Goal: Task Accomplishment & Management: Manage account settings

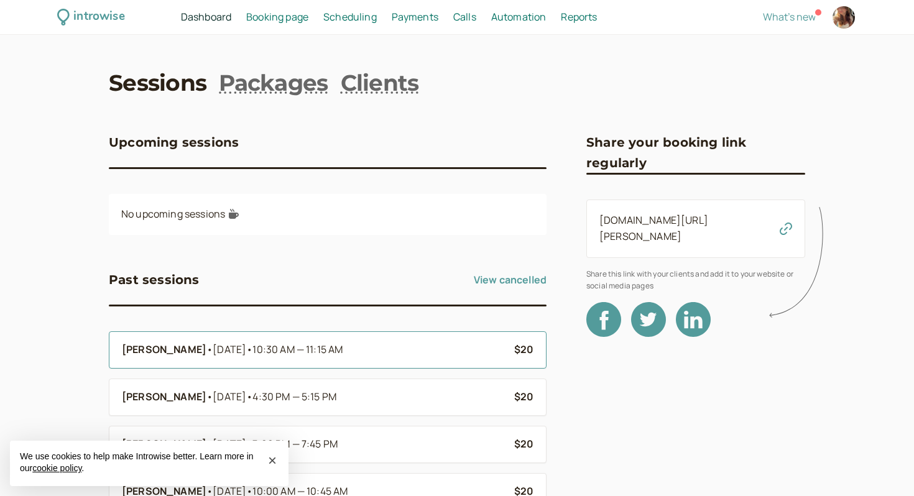
click at [331, 349] on span "10:30 AM — 11:15 AM" at bounding box center [297, 350] width 90 height 14
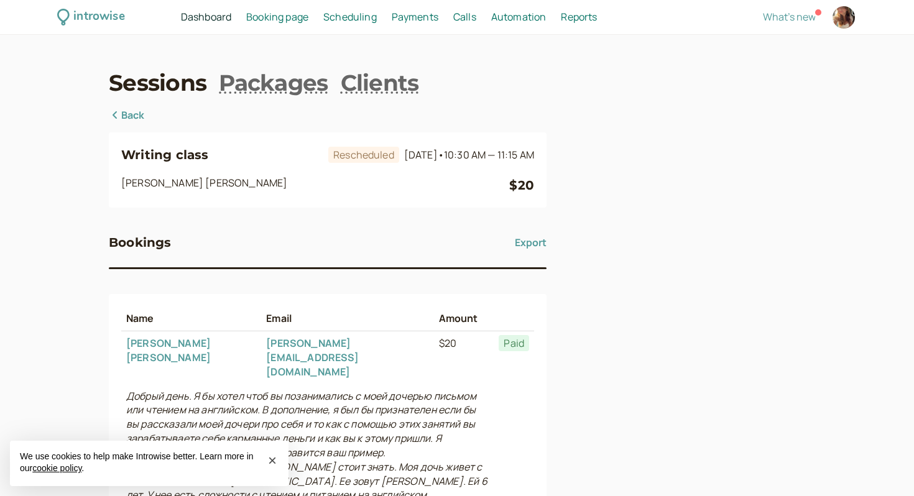
click at [109, 101] on div "Sessions Packages Clients Back Writing class Rescheduled [DATE] • 10:30 AM — 11…" at bounding box center [457, 349] width 696 height 565
click at [107, 111] on div "introwise Dashboard Dashboard Booking page Booking Scheduling Scheduling Paymen…" at bounding box center [457, 333] width 914 height 667
click at [112, 119] on icon at bounding box center [115, 115] width 12 height 10
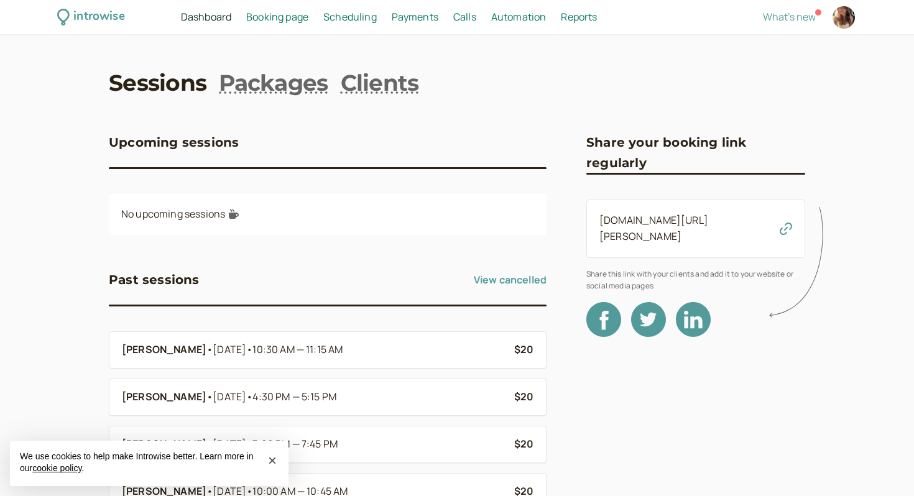
scroll to position [20, 0]
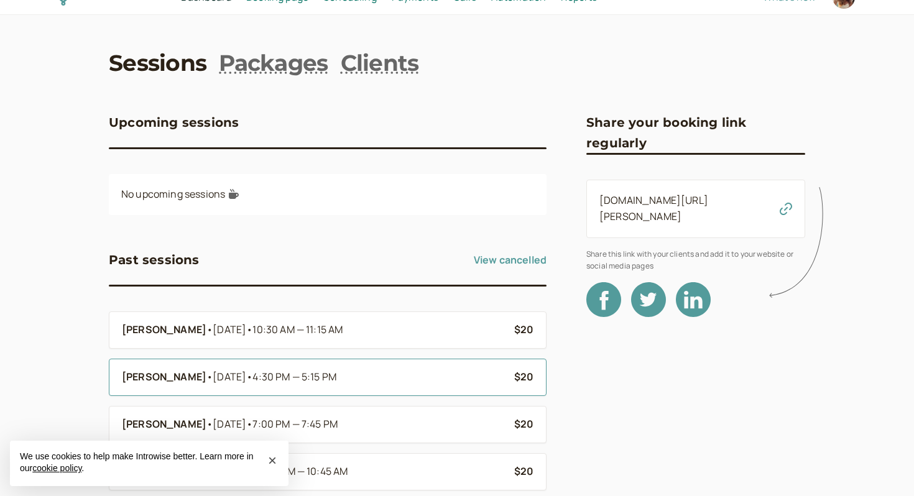
click at [220, 389] on li "[PERSON_NAME] • [DATE] • 4:30 PM — 5:15 PM $20" at bounding box center [328, 377] width 438 height 37
click at [213, 375] on span "[DATE] • 4:30 PM — 5:15 PM" at bounding box center [275, 377] width 124 height 16
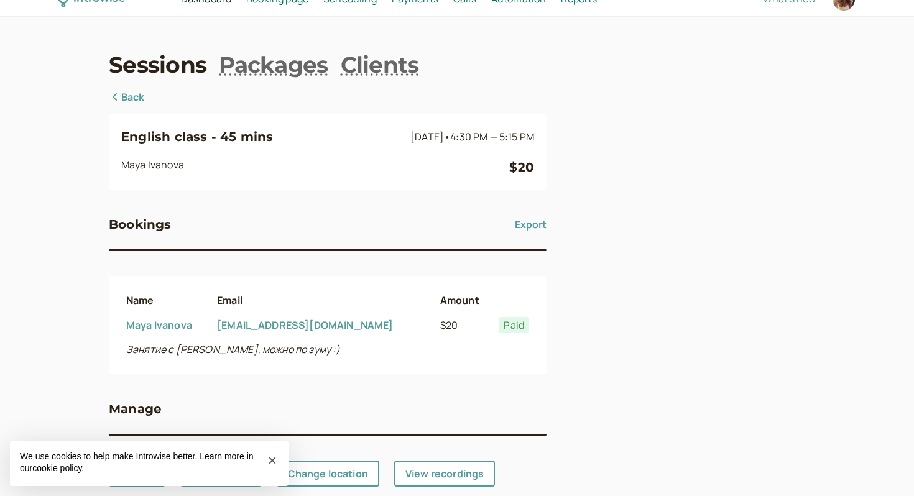
scroll to position [19, 0]
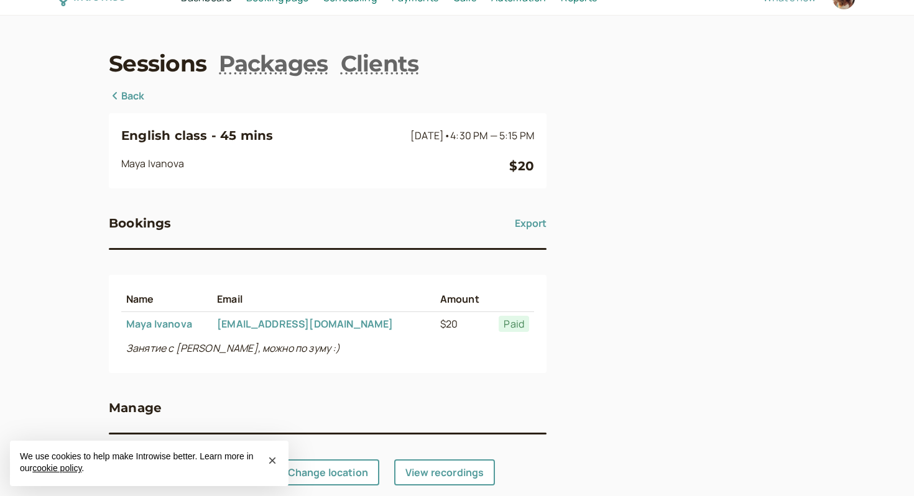
click at [121, 86] on div "Sessions Packages Clients Back English class - 45 mins [DATE] • 4:30 PM — 5:15 …" at bounding box center [457, 267] width 696 height 438
click at [126, 91] on link "Back" at bounding box center [127, 96] width 36 height 16
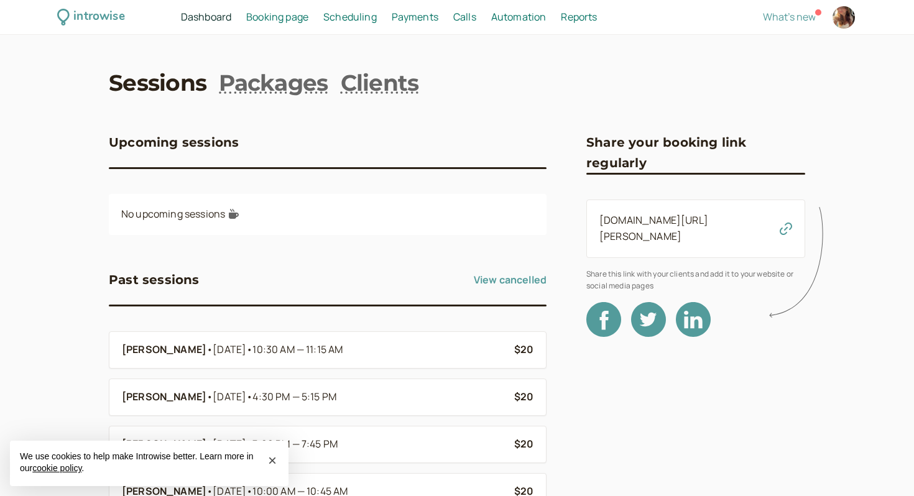
click at [299, 19] on span "Booking page" at bounding box center [277, 17] width 62 height 14
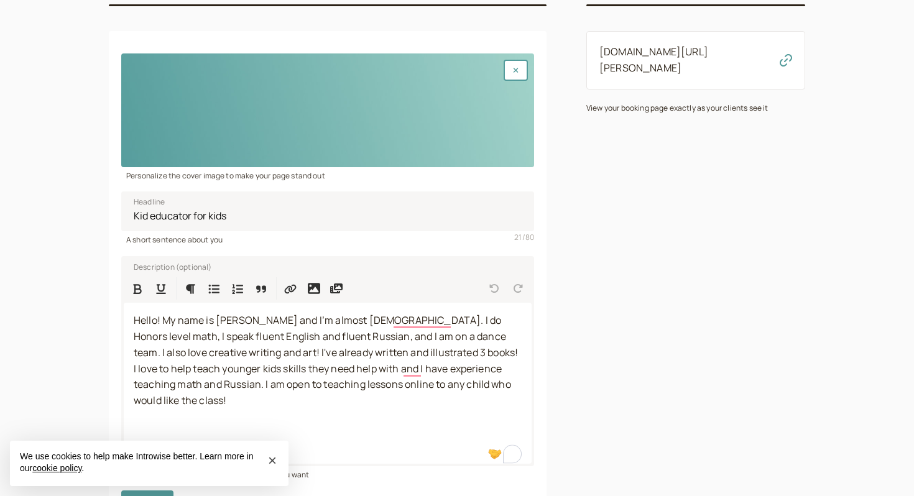
scroll to position [164, 0]
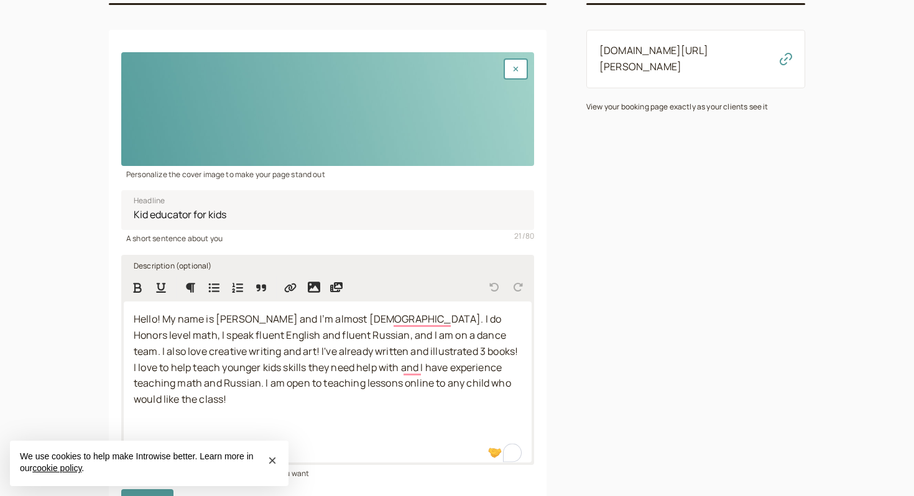
click at [316, 320] on span "Hello! My name is [PERSON_NAME] and I’m almost [DEMOGRAPHIC_DATA]. I do Honors …" at bounding box center [326, 335] width 384 height 46
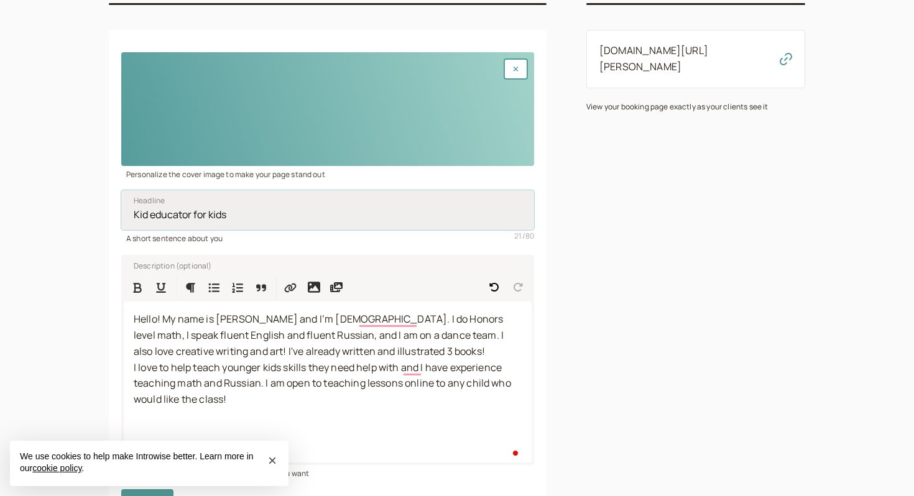
click at [386, 196] on input "Kid educator for kids" at bounding box center [327, 210] width 413 height 40
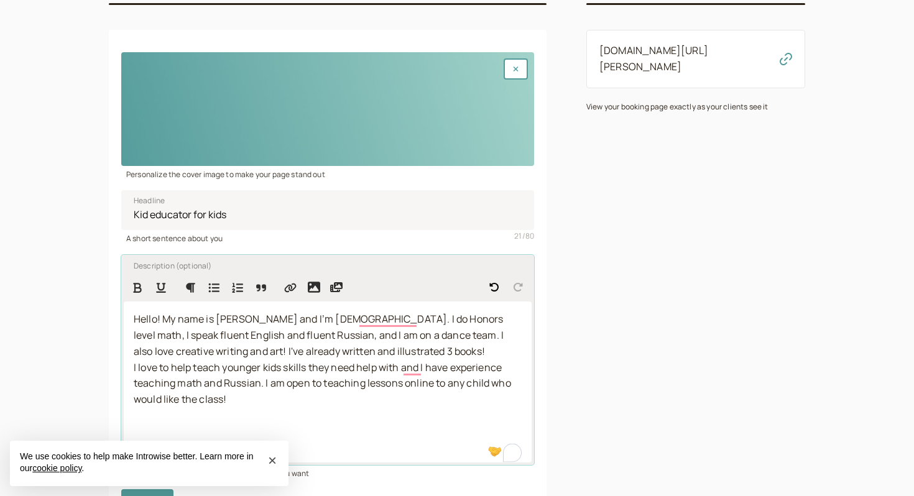
click at [353, 323] on span "Hello! My name is [PERSON_NAME] and I’m [DEMOGRAPHIC_DATA]. I do Honors level m…" at bounding box center [320, 335] width 372 height 46
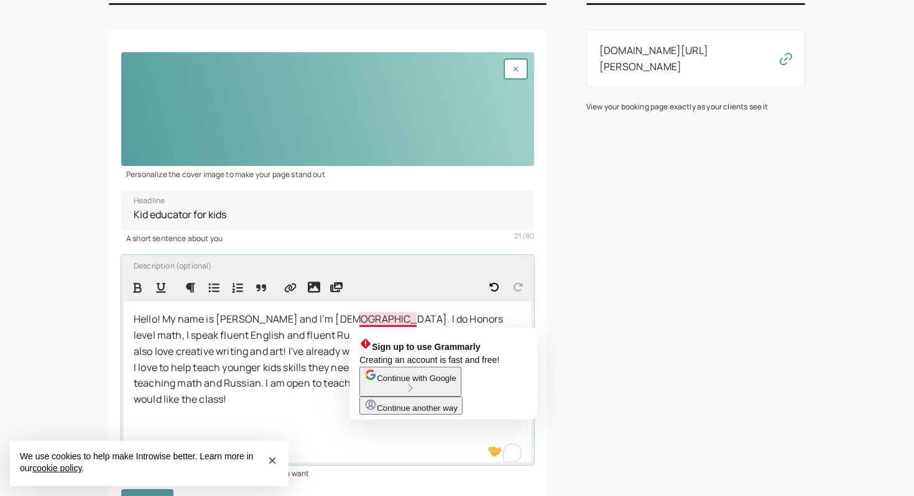
click at [371, 322] on span "Hello! My name is [PERSON_NAME] and I’m [DEMOGRAPHIC_DATA]. I do Honors level m…" at bounding box center [320, 335] width 372 height 46
click at [328, 333] on span "Hello! My name is [PERSON_NAME] and I’m [DEMOGRAPHIC_DATA]. I do Honors level m…" at bounding box center [320, 335] width 372 height 46
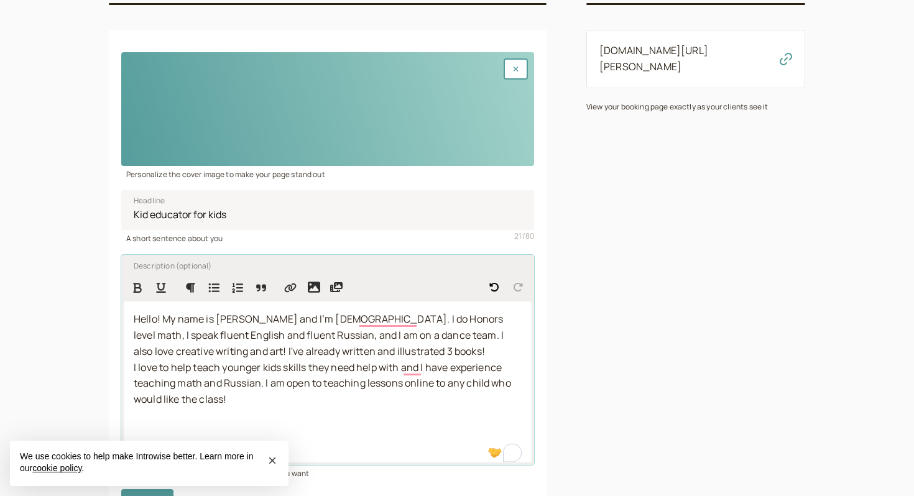
click at [323, 356] on span "Hello! My name is [PERSON_NAME] and I’m [DEMOGRAPHIC_DATA]. I do Honors level m…" at bounding box center [320, 335] width 372 height 46
click at [340, 337] on span "Hello! My name is [PERSON_NAME] and I’m [DEMOGRAPHIC_DATA]. I do Honors level m…" at bounding box center [320, 335] width 372 height 46
click at [354, 335] on span "Hello! My name is [PERSON_NAME] and I’m [DEMOGRAPHIC_DATA]. I do Honors level m…" at bounding box center [320, 335] width 372 height 46
click at [340, 395] on p "Hello! My name is [PERSON_NAME] and I’m [DEMOGRAPHIC_DATA]. I do Honors level m…" at bounding box center [328, 368] width 388 height 113
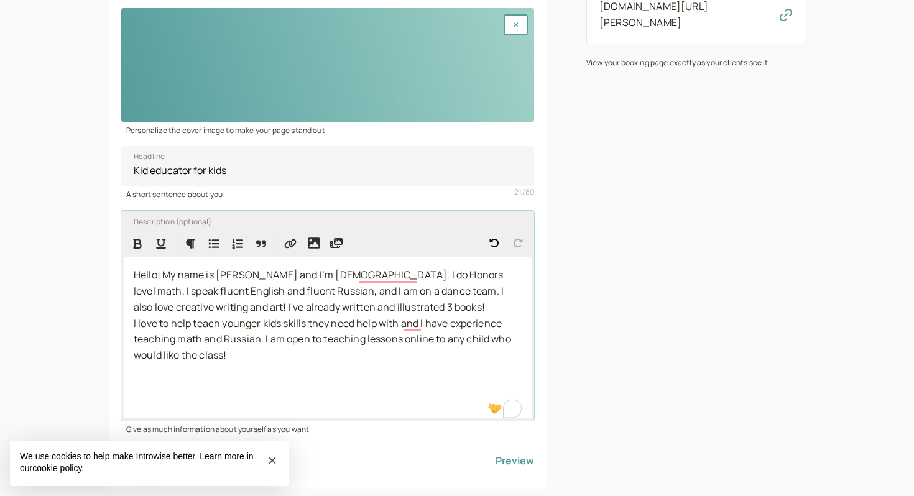
scroll to position [236, 0]
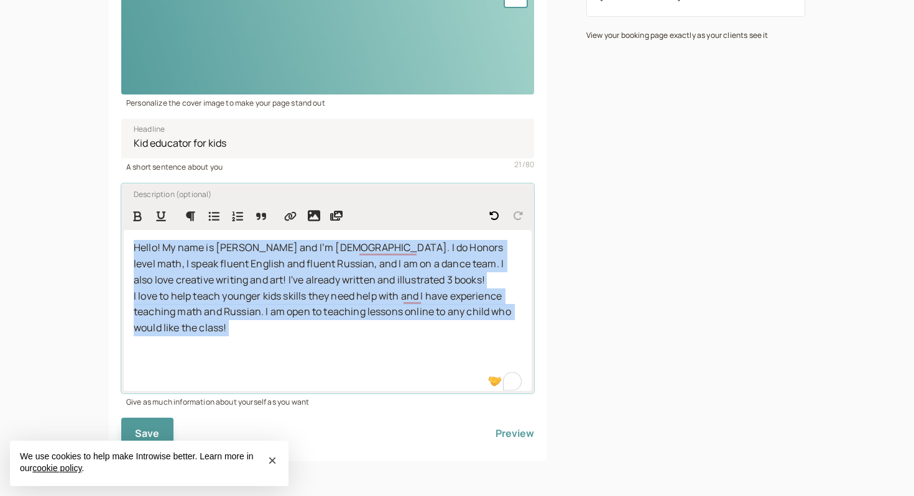
drag, startPoint x: 315, startPoint y: 354, endPoint x: 146, endPoint y: 195, distance: 232.3
click at [146, 195] on div "Description (optional) Hello! My name is [PERSON_NAME] and I’m [DEMOGRAPHIC_DAT…" at bounding box center [327, 288] width 413 height 210
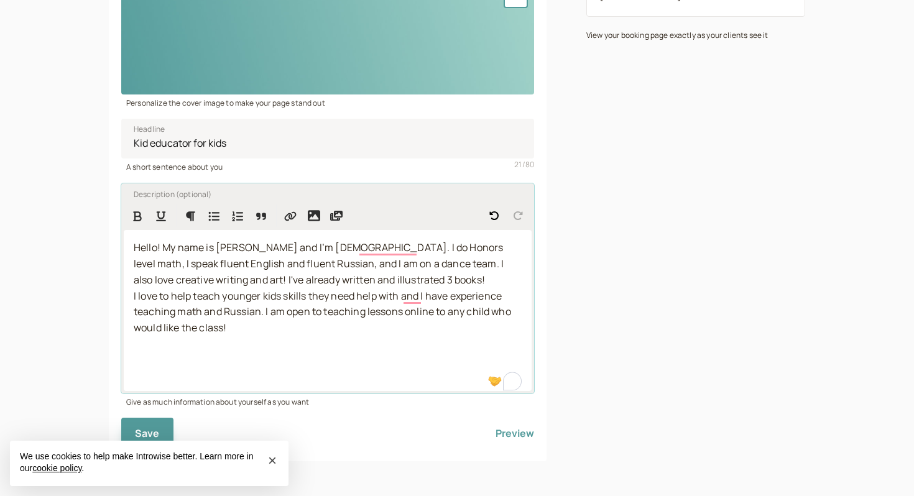
click at [293, 287] on p "Hello! My name is [PERSON_NAME] and I’m [DEMOGRAPHIC_DATA]. I do Honors level m…" at bounding box center [328, 296] width 388 height 113
click at [320, 269] on span "Hello! My name is [PERSON_NAME] and I’m [DEMOGRAPHIC_DATA]. I do Honors level m…" at bounding box center [320, 264] width 372 height 46
click at [364, 252] on span "Hello! My name is [PERSON_NAME] and I’m [DEMOGRAPHIC_DATA]. I do Honors level m…" at bounding box center [320, 264] width 372 height 46
click at [368, 315] on span "I love to help teach younger kids skills they need help with and I have experie…" at bounding box center [323, 312] width 379 height 46
click at [374, 284] on p "Hello! My name is [PERSON_NAME] and I’m [DEMOGRAPHIC_DATA]. I do honors level m…" at bounding box center [328, 296] width 388 height 113
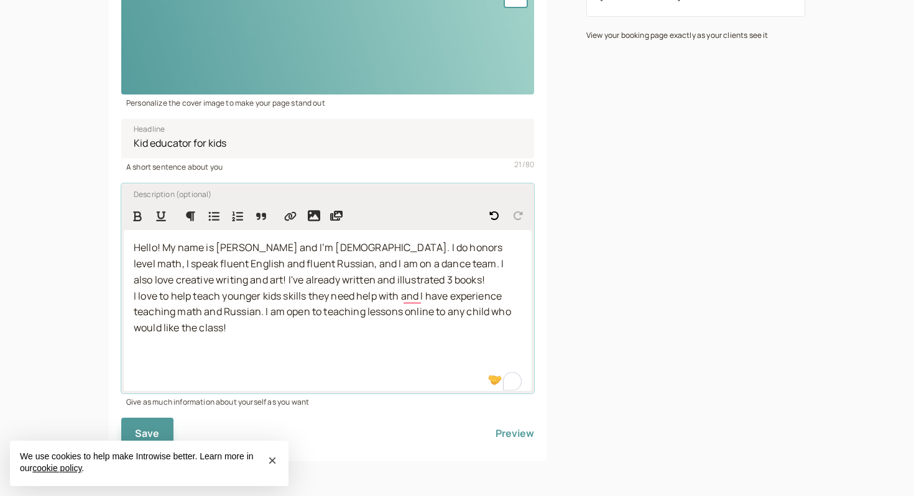
click at [409, 290] on span "I love to help teach younger kids skills they need help with and I have experie…" at bounding box center [323, 312] width 379 height 46
click at [268, 316] on span "I love to help teach younger kids skills they need help with and I have experie…" at bounding box center [323, 312] width 379 height 46
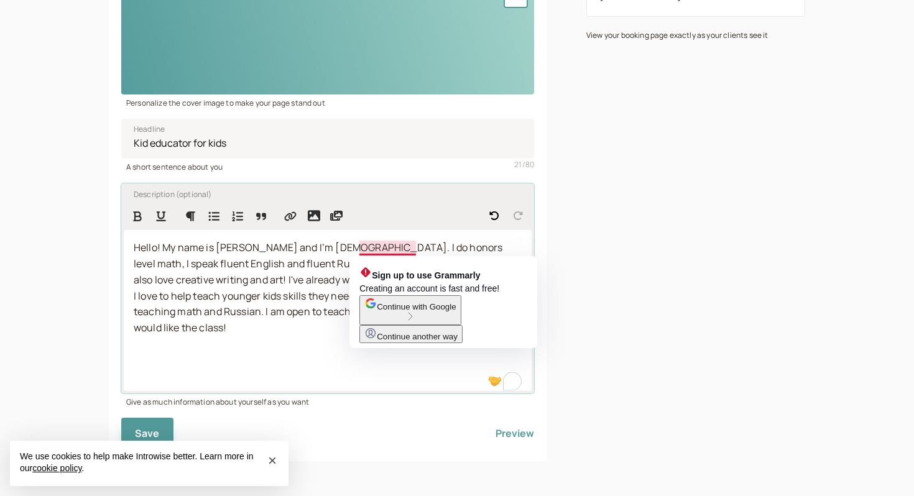
click at [259, 297] on span "I love to help teach younger kids skills they need help with and I have experie…" at bounding box center [323, 312] width 379 height 46
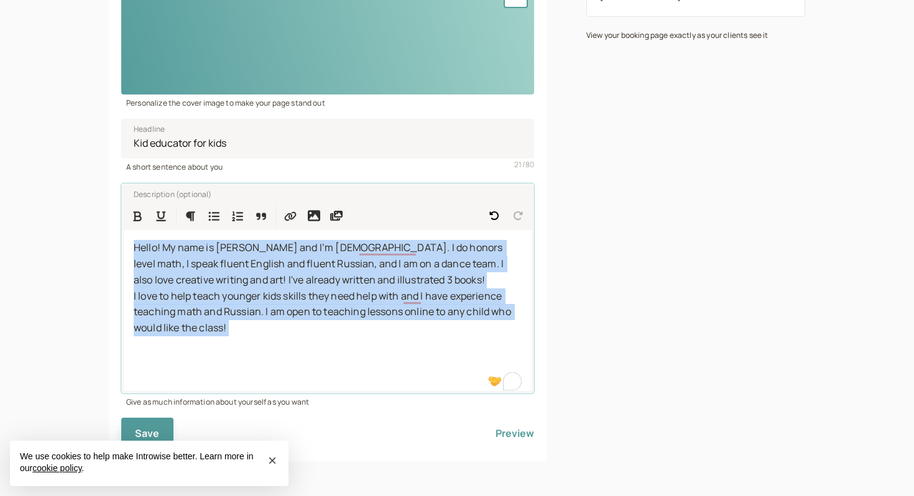
drag, startPoint x: 279, startPoint y: 348, endPoint x: 91, endPoint y: 224, distance: 224.6
click at [91, 224] on div "introwise Dashboard Dashboard Booking page Booking Scheduling Scheduling Paymen…" at bounding box center [457, 130] width 914 height 732
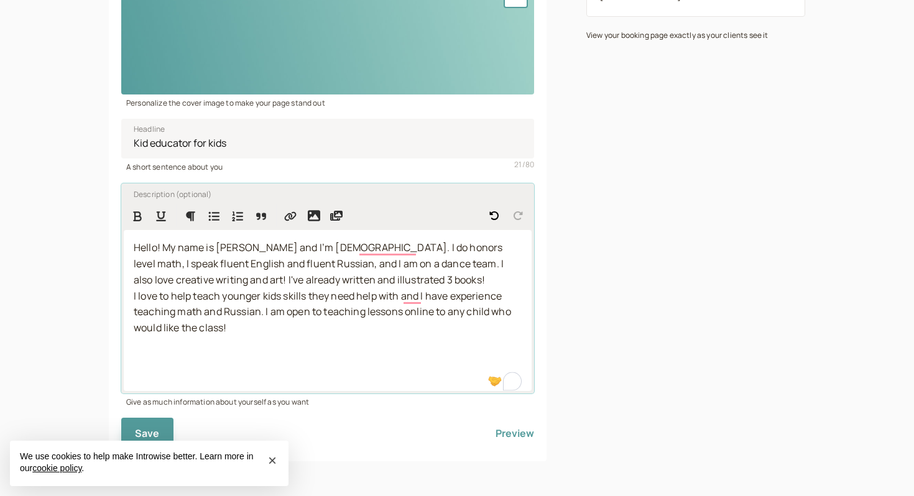
click at [365, 346] on p "Hello! My name is [PERSON_NAME] and I’m [DEMOGRAPHIC_DATA]. I do honors level m…" at bounding box center [328, 296] width 388 height 113
drag, startPoint x: 382, startPoint y: 269, endPoint x: 256, endPoint y: 269, distance: 125.6
click at [256, 269] on span "Hello! My name is [PERSON_NAME] and I’m [DEMOGRAPHIC_DATA]. I do honors level m…" at bounding box center [320, 264] width 372 height 46
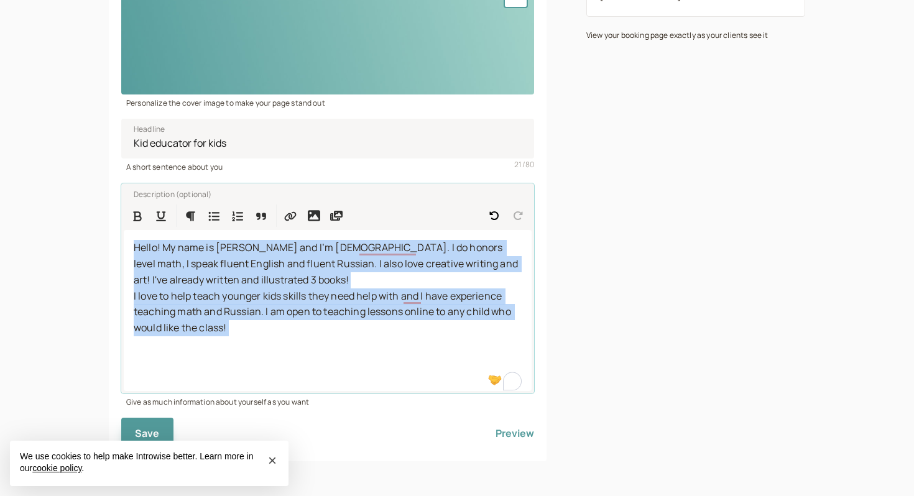
drag, startPoint x: 259, startPoint y: 361, endPoint x: 82, endPoint y: 219, distance: 226.9
click at [83, 221] on div "introwise Dashboard Dashboard Booking page Booking Scheduling Scheduling Paymen…" at bounding box center [457, 130] width 914 height 732
copy p "Hello! My name is [PERSON_NAME] and I’m [DEMOGRAPHIC_DATA]. I do honors level m…"
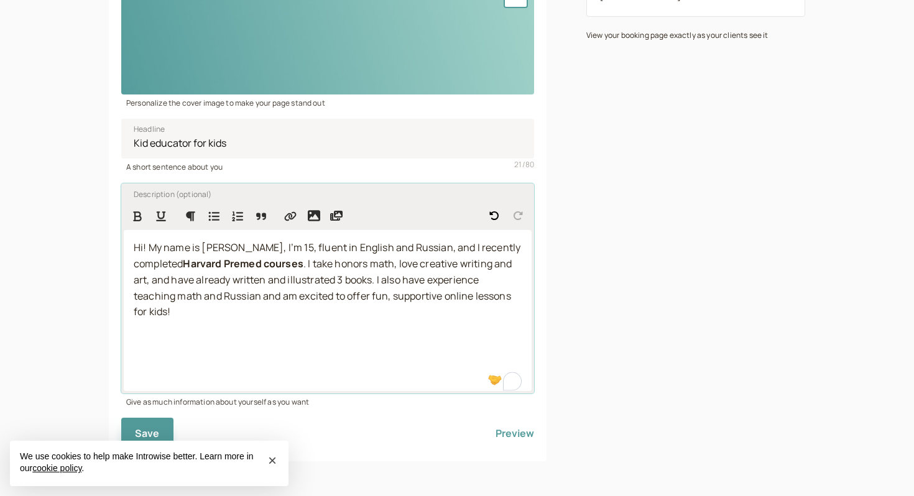
click at [221, 272] on span ". I take honors math, love creative writing and art, and have already written a…" at bounding box center [324, 288] width 381 height 62
drag, startPoint x: 255, startPoint y: 266, endPoint x: 104, endPoint y: 254, distance: 151.5
click at [105, 256] on div "introwise Dashboard Dashboard Booking page Booking Scheduling Scheduling Paymen…" at bounding box center [457, 130] width 914 height 732
click at [145, 210] on button "Format Bold" at bounding box center [137, 216] width 22 height 22
click at [238, 249] on span "Hi! My name is [PERSON_NAME], I’m 15, fluent in English and Russian, and I rece…" at bounding box center [328, 280] width 389 height 78
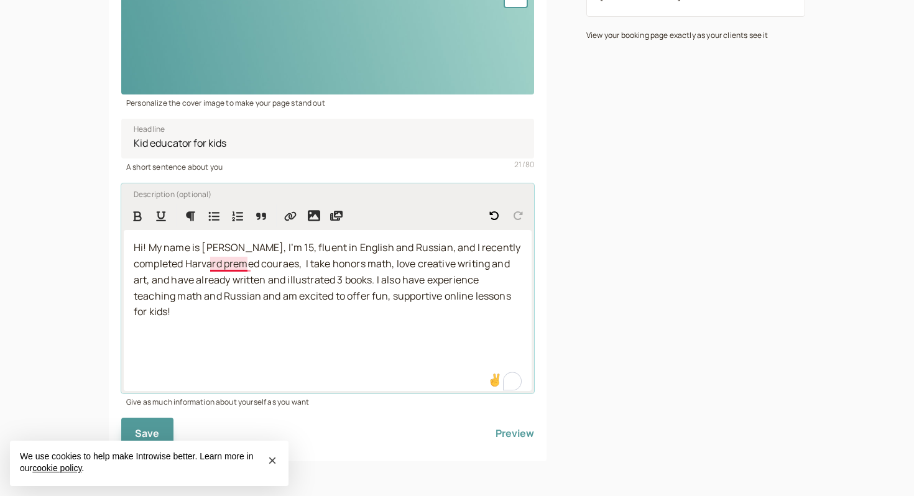
click at [233, 270] on span "Hi! My name is [PERSON_NAME], I’m 15, fluent in English and Russian, and I rece…" at bounding box center [328, 280] width 389 height 78
click at [240, 265] on span "Hi! My name is [PERSON_NAME], I’m 15, fluent in English and Russian, and I rece…" at bounding box center [328, 280] width 389 height 78
click at [245, 307] on div "Hi! My name is [PERSON_NAME], I’m 15, fluent in English and Russian, and I rece…" at bounding box center [328, 310] width 408 height 161
click at [236, 258] on span "Hi! My name is [PERSON_NAME], I’m 15, fluent in English and Russian, and I rece…" at bounding box center [328, 280] width 389 height 78
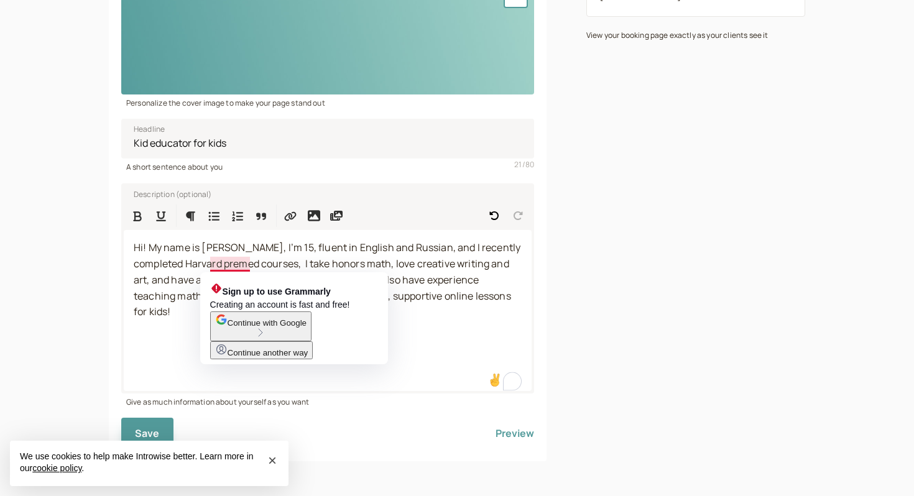
click at [270, 328] on span "Continue with Google" at bounding box center [267, 322] width 79 height 9
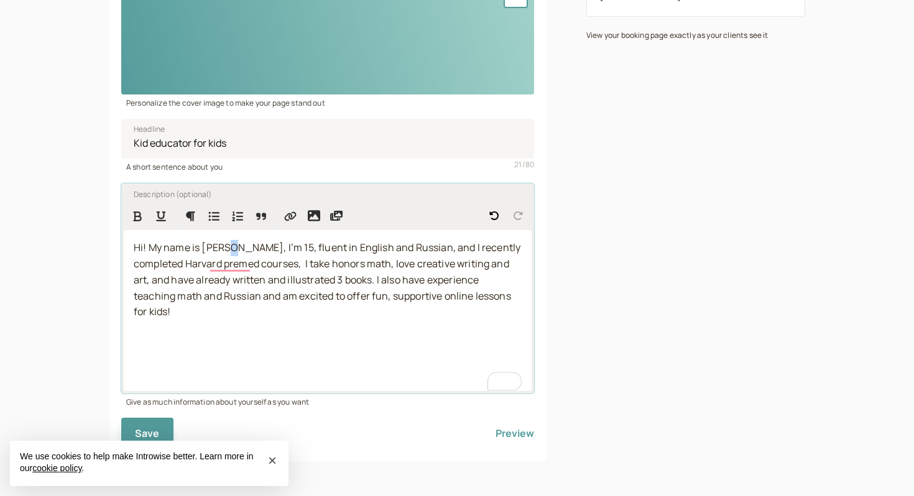
click at [233, 252] on span "Hi! My name is [PERSON_NAME], I’m 15, fluent in English and Russian, and I rece…" at bounding box center [328, 280] width 389 height 78
click at [236, 266] on span "Hi! My name is [PERSON_NAME], I’m 15, fluent in English and Russian, and I rece…" at bounding box center [328, 280] width 389 height 78
click at [254, 358] on div "Hi! My name is [PERSON_NAME], I’m 15, fluent in English and Russian, and I rece…" at bounding box center [328, 310] width 408 height 161
click at [342, 259] on span "Hi! My name is [PERSON_NAME], I’m 15, fluent in English and Russian, and I rece…" at bounding box center [328, 280] width 389 height 78
click at [123, 415] on div "Save Preview" at bounding box center [327, 428] width 413 height 41
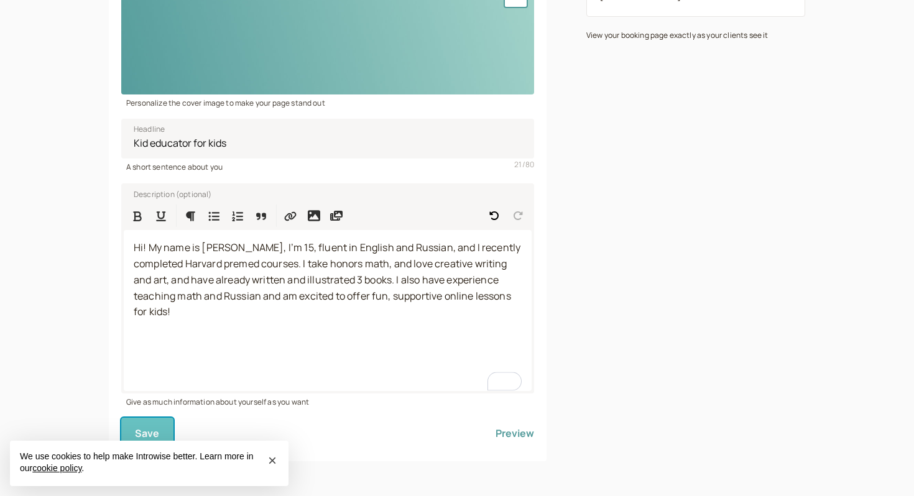
click at [131, 418] on button "Save" at bounding box center [147, 433] width 52 height 31
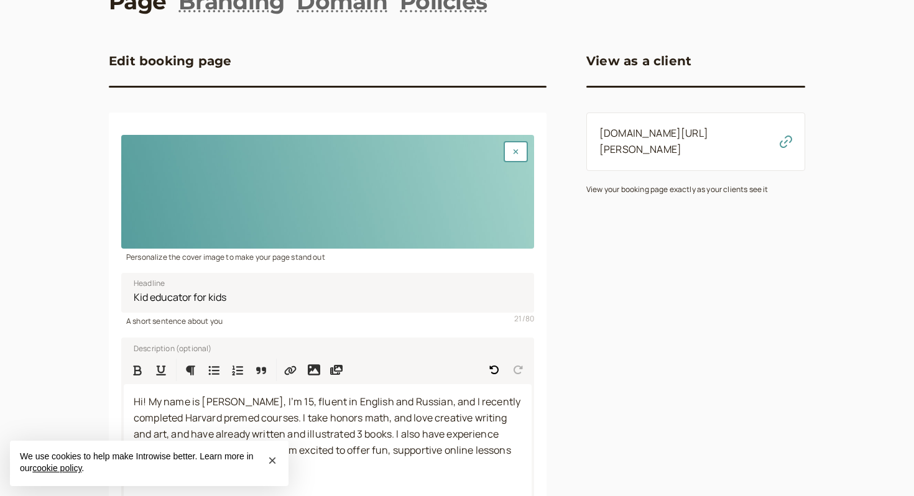
scroll to position [0, 0]
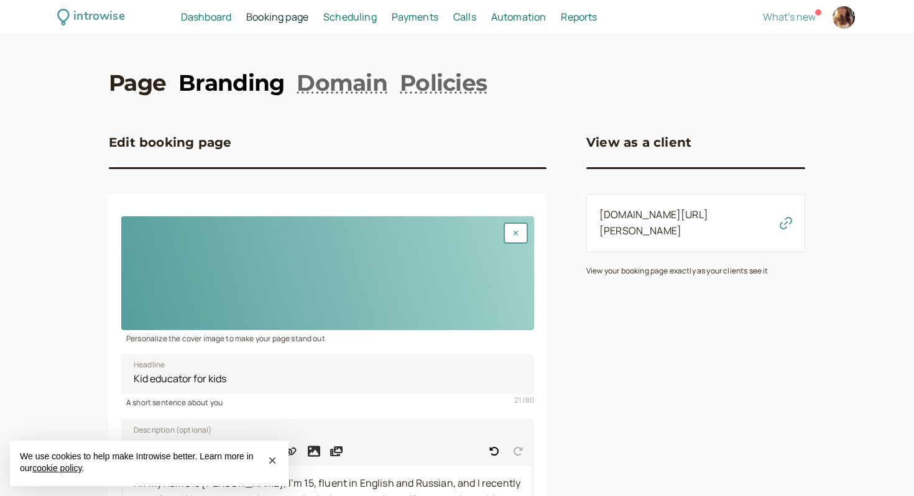
click at [256, 76] on link "Branding" at bounding box center [231, 82] width 106 height 31
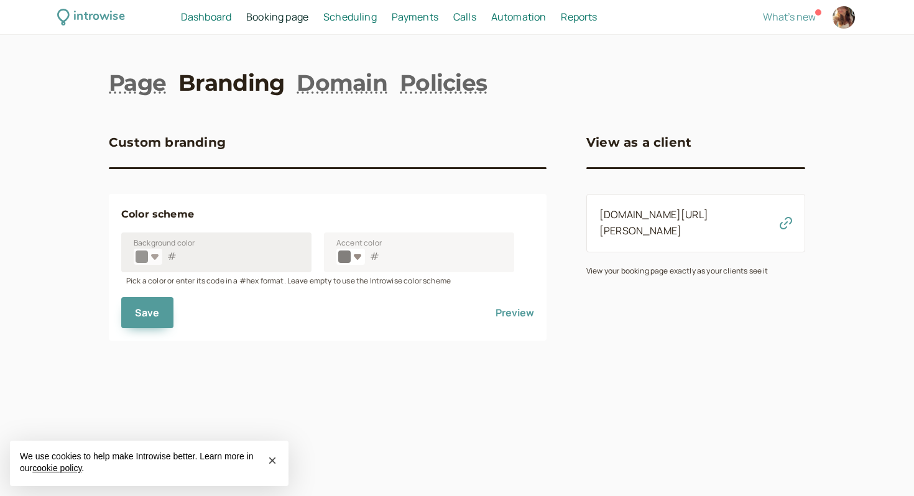
click at [147, 258] on input "#000000" at bounding box center [151, 259] width 31 height 17
type input "#0d1473"
type input "0d1473"
type input "#161b64"
type input "161b64"
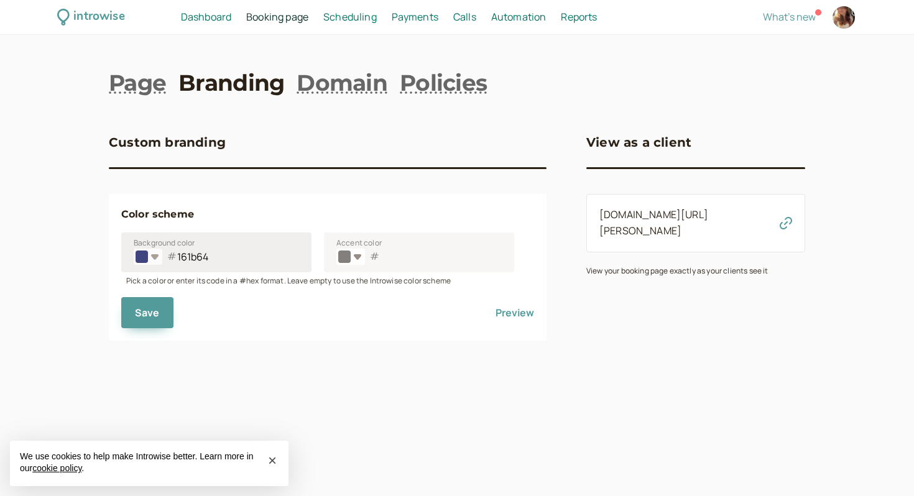
type input "#272e8b"
type input "272e8b"
type input "#3f47ab"
type input "3f47ab"
type input "#33398e"
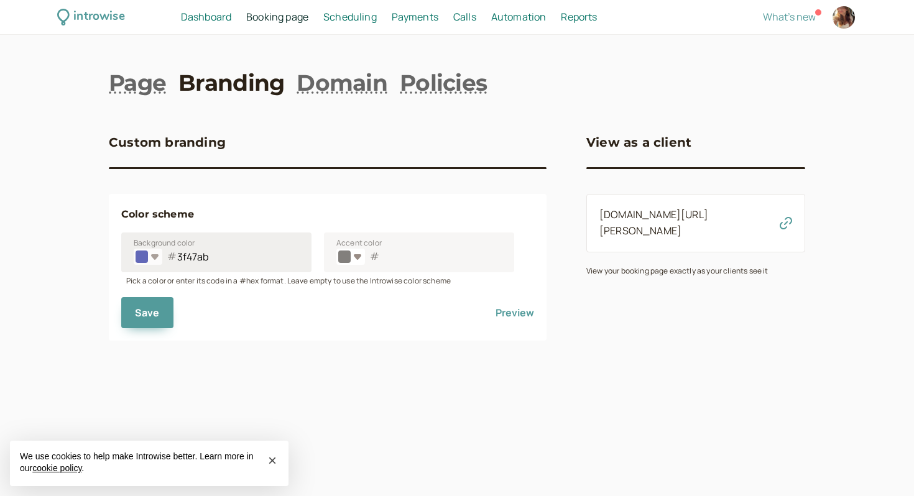
type input "33398e"
type input "#33398e"
click at [90, 284] on div "introwise Dashboard Dashboard Booking page Booking Scheduling Scheduling Paymen…" at bounding box center [457, 248] width 914 height 496
click at [344, 255] on input "#000000" at bounding box center [353, 259] width 31 height 17
type input "#6b90e6"
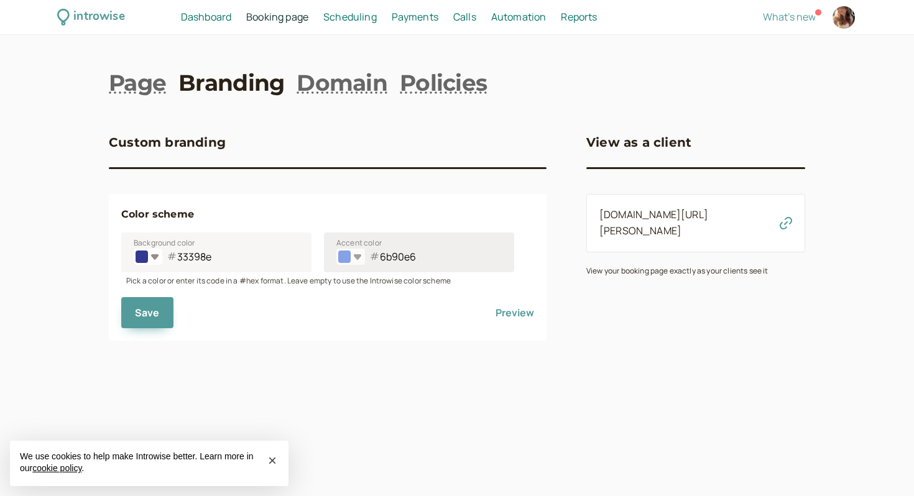
type input "6b90e6"
type input "#777a83"
type input "777a83"
type input "#e0e5f0"
type input "e0e5f0"
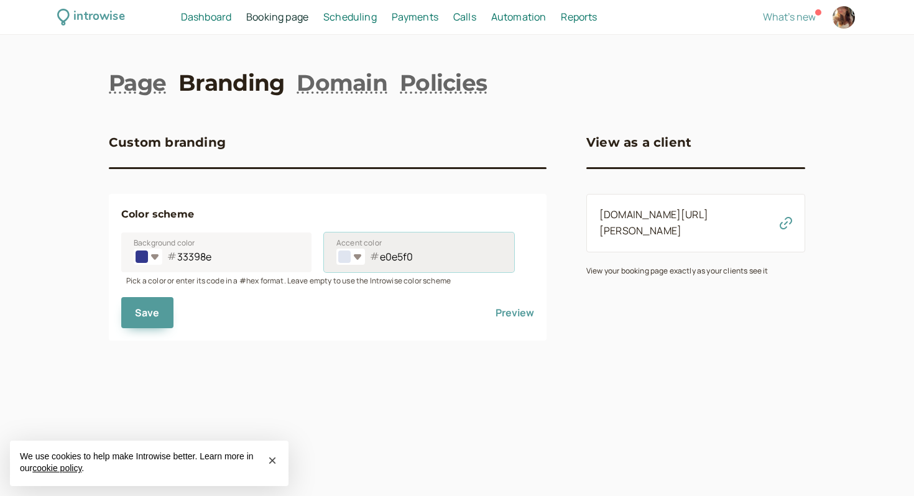
click at [327, 270] on input "e0e5f0" at bounding box center [419, 253] width 190 height 40
click at [343, 257] on input "#e0e5f0" at bounding box center [353, 259] width 31 height 17
type input "#cdd3e0"
type input "cdd3e0"
type input "#d0d6e1"
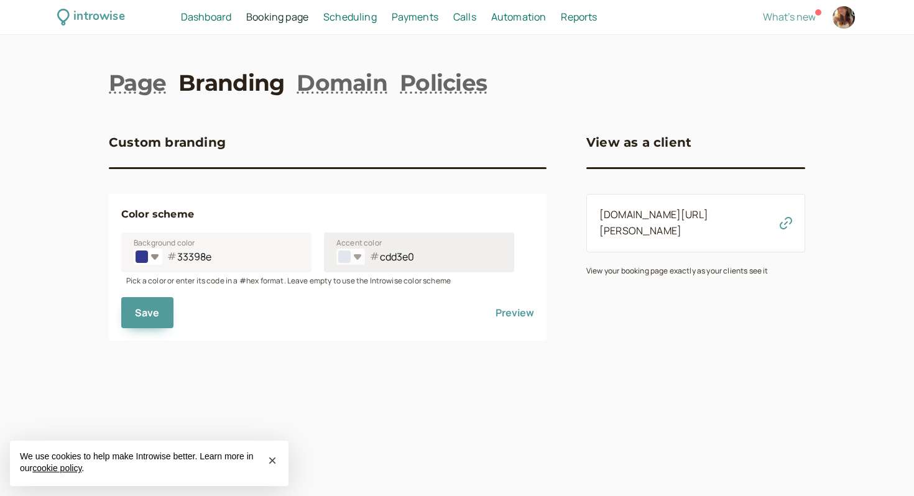
type input "d0d6e1"
type input "#d6dbe5"
type input "d6dbe5"
type input "#dfe3ec"
type input "dfe3ec"
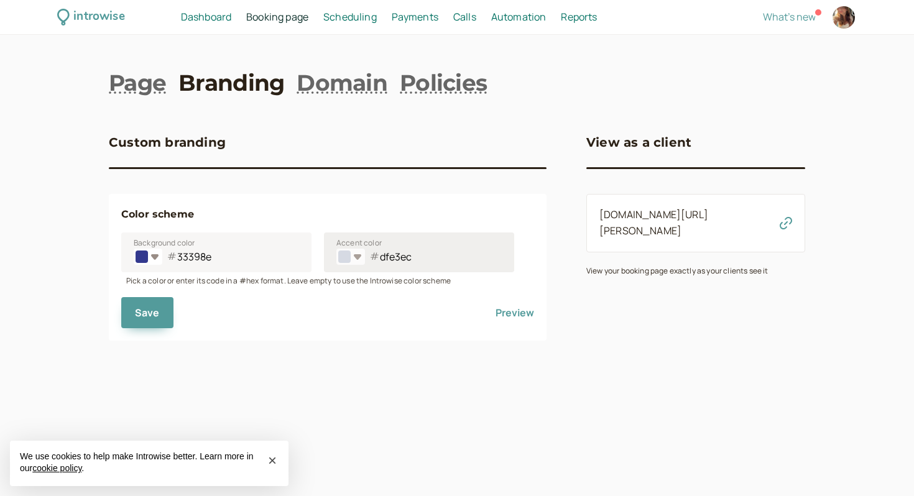
type input "#e8ebf2"
type input "e8ebf2"
type input "#f8f9fc"
type input "f8f9fc"
type input "#ffffff"
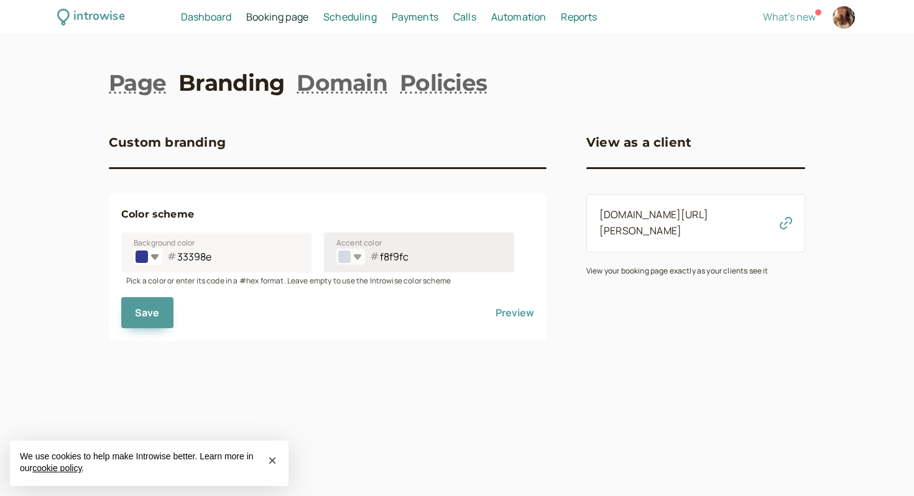
type input "ffffff"
type input "#ffffff"
click at [360, 234] on input "ffffff" at bounding box center [419, 253] width 190 height 40
click at [142, 307] on span "Save" at bounding box center [147, 313] width 25 height 14
click at [208, 12] on span "Dashboard" at bounding box center [206, 17] width 50 height 14
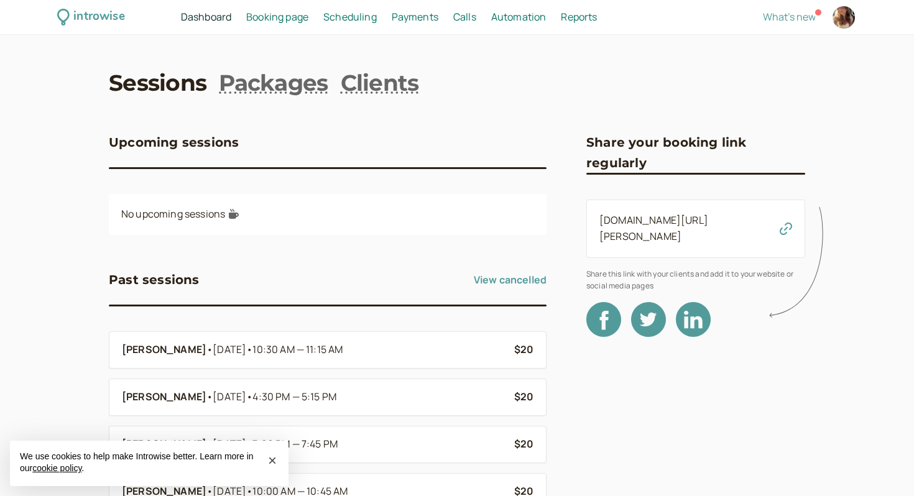
click at [274, 17] on span "Booking page" at bounding box center [277, 17] width 62 height 14
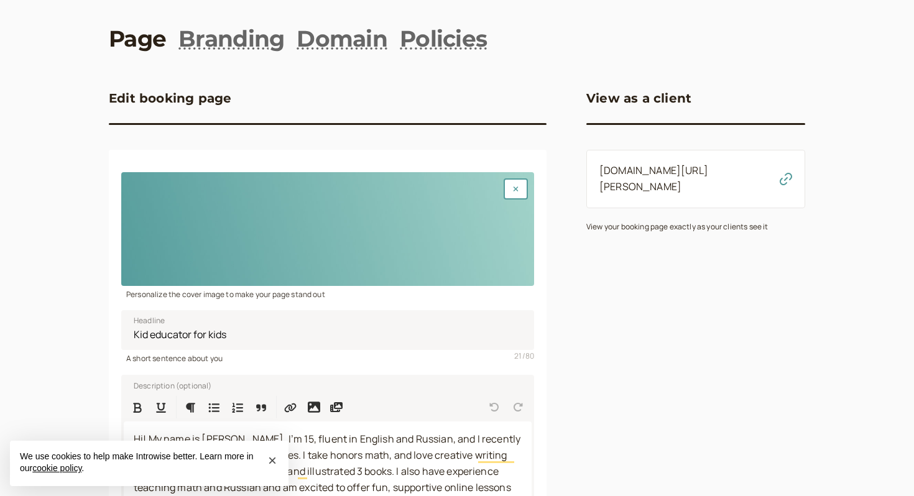
scroll to position [45, 0]
click at [451, 218] on div at bounding box center [327, 229] width 413 height 114
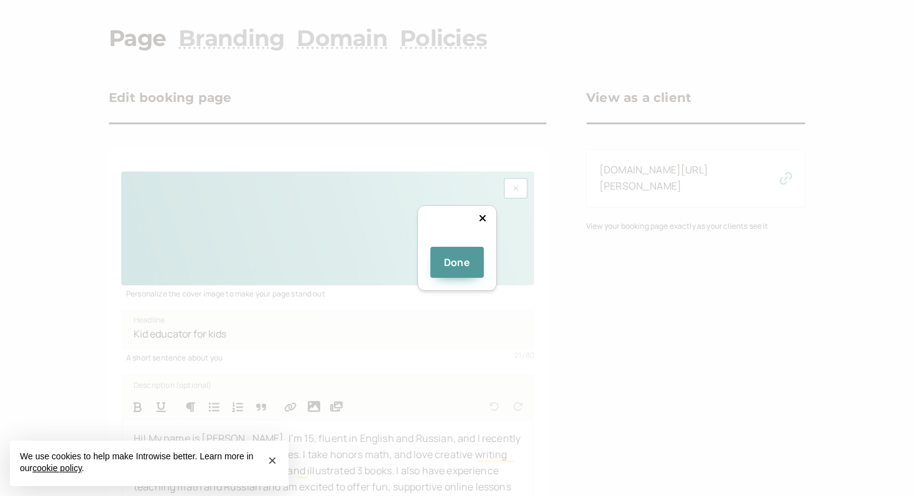
click at [669, 293] on div "Done" at bounding box center [457, 248] width 914 height 496
click at [619, 285] on div at bounding box center [662, 331] width 336 height 93
click at [494, 285] on div at bounding box center [662, 331] width 336 height 93
click at [231, 322] on div "Done" at bounding box center [457, 248] width 914 height 496
click at [458, 282] on div at bounding box center [644, 333] width 372 height 103
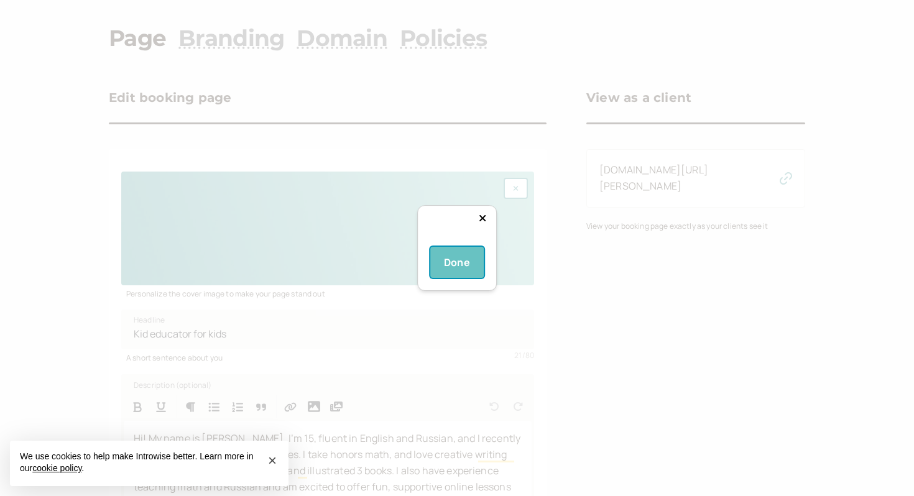
click at [438, 278] on button "Done" at bounding box center [456, 262] width 53 height 31
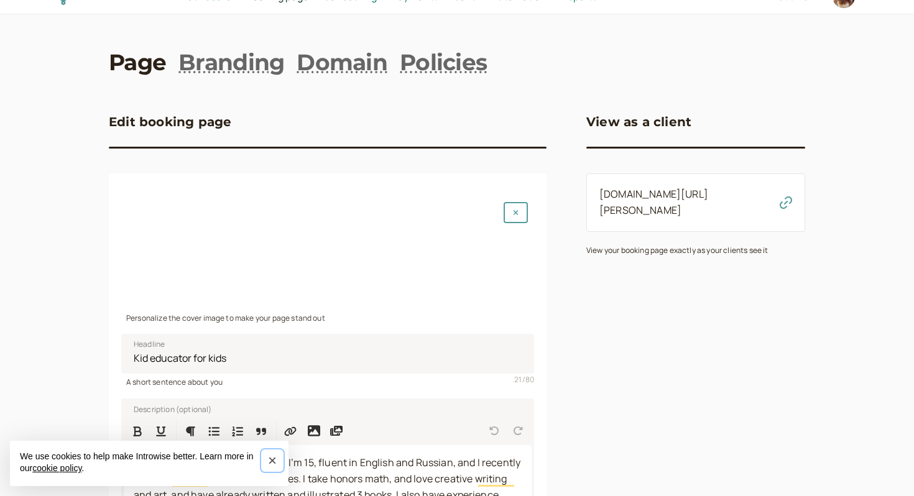
scroll to position [0, 0]
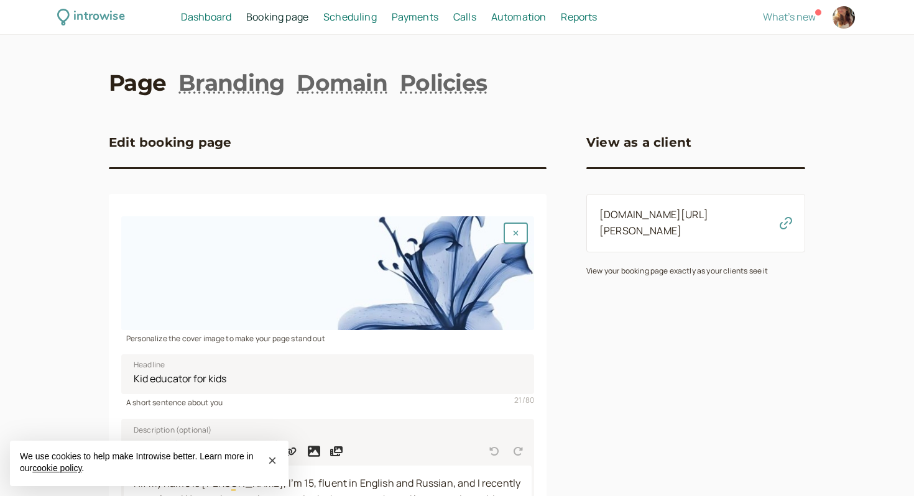
click at [610, 138] on h3 "View as a client" at bounding box center [638, 142] width 105 height 20
click at [602, 284] on div "View as a client [DOMAIN_NAME][URL][PERSON_NAME] View your booking page exactly…" at bounding box center [695, 402] width 219 height 589
click at [637, 143] on h3 "View as a client" at bounding box center [638, 142] width 105 height 20
click at [351, 19] on span "Scheduling" at bounding box center [349, 17] width 53 height 14
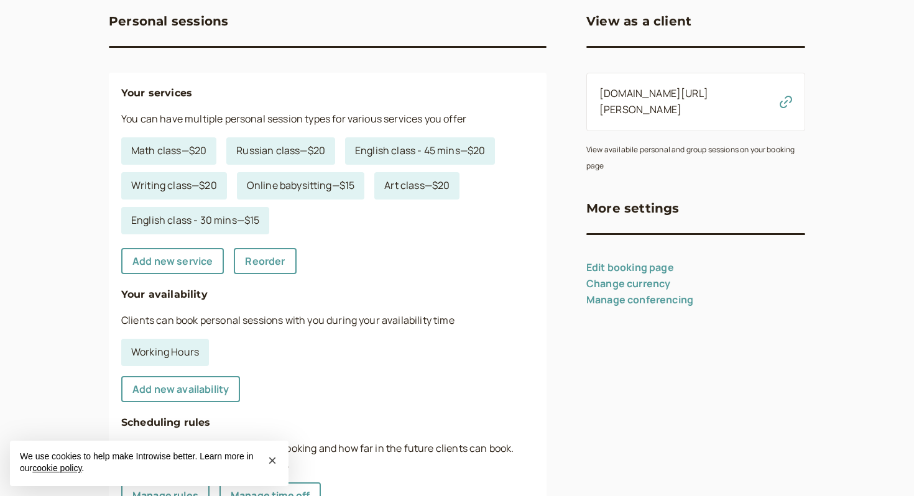
scroll to position [146, 0]
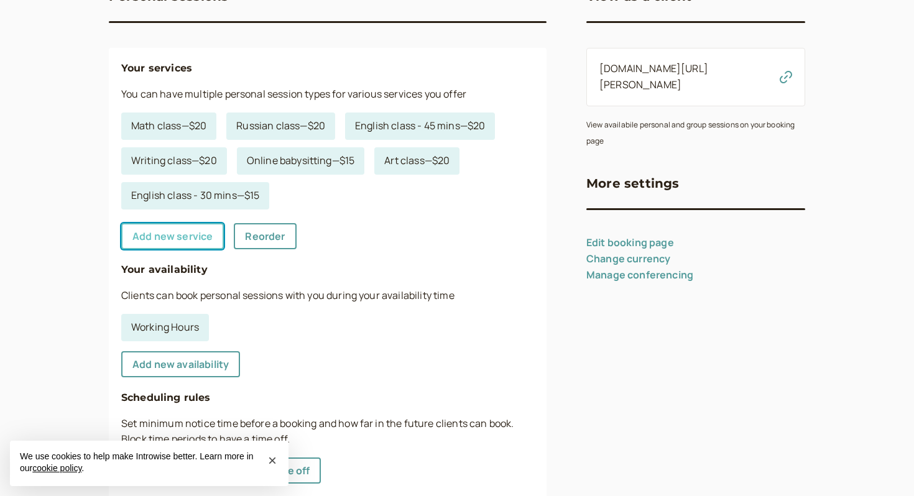
click at [196, 236] on link "Add new service" at bounding box center [172, 236] width 103 height 26
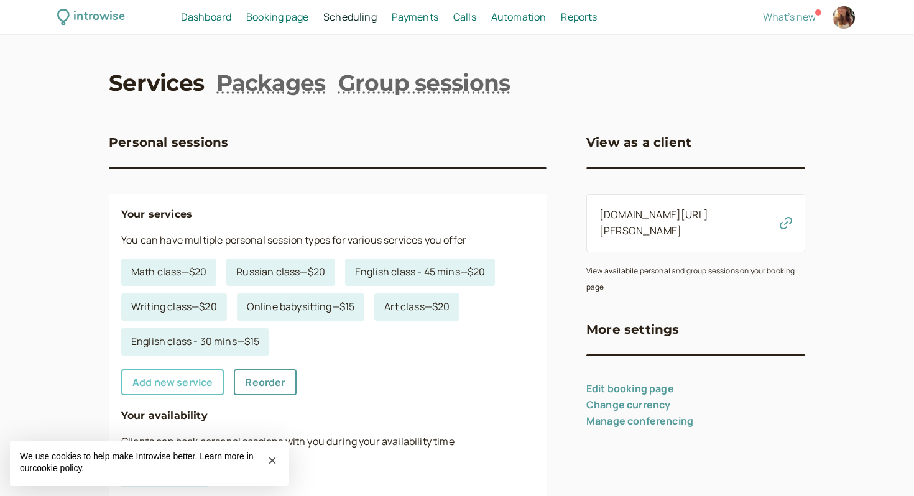
select select "30"
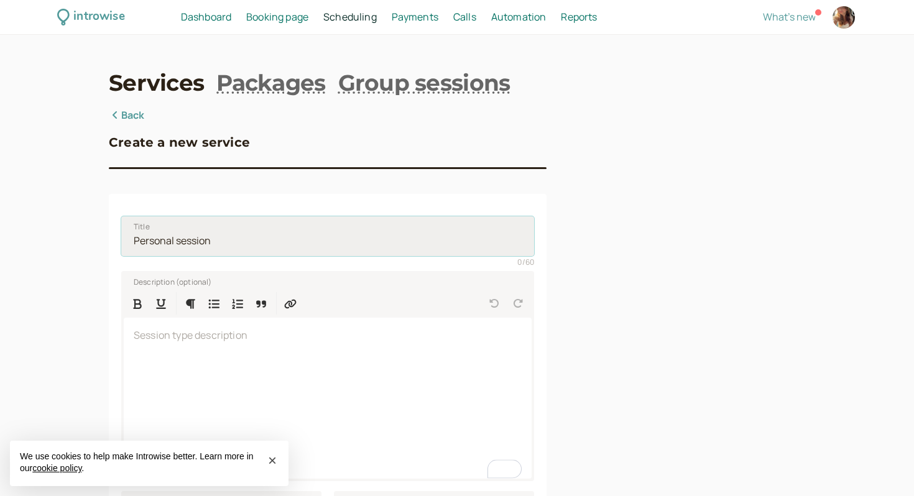
drag, startPoint x: 226, startPoint y: 241, endPoint x: 170, endPoint y: 236, distance: 56.1
click at [170, 236] on input "Title" at bounding box center [327, 236] width 413 height 40
drag, startPoint x: 175, startPoint y: 238, endPoint x: 155, endPoint y: 237, distance: 19.3
click at [155, 237] on input "Title" at bounding box center [327, 236] width 413 height 40
click at [182, 248] on input "Title" at bounding box center [327, 236] width 413 height 40
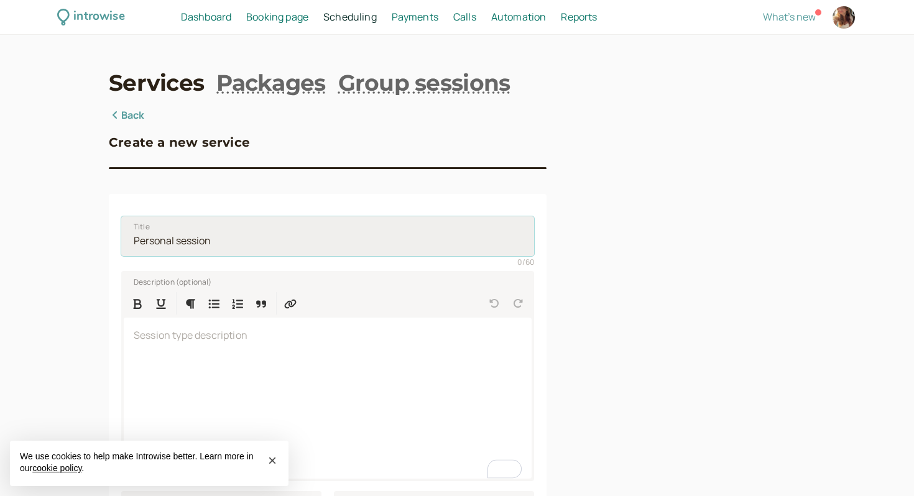
click at [176, 242] on input "Title" at bounding box center [327, 236] width 413 height 40
type input "n"
type input "Tutoring"
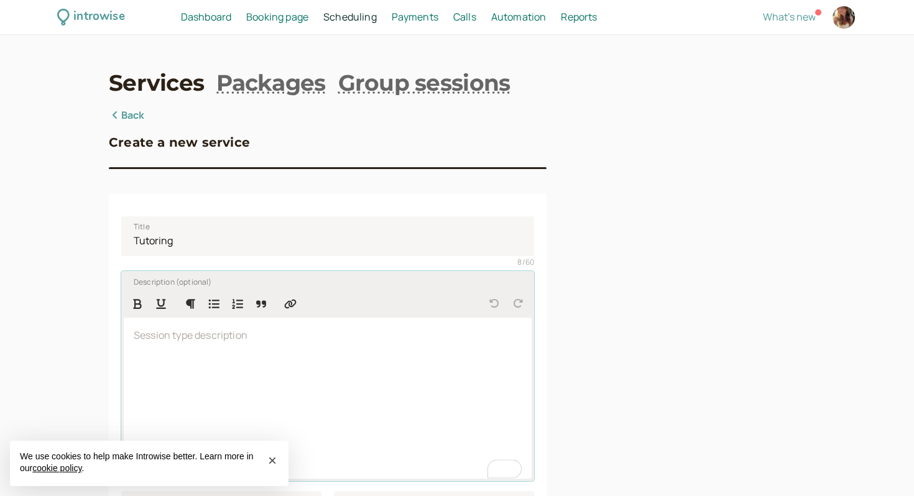
click at [182, 372] on div "To enrich screen reader interactions, please activate Accessibility in Grammarl…" at bounding box center [328, 398] width 408 height 161
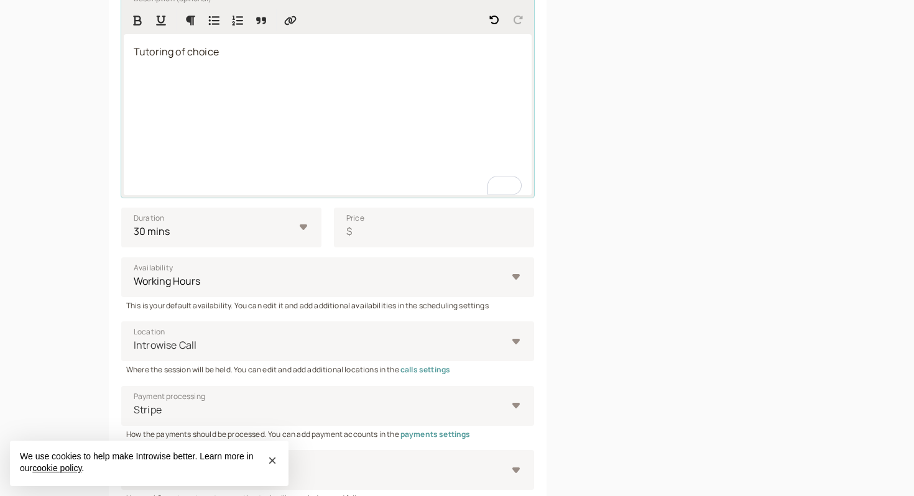
scroll to position [259, 0]
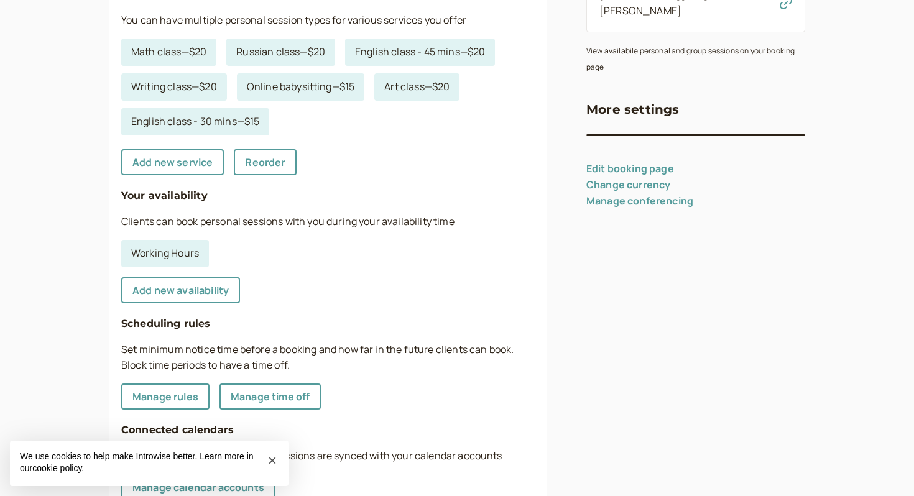
scroll to position [239, 0]
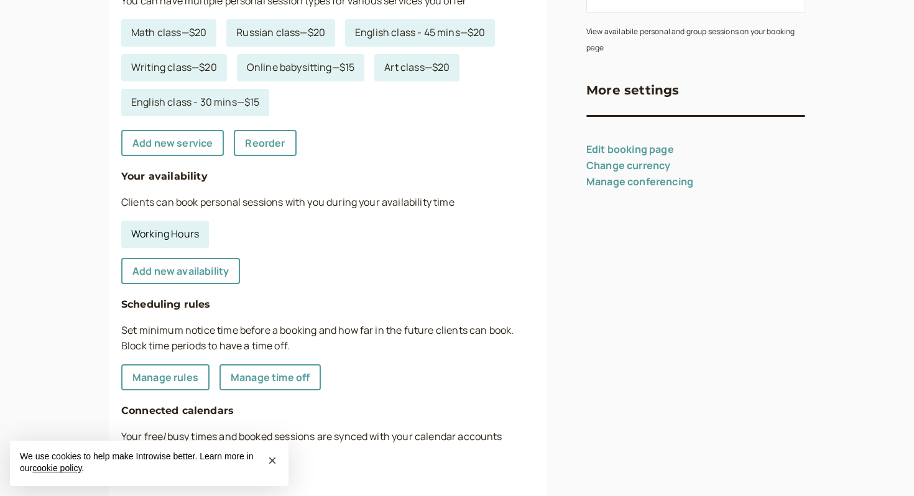
click at [167, 237] on link "Working Hours" at bounding box center [165, 234] width 88 height 27
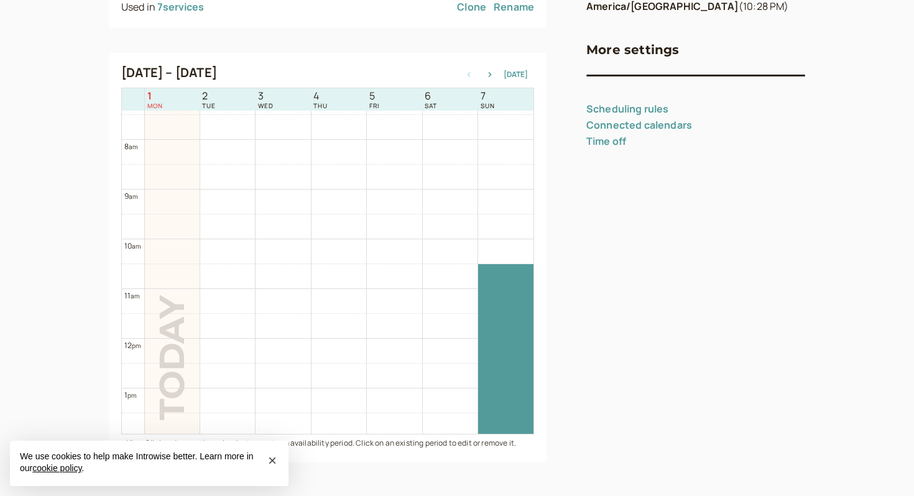
scroll to position [504, 0]
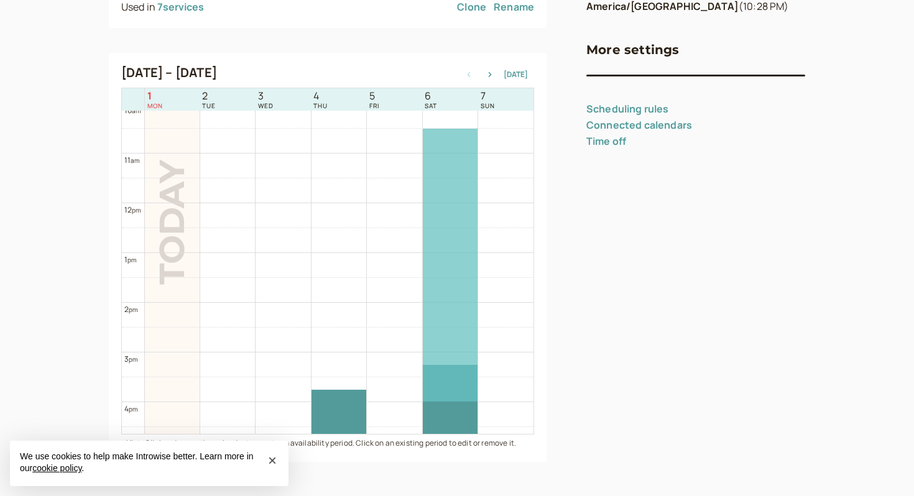
drag, startPoint x: 502, startPoint y: 233, endPoint x: 453, endPoint y: 231, distance: 48.6
click at [453, 231] on tr at bounding box center [328, 203] width 412 height 1194
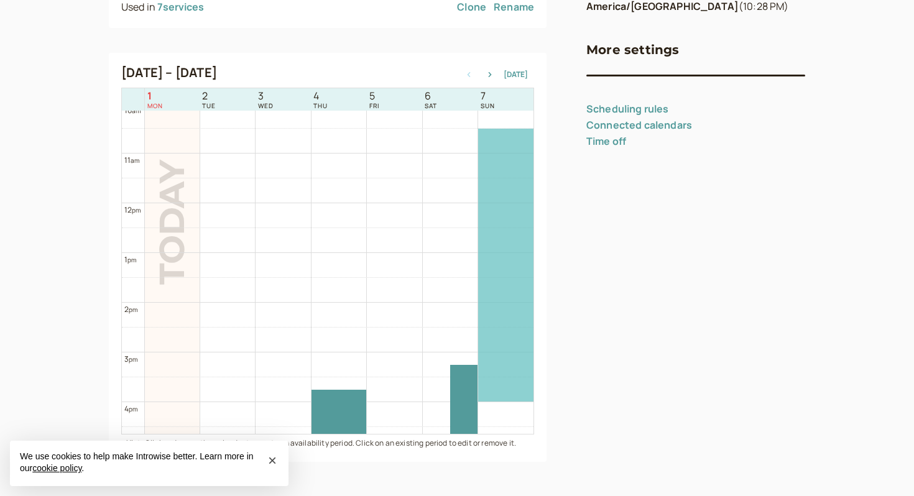
drag, startPoint x: 437, startPoint y: 183, endPoint x: 509, endPoint y: 186, distance: 72.2
click at [509, 186] on tr at bounding box center [328, 203] width 412 height 1194
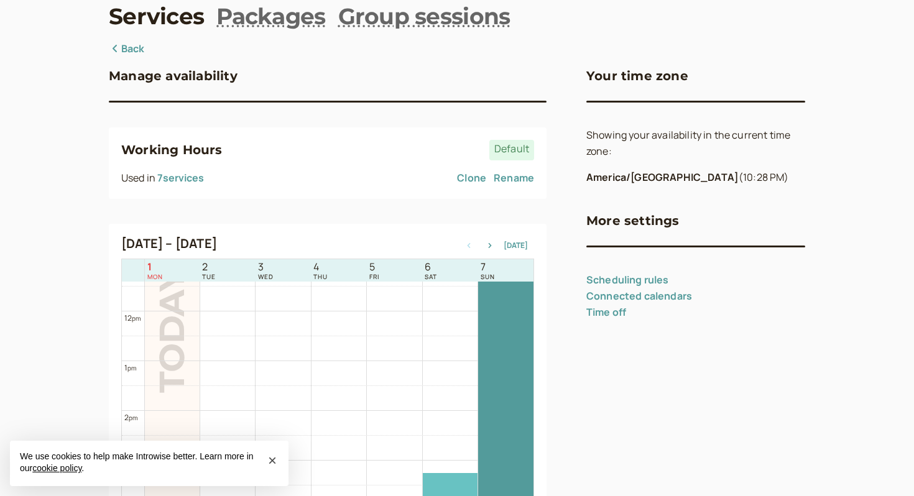
scroll to position [568, 0]
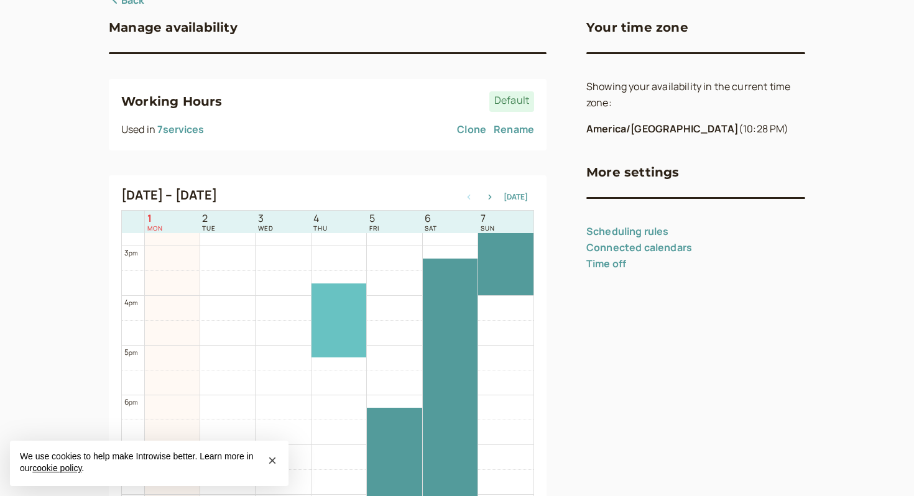
click at [355, 309] on div at bounding box center [339, 321] width 55 height 74
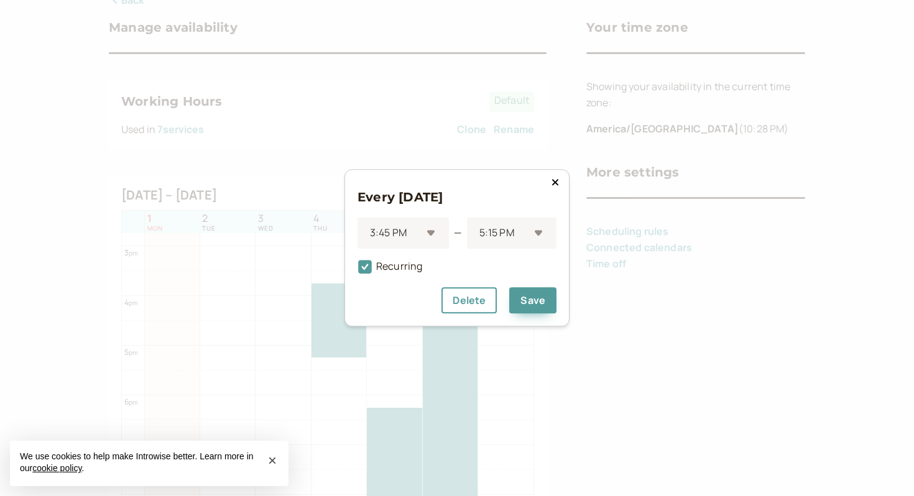
click at [564, 175] on div "Every [DATE] 3:45 PM — 5:15 PM Recurring Delete Save" at bounding box center [456, 247] width 225 height 157
click at [554, 189] on h3 "Every [DATE]" at bounding box center [457, 197] width 199 height 20
click at [551, 183] on button at bounding box center [555, 182] width 15 height 12
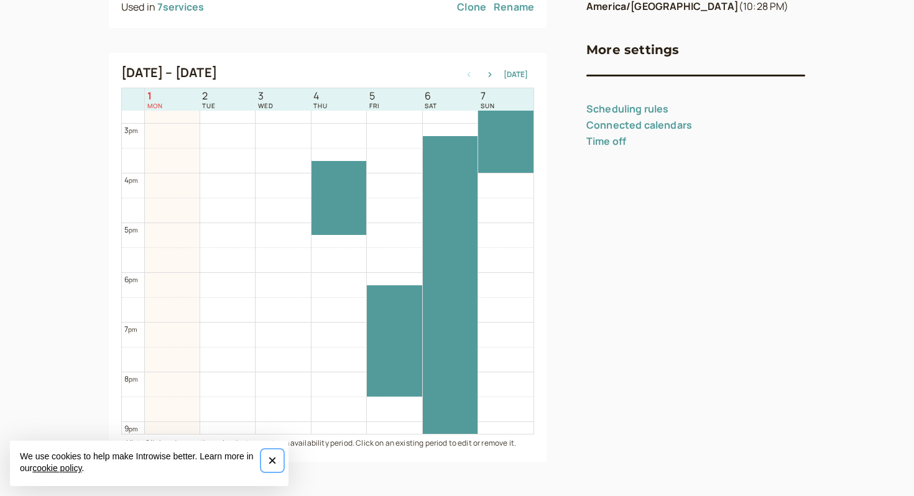
click at [268, 464] on span "×" at bounding box center [272, 460] width 9 height 17
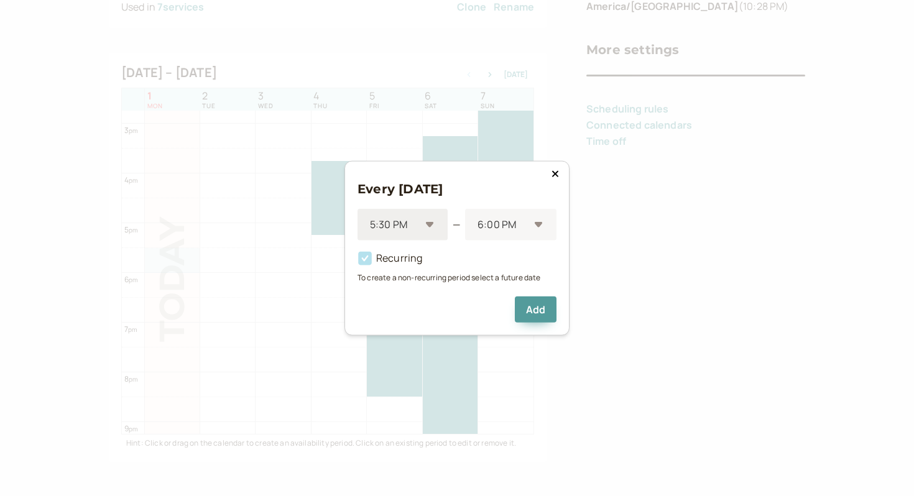
click at [423, 223] on div "5:30 PM" at bounding box center [403, 225] width 90 height 32
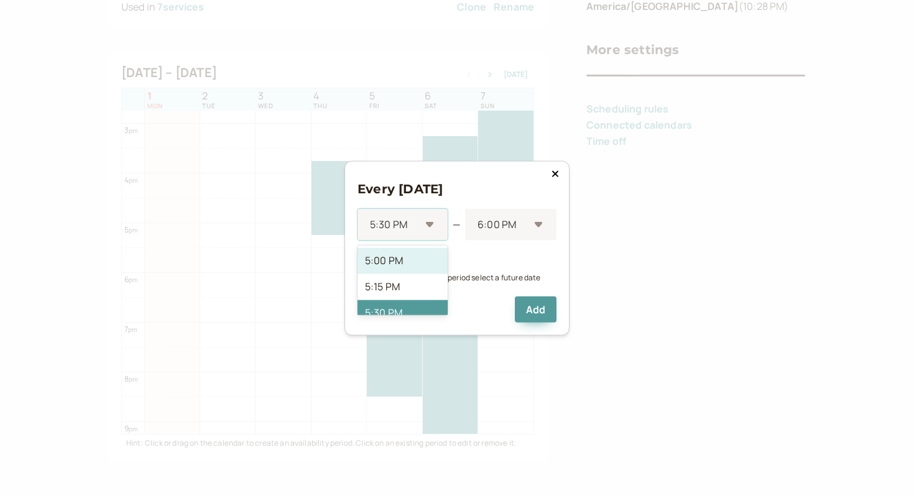
click at [408, 261] on div "5:00 PM" at bounding box center [403, 261] width 90 height 26
click at [401, 212] on div "5:00 PM" at bounding box center [403, 225] width 90 height 32
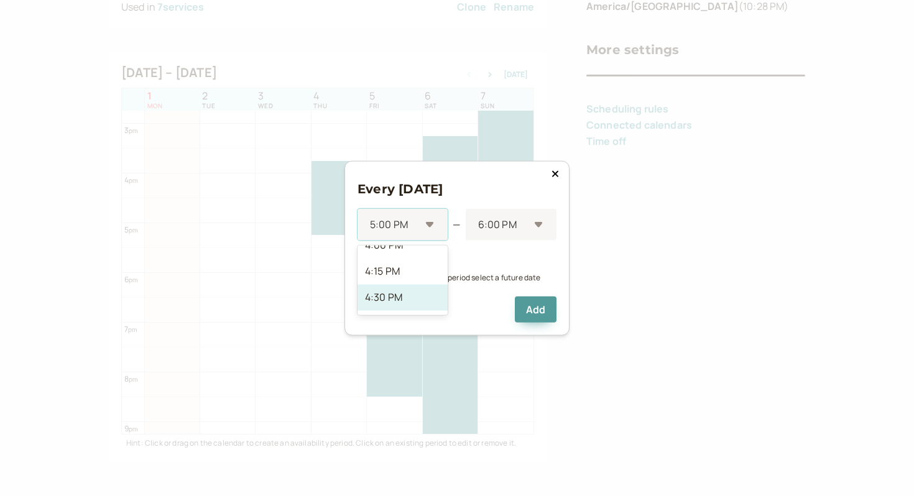
drag, startPoint x: 397, startPoint y: 283, endPoint x: 397, endPoint y: 291, distance: 8.1
click at [397, 291] on div "12:00 AM 12:15 AM 12:30 AM 12:45 AM 1:00 AM 1:15 AM 1:30 AM 1:45 AM 2:00 AM 2:1…" at bounding box center [403, 281] width 90 height 70
click at [398, 273] on div "4:30 PM" at bounding box center [403, 273] width 90 height 26
click at [502, 216] on div at bounding box center [502, 224] width 53 height 17
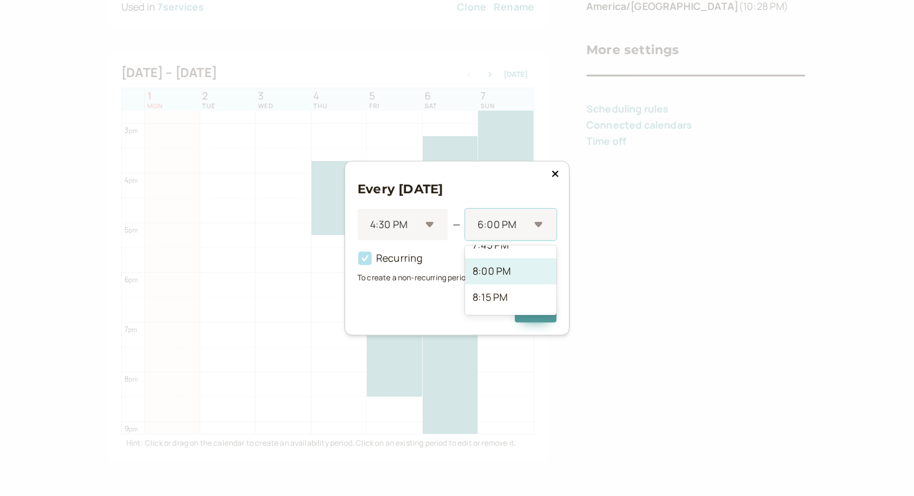
click at [502, 269] on div "8:00 PM" at bounding box center [510, 272] width 91 height 26
click at [540, 320] on button "Add" at bounding box center [536, 309] width 42 height 26
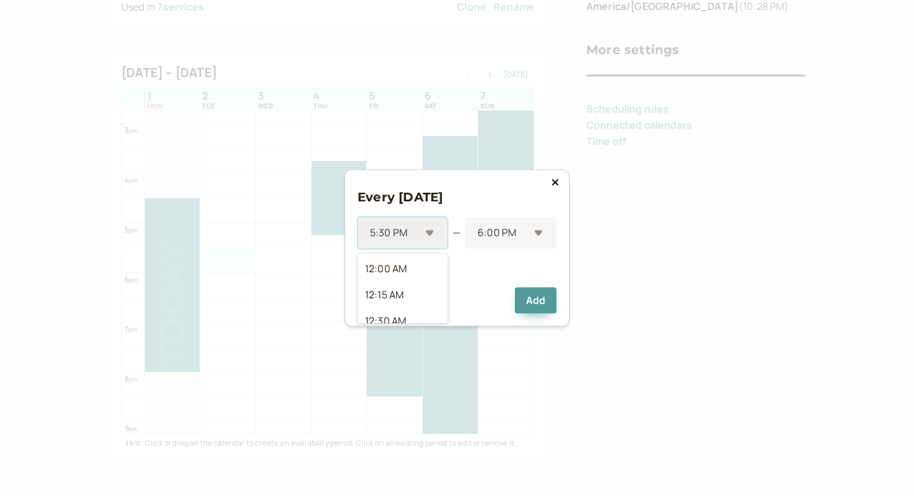
click at [410, 242] on div "5:30 PM" at bounding box center [396, 233] width 52 height 23
click at [514, 198] on h3 "Every [DATE]" at bounding box center [457, 197] width 199 height 20
click at [548, 191] on h3 "Every [DATE]" at bounding box center [457, 197] width 199 height 20
click at [555, 188] on div "Every [DATE] 5:30 PM — 6:00 PM Recurring Add" at bounding box center [456, 247] width 225 height 157
click at [410, 236] on div at bounding box center [395, 233] width 52 height 17
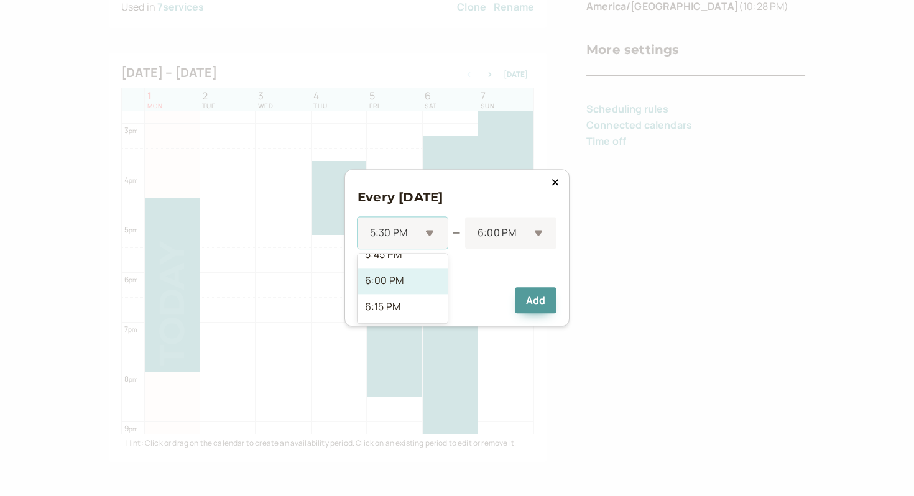
click at [407, 288] on div "6:00 PM" at bounding box center [403, 281] width 90 height 26
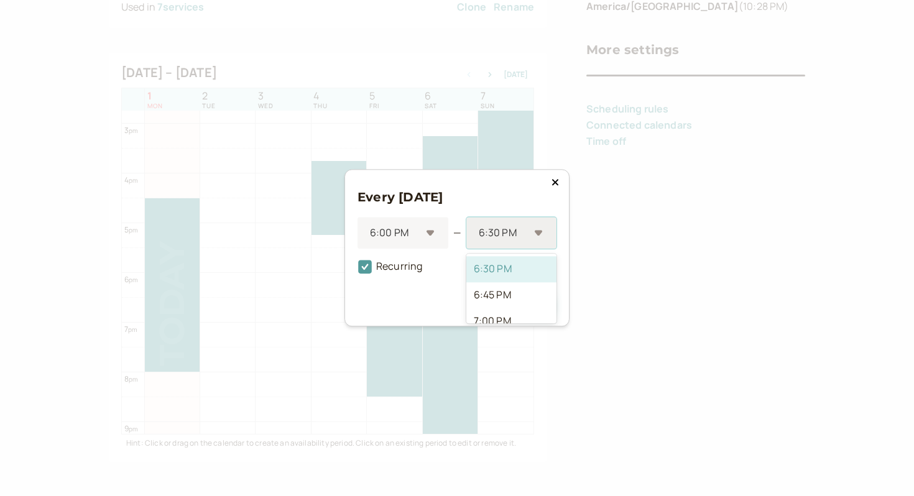
click at [514, 226] on div at bounding box center [504, 233] width 52 height 17
click at [511, 302] on div "8:00 PM" at bounding box center [511, 297] width 90 height 26
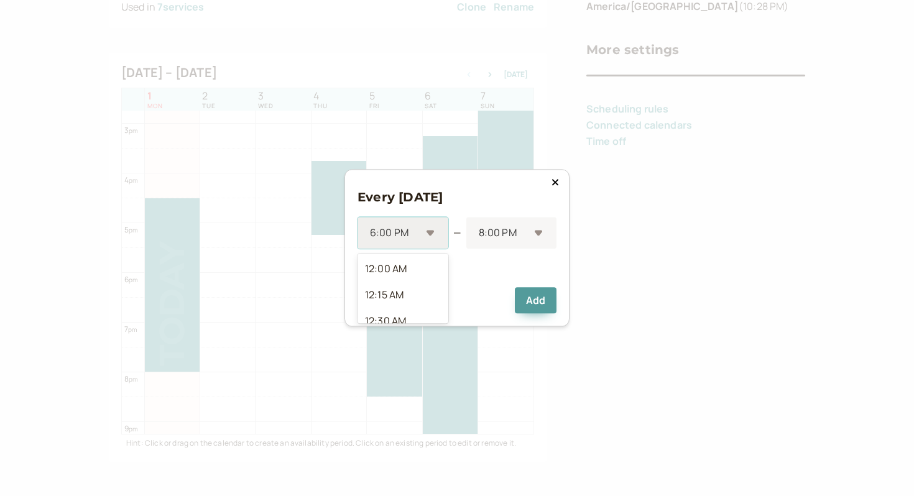
click at [420, 233] on div at bounding box center [395, 233] width 52 height 17
click at [490, 212] on div "Every [DATE] option 6:00 PM selected, 73 of 95. 95 results available. Use Up an…" at bounding box center [457, 247] width 199 height 131
click at [427, 235] on div "6:00 PM" at bounding box center [403, 234] width 91 height 32
click at [412, 275] on div "5:00 PM" at bounding box center [403, 263] width 91 height 26
click at [483, 232] on div at bounding box center [503, 233] width 52 height 17
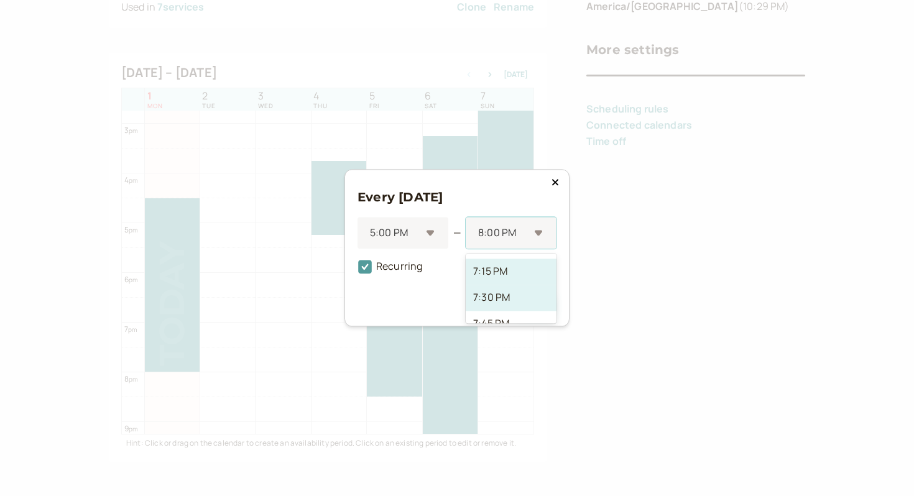
click at [493, 293] on div "7:30 PM" at bounding box center [511, 298] width 91 height 26
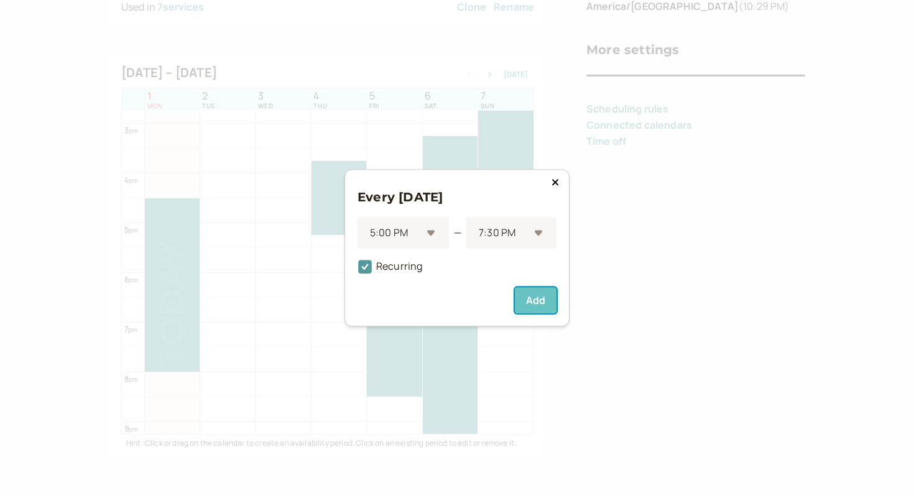
click at [530, 293] on button "Add" at bounding box center [536, 301] width 42 height 26
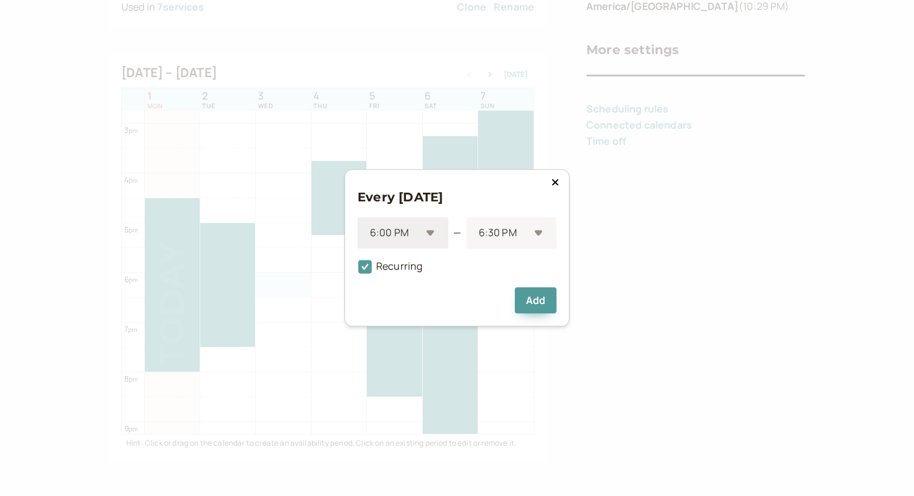
click at [385, 222] on div "6:00 PM" at bounding box center [396, 233] width 52 height 23
click at [383, 292] on div "5:30 PM" at bounding box center [403, 298] width 91 height 26
click at [496, 232] on div at bounding box center [503, 233] width 52 height 17
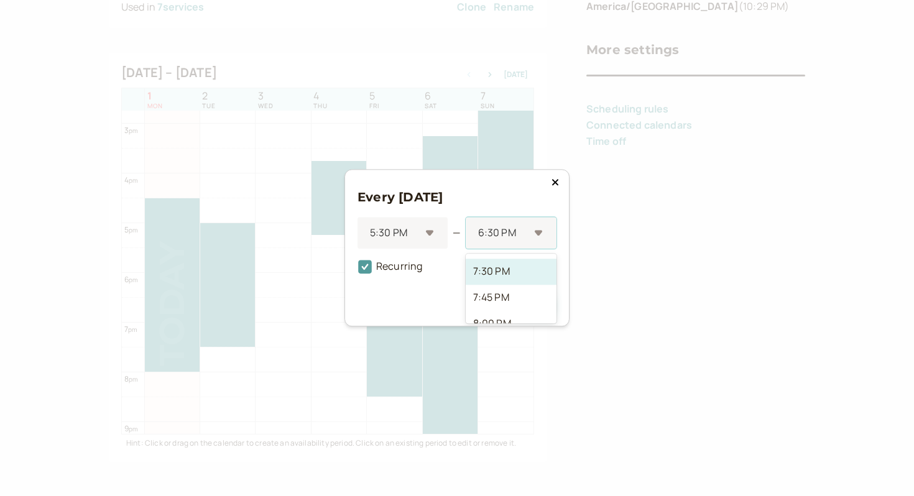
click at [496, 267] on div "7:30 PM" at bounding box center [511, 272] width 91 height 26
click at [488, 238] on div at bounding box center [504, 233] width 52 height 17
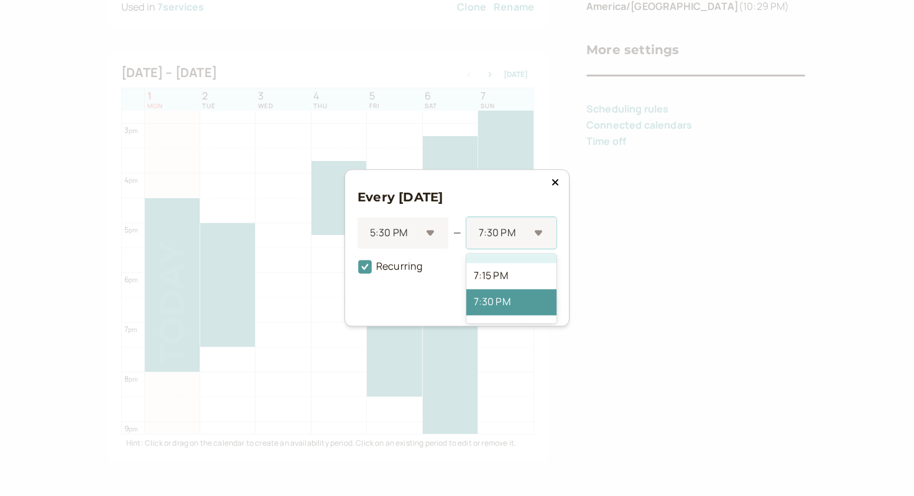
scroll to position [100, 0]
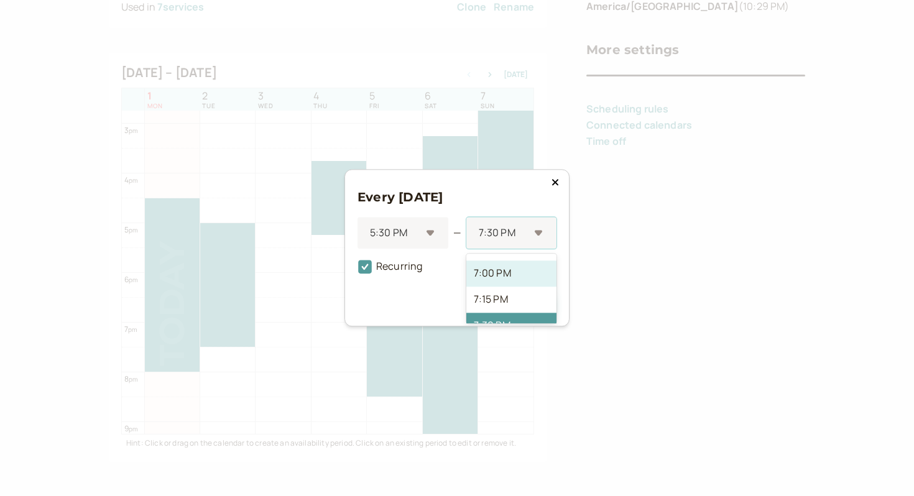
click at [494, 274] on div "7:00 PM" at bounding box center [511, 274] width 90 height 26
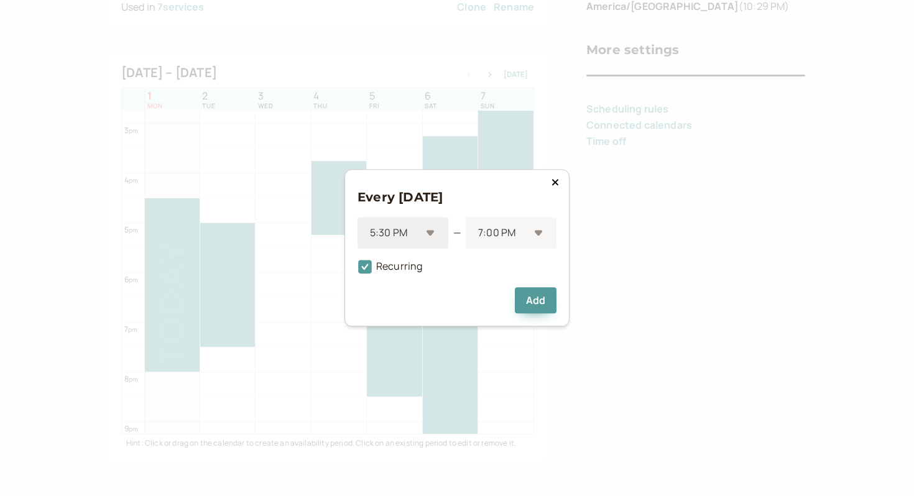
click at [405, 233] on div at bounding box center [395, 233] width 52 height 17
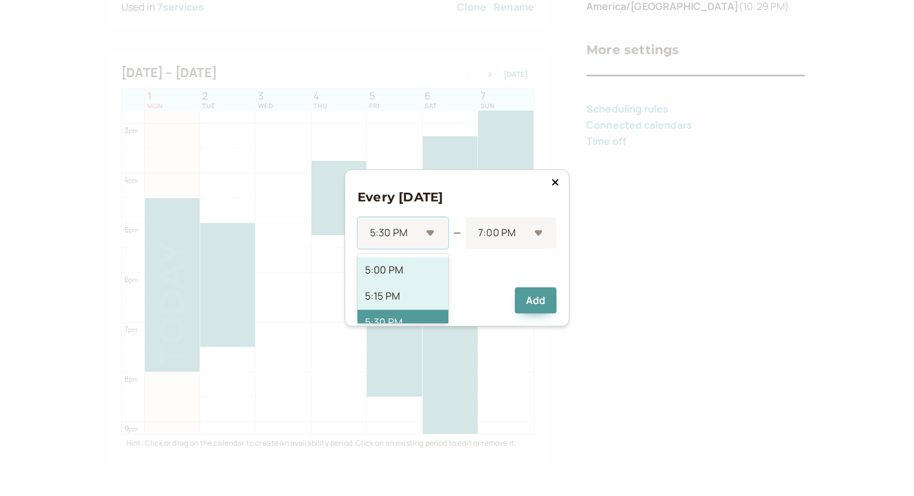
scroll to position [1770, 0]
click at [405, 282] on div "5:00 PM" at bounding box center [403, 271] width 91 height 26
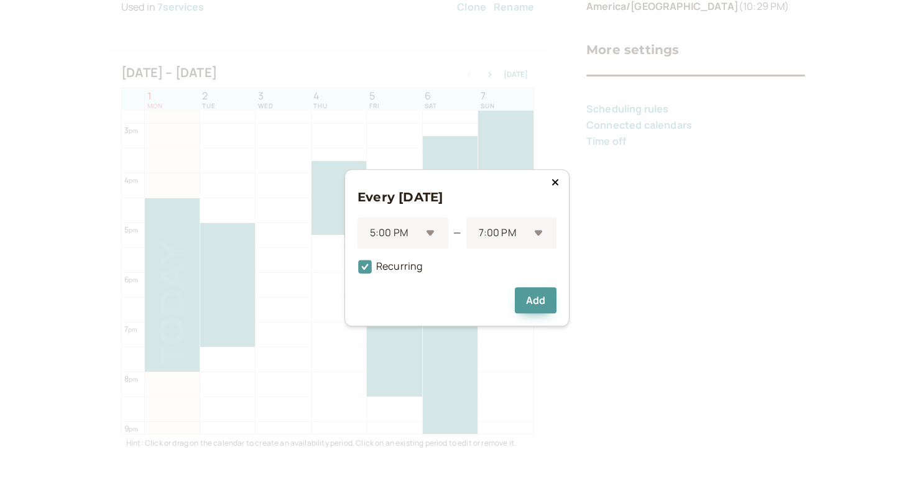
click at [511, 289] on div "Add" at bounding box center [457, 301] width 199 height 26
click at [524, 295] on button "Add" at bounding box center [536, 301] width 42 height 26
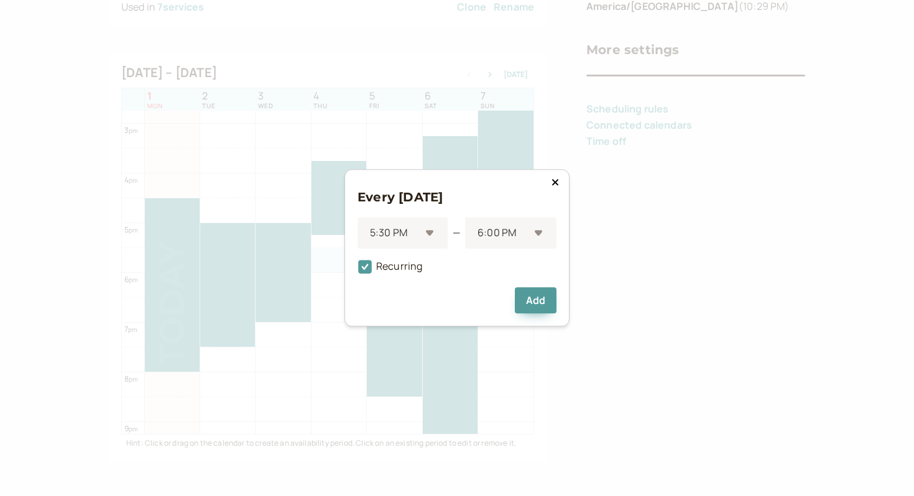
click at [568, 183] on div "Every [DATE] 5:30 PM — 6:00 PM Recurring Add" at bounding box center [456, 247] width 225 height 157
click at [553, 183] on icon at bounding box center [555, 182] width 7 height 10
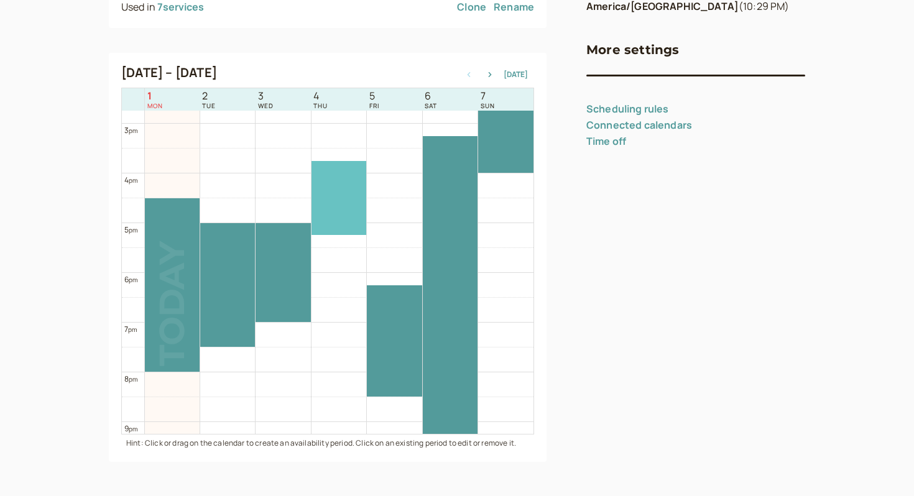
click at [348, 195] on div at bounding box center [339, 198] width 55 height 74
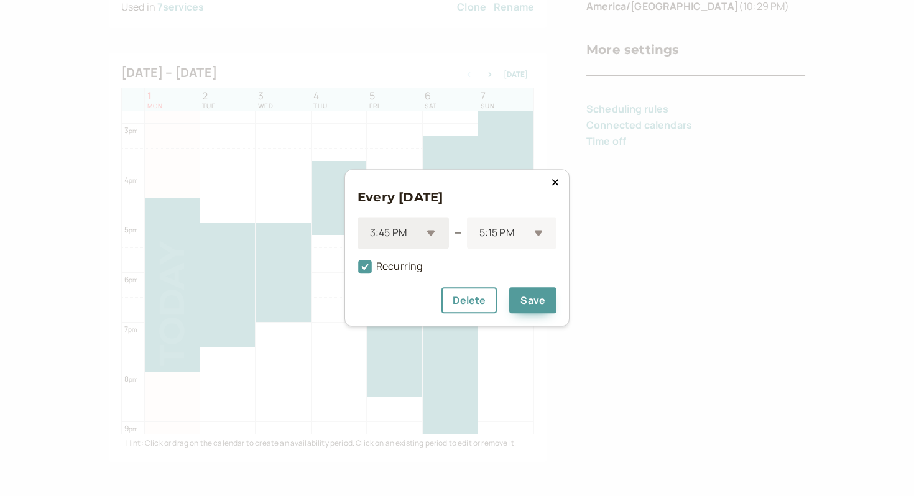
click at [412, 227] on div at bounding box center [395, 233] width 53 height 17
click at [408, 282] on div "3:30 PM" at bounding box center [403, 275] width 91 height 26
click at [417, 230] on div at bounding box center [395, 233] width 53 height 17
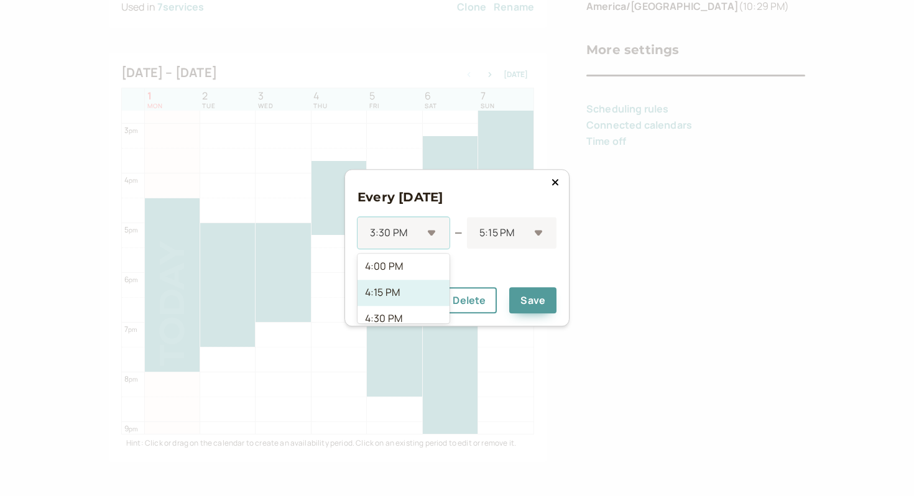
click at [415, 292] on div "4:15 PM" at bounding box center [404, 293] width 92 height 26
click at [415, 231] on div at bounding box center [395, 233] width 52 height 17
click at [408, 299] on div "4:30 PM" at bounding box center [403, 301] width 91 height 26
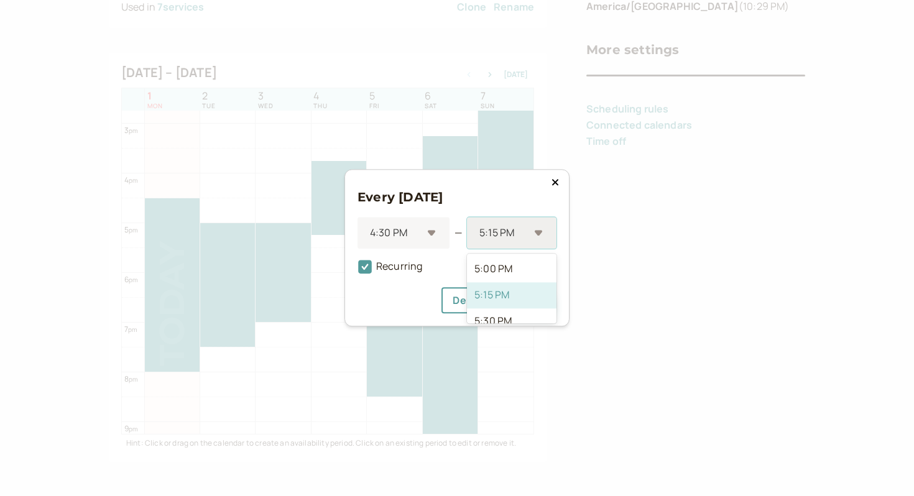
click at [540, 228] on div "5:15 PM" at bounding box center [512, 234] width 90 height 32
click at [526, 310] on div "7:15 PM" at bounding box center [512, 315] width 90 height 26
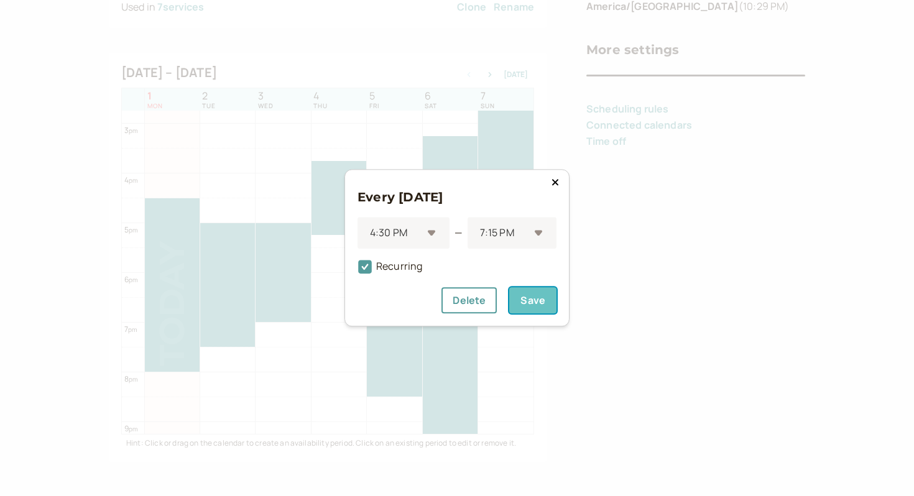
click at [531, 290] on button "Save" at bounding box center [532, 301] width 47 height 26
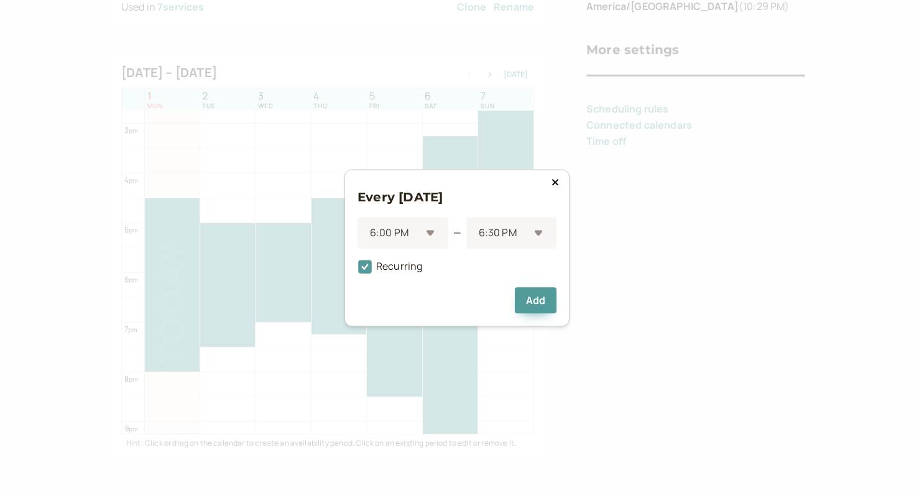
click at [392, 305] on div "Add" at bounding box center [457, 301] width 199 height 26
click at [393, 264] on span "Recurring" at bounding box center [390, 267] width 65 height 14
click at [358, 270] on input "Recurring" at bounding box center [358, 270] width 0 height 0
click at [395, 267] on span "Recurring" at bounding box center [390, 267] width 65 height 14
click at [358, 270] on input "Recurring" at bounding box center [358, 270] width 0 height 0
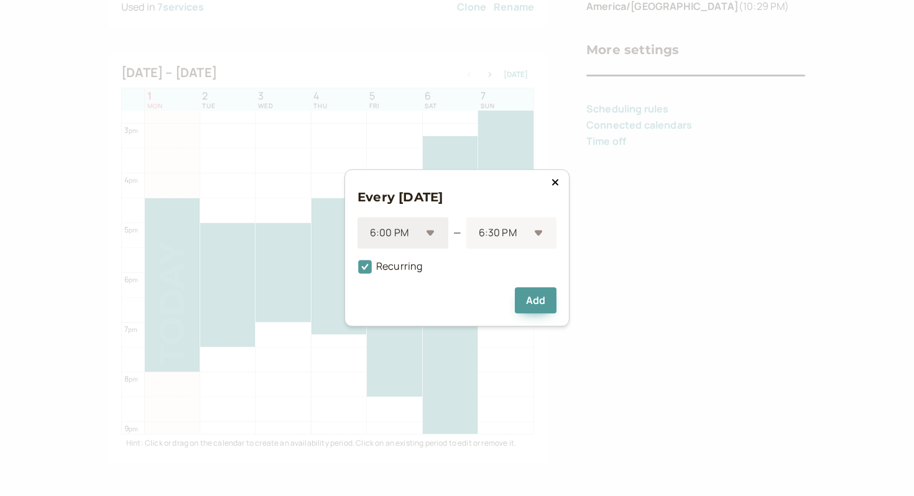
click at [407, 248] on div "6:00 PM" at bounding box center [403, 234] width 91 height 32
click at [415, 278] on div "12:45 PM" at bounding box center [403, 279] width 91 height 26
click at [524, 232] on div at bounding box center [503, 233] width 51 height 17
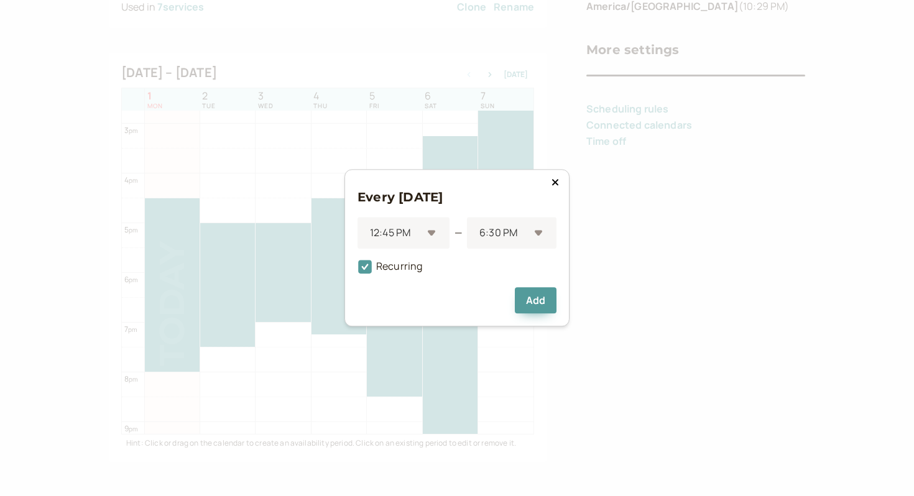
click at [548, 198] on h3 "Every [DATE]" at bounding box center [457, 197] width 199 height 20
click at [554, 182] on icon at bounding box center [555, 182] width 6 height 6
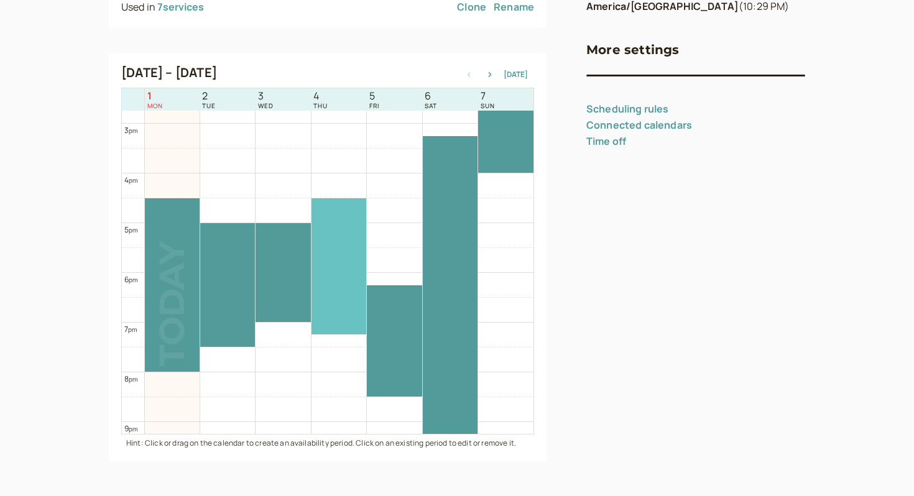
click at [353, 247] on div at bounding box center [339, 266] width 55 height 136
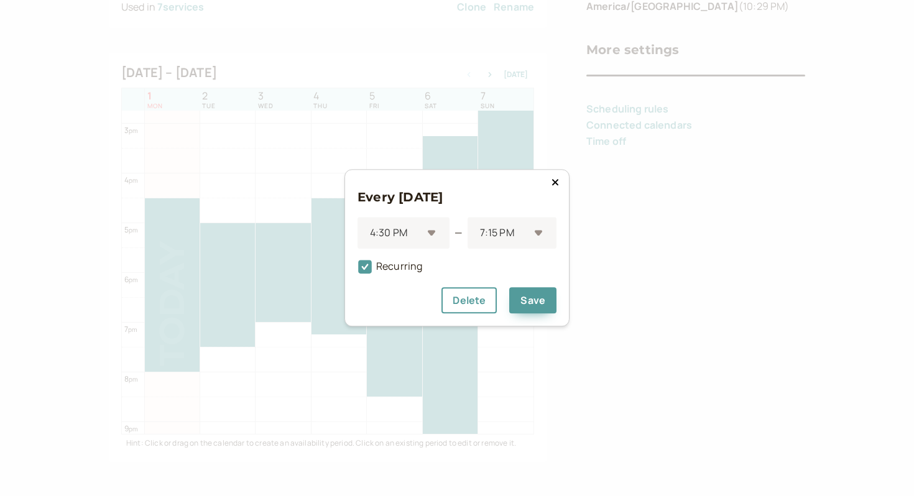
click at [558, 183] on icon at bounding box center [555, 182] width 7 height 10
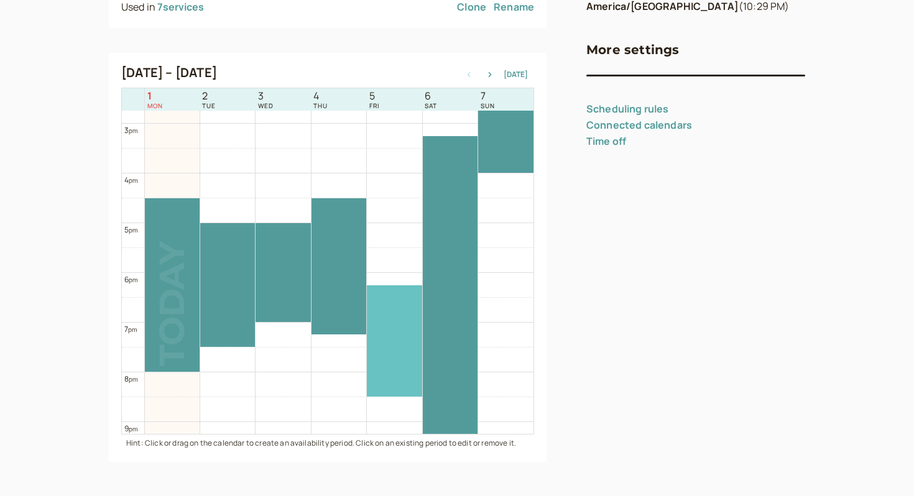
click at [388, 330] on div at bounding box center [394, 340] width 55 height 111
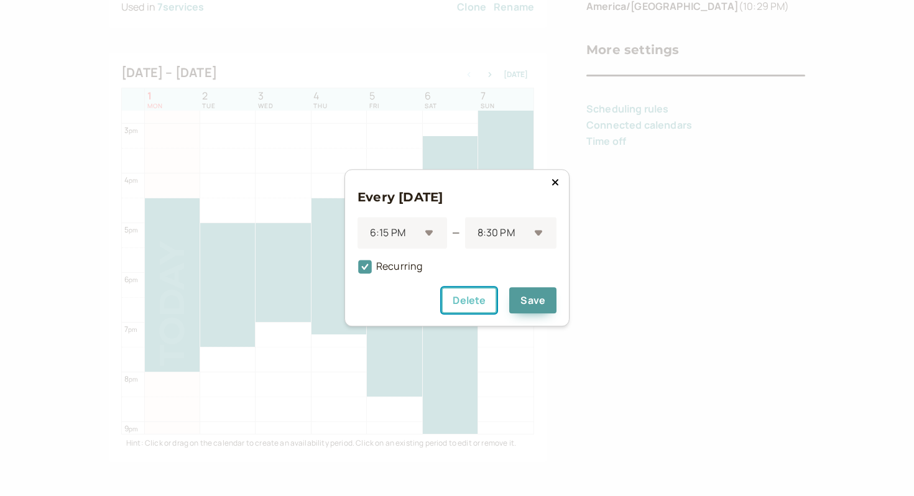
click at [474, 295] on button "Delete" at bounding box center [468, 301] width 55 height 26
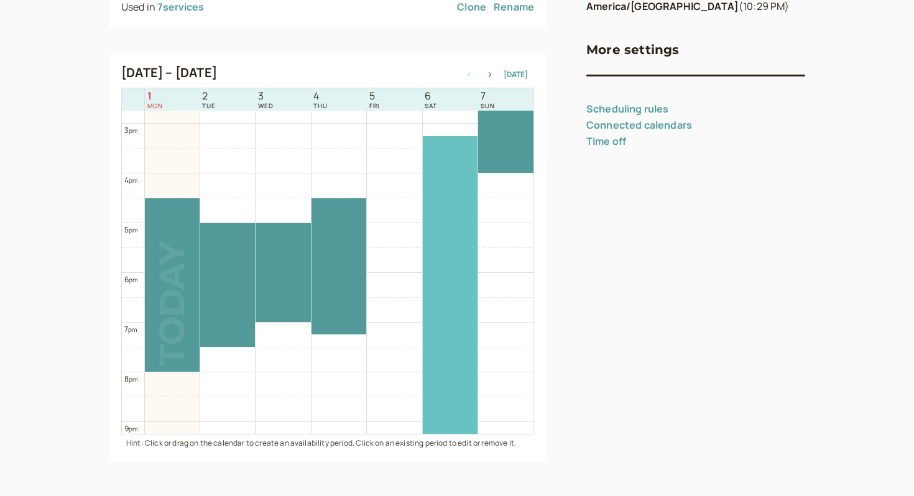
click at [438, 270] on div at bounding box center [450, 291] width 55 height 310
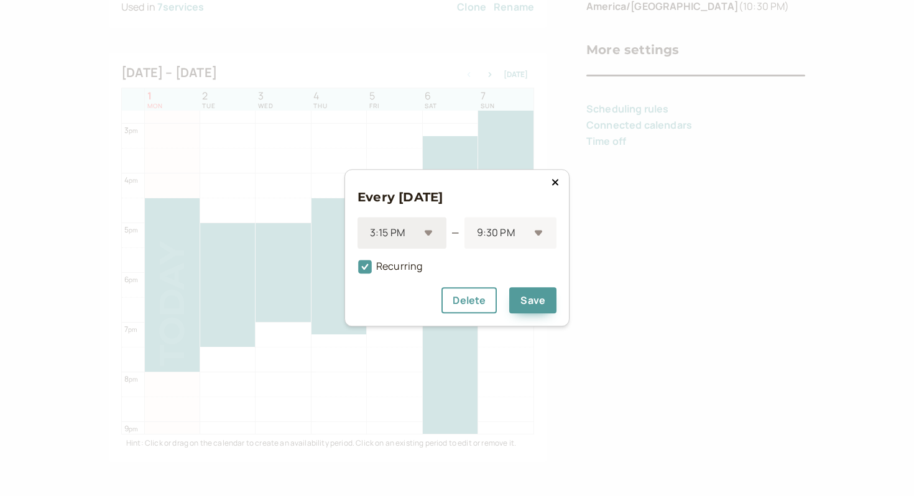
click at [433, 233] on div "3:15 PM" at bounding box center [402, 234] width 89 height 32
click at [408, 298] on div "1:30 PM" at bounding box center [402, 300] width 89 height 26
click at [411, 227] on div at bounding box center [394, 233] width 51 height 17
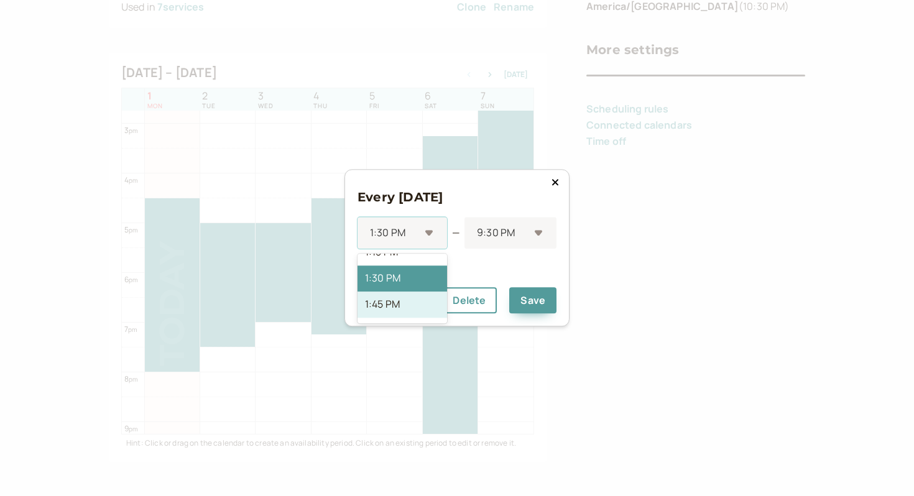
click at [401, 303] on div "1:45 PM" at bounding box center [403, 305] width 90 height 26
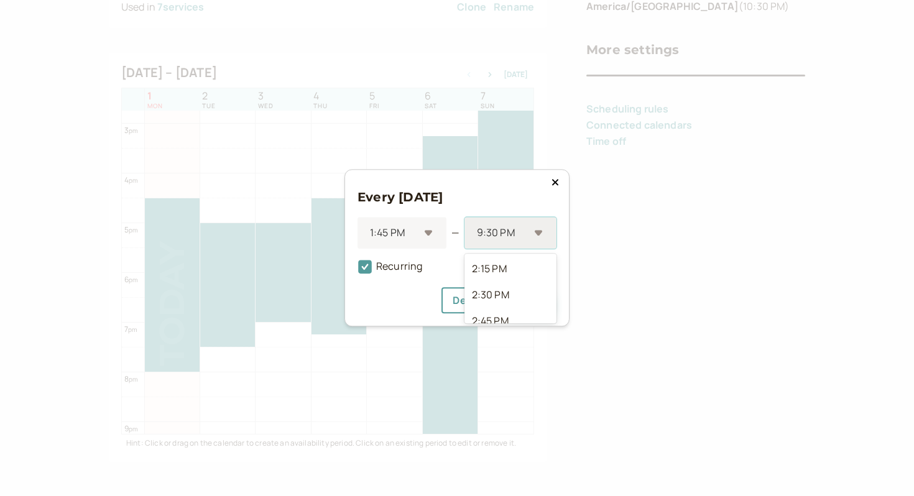
scroll to position [724, 0]
click at [504, 236] on div at bounding box center [502, 233] width 53 height 17
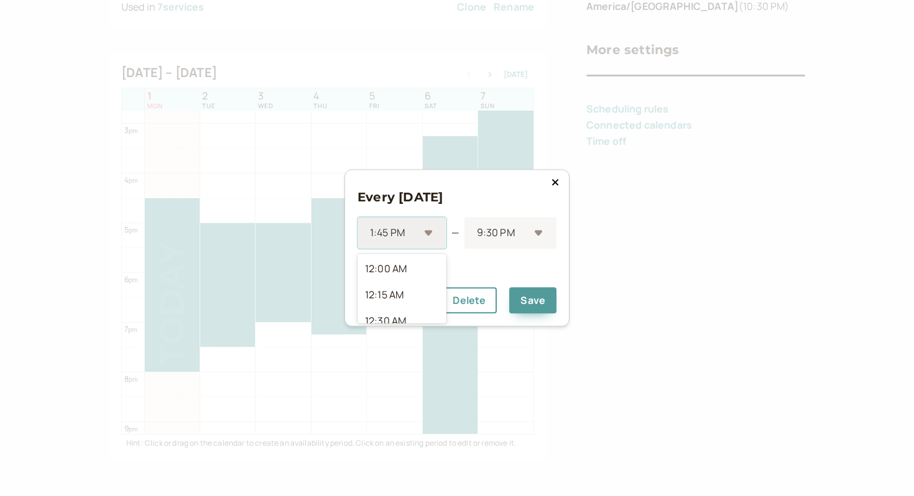
click at [414, 244] on div "1:45 PM" at bounding box center [395, 233] width 50 height 23
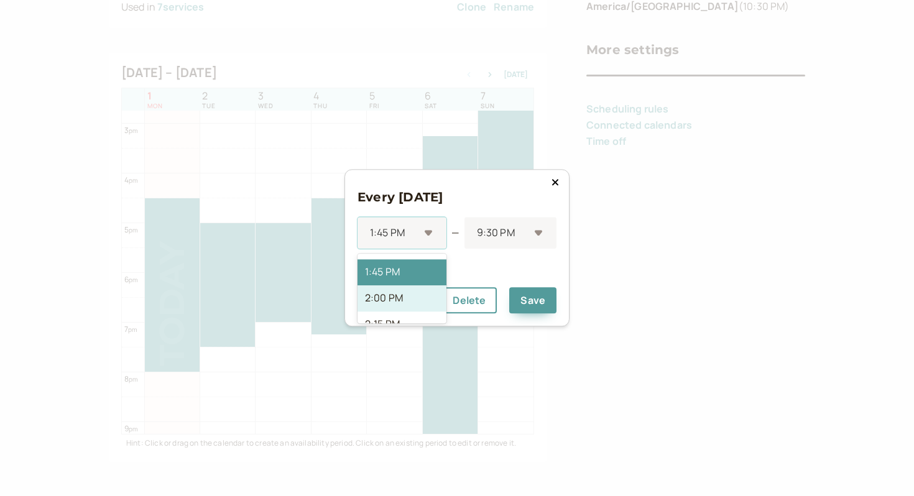
click at [408, 305] on div "2:00 PM" at bounding box center [402, 298] width 89 height 26
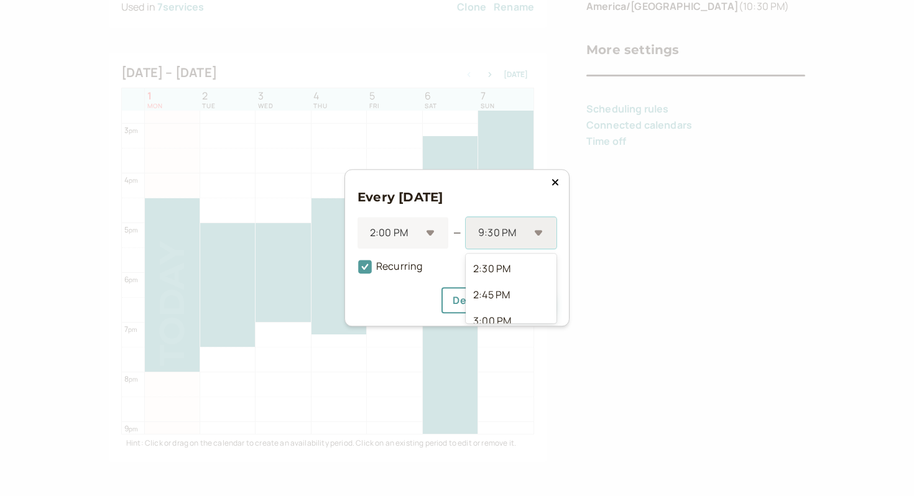
click at [484, 245] on div "9:30 PM" at bounding box center [511, 234] width 91 height 32
click at [506, 287] on div "8:00 PM" at bounding box center [511, 279] width 91 height 26
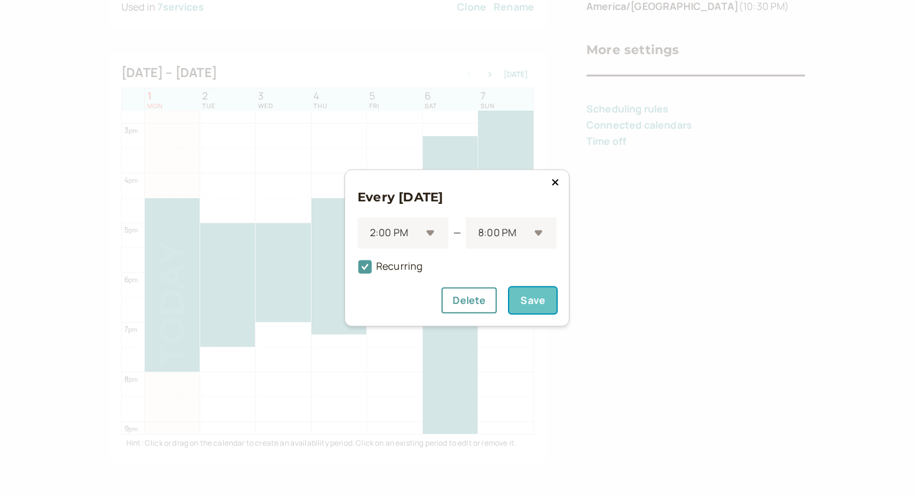
click at [527, 297] on button "Save" at bounding box center [532, 301] width 47 height 26
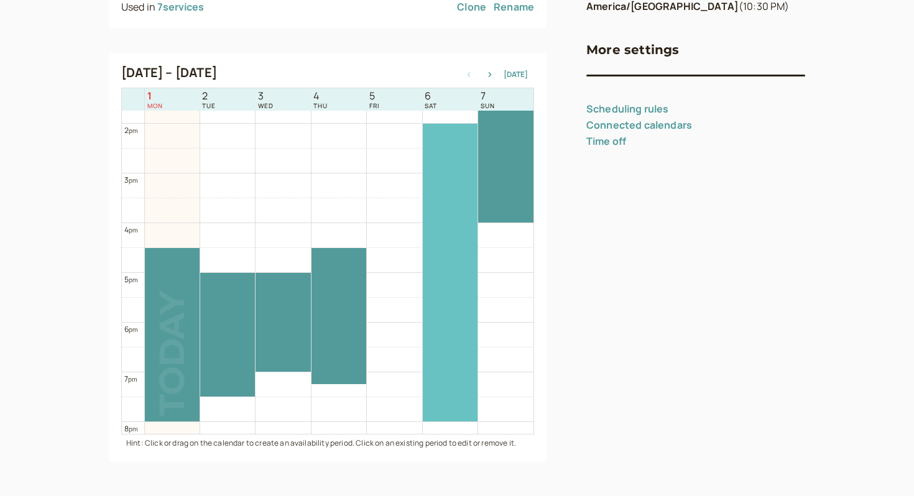
scroll to position [652, 0]
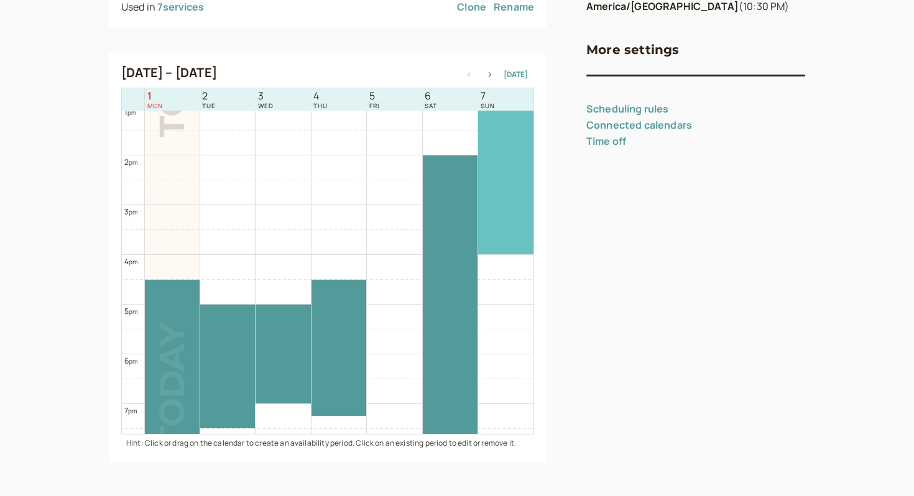
click at [499, 233] on div at bounding box center [505, 117] width 55 height 273
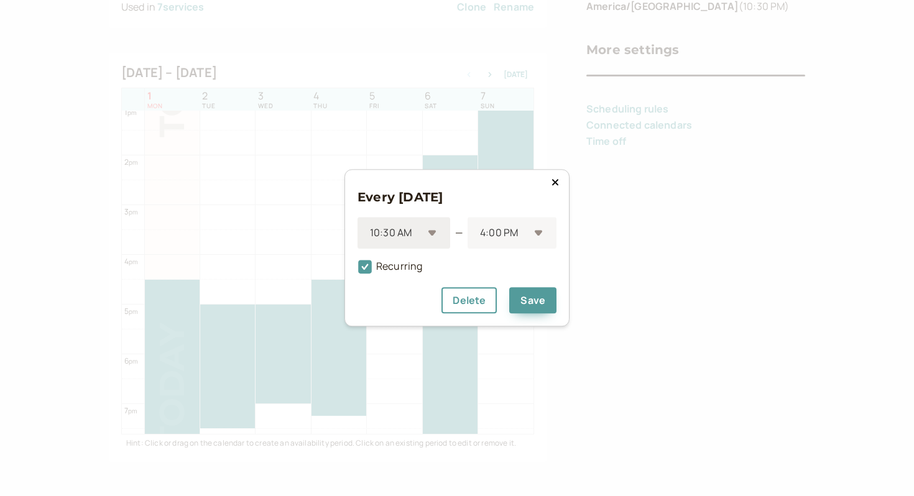
click at [442, 226] on div "10:30 AM" at bounding box center [404, 234] width 93 height 32
click at [409, 307] on div "2:00 PM" at bounding box center [404, 306] width 93 height 26
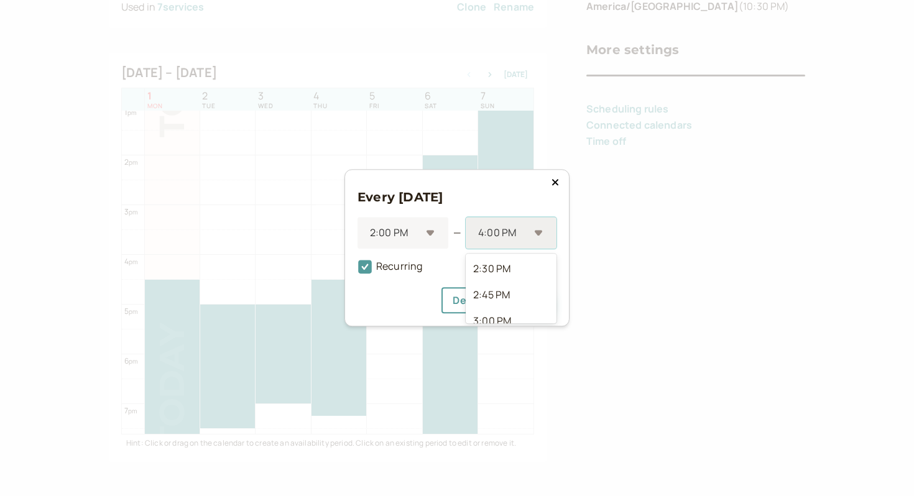
click at [530, 231] on div "4:00 PM" at bounding box center [511, 234] width 91 height 32
click at [497, 265] on div "8:00 PM" at bounding box center [511, 265] width 91 height 26
click at [509, 231] on div at bounding box center [503, 233] width 52 height 17
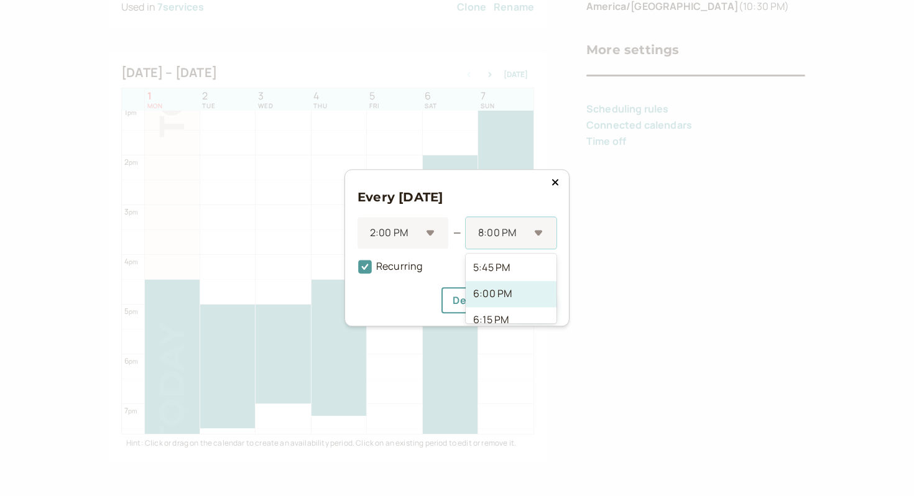
click at [504, 292] on div "6:00 PM" at bounding box center [511, 294] width 91 height 26
click at [538, 288] on button "Save" at bounding box center [532, 301] width 47 height 26
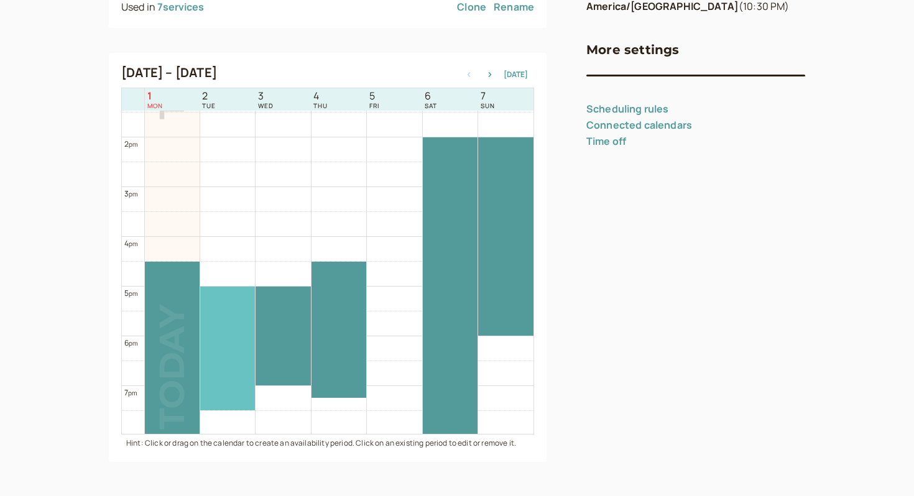
scroll to position [740, 0]
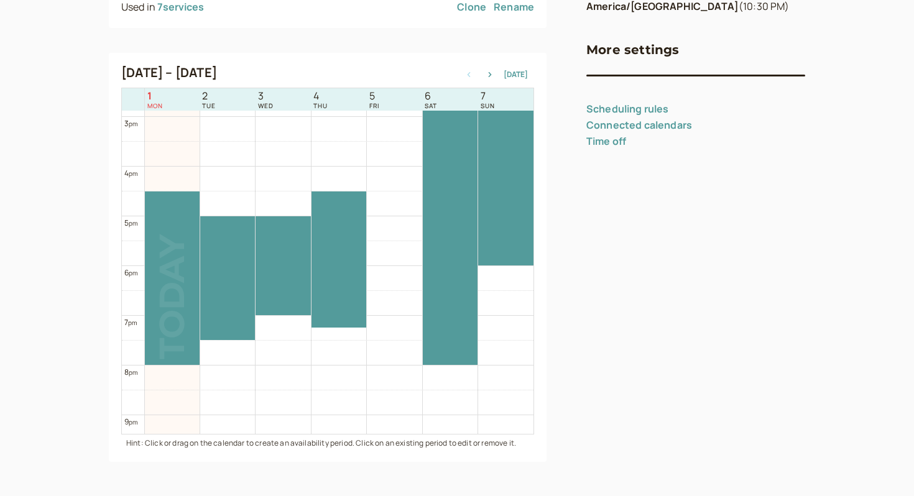
drag, startPoint x: 177, startPoint y: 325, endPoint x: 377, endPoint y: 325, distance: 200.8
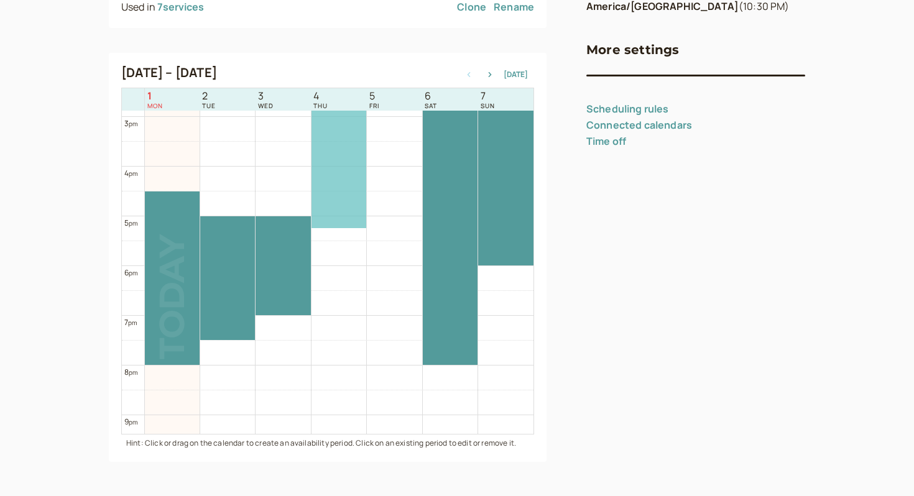
drag, startPoint x: 348, startPoint y: 303, endPoint x: 344, endPoint y: 200, distance: 103.3
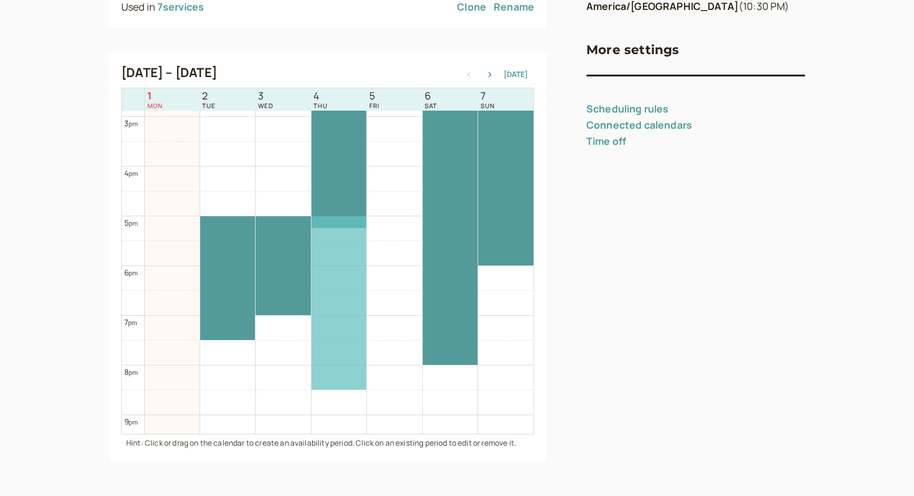
drag, startPoint x: 164, startPoint y: 275, endPoint x: 323, endPoint y: 300, distance: 161.6
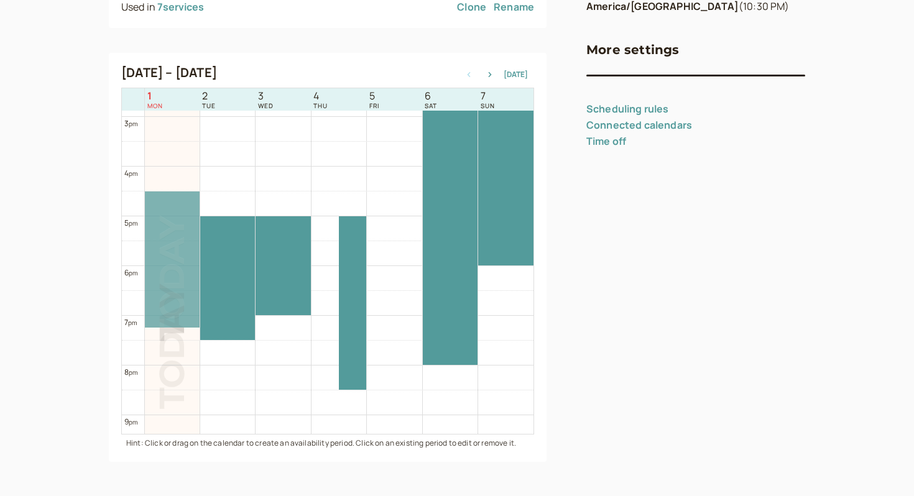
drag, startPoint x: 325, startPoint y: 206, endPoint x: 174, endPoint y: 302, distance: 178.9
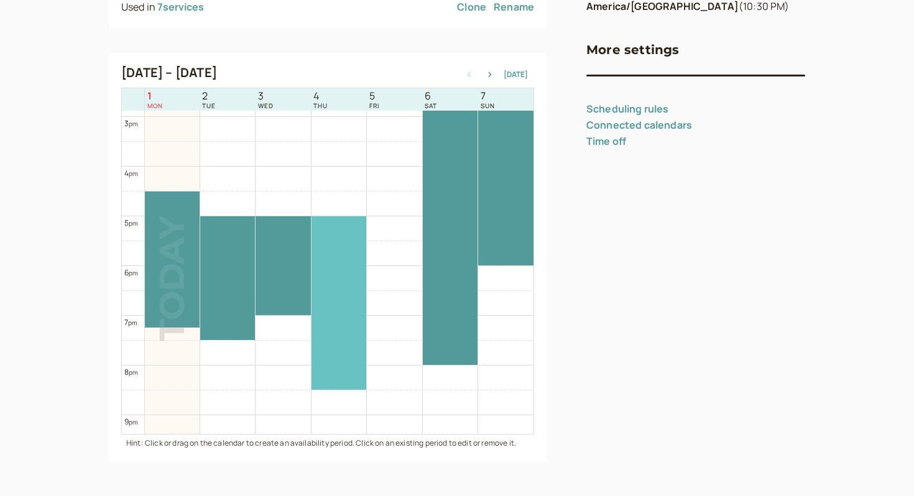
click at [335, 308] on div at bounding box center [339, 302] width 55 height 173
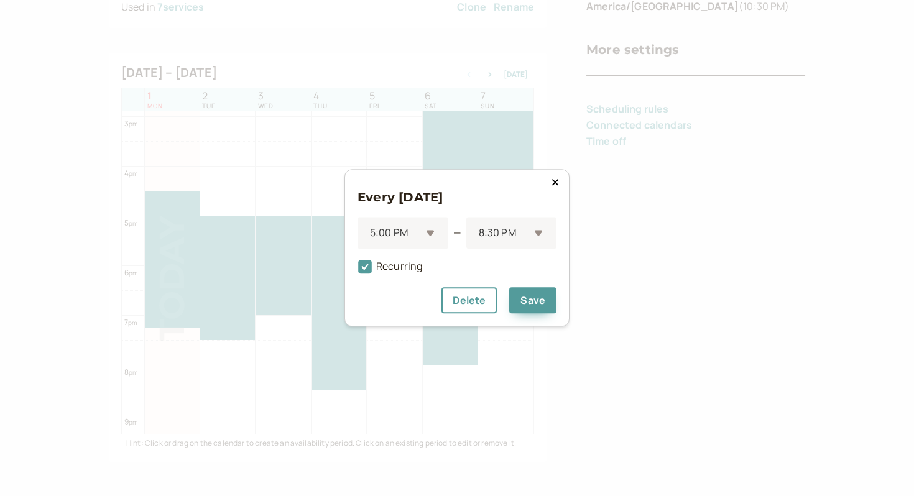
click at [553, 190] on h3 "Every [DATE]" at bounding box center [457, 197] width 199 height 20
click at [554, 188] on button at bounding box center [555, 182] width 15 height 12
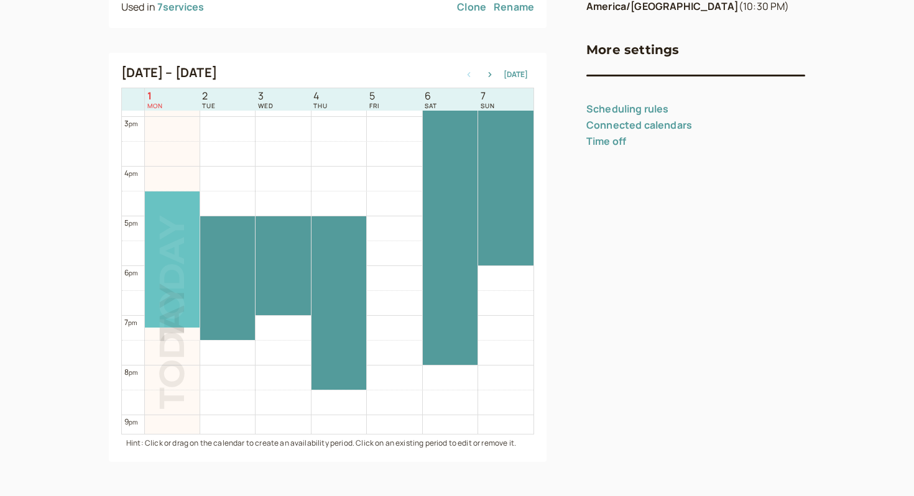
click at [147, 245] on div at bounding box center [172, 260] width 55 height 136
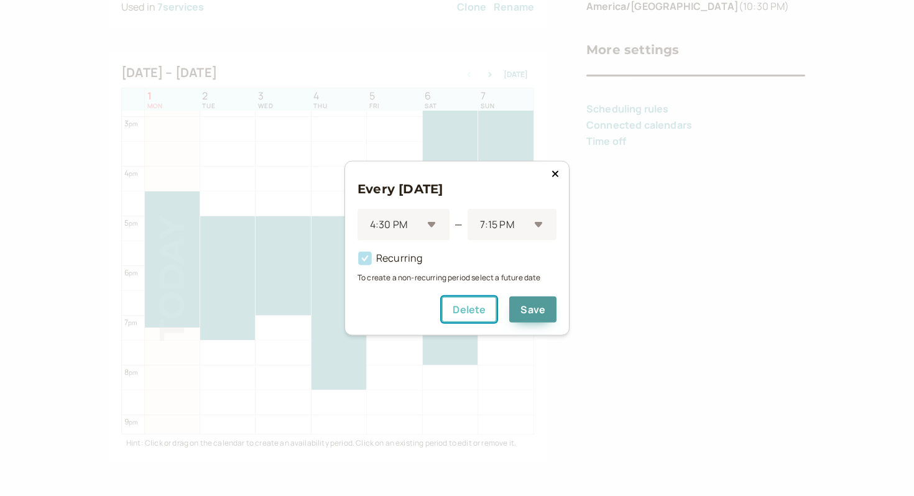
click at [456, 315] on button "Delete" at bounding box center [468, 309] width 55 height 26
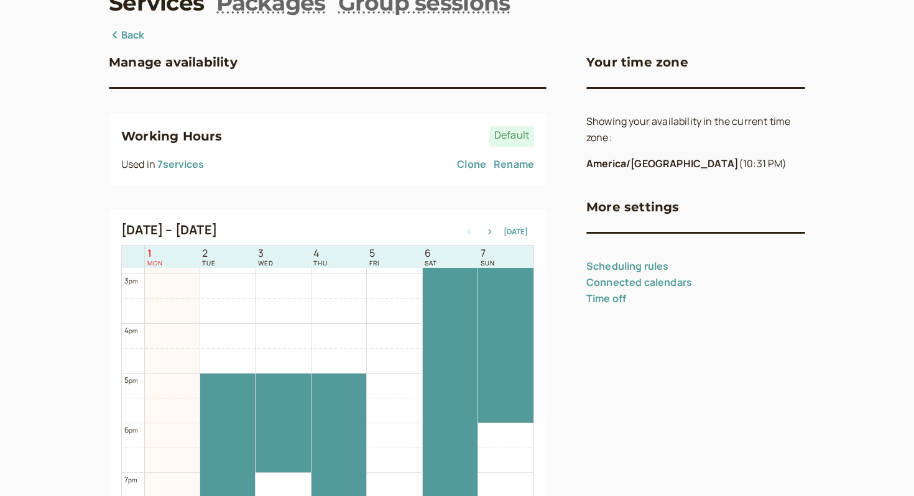
scroll to position [0, 0]
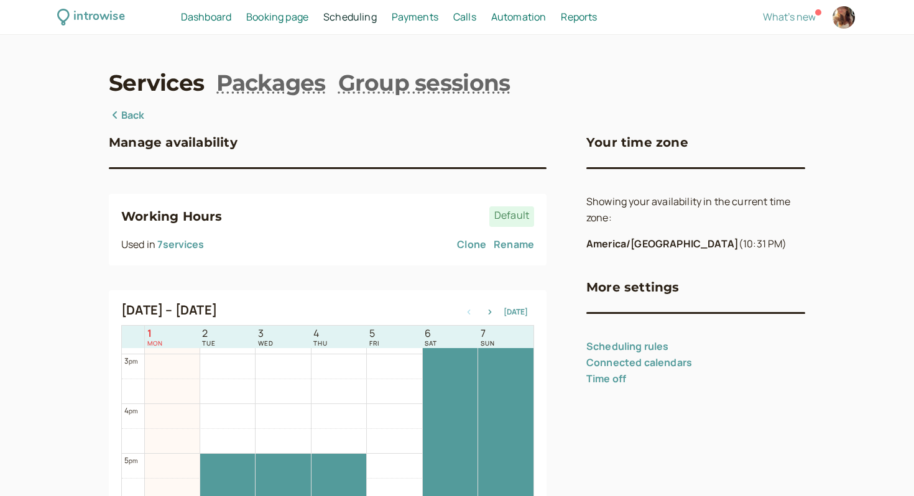
click at [369, 19] on span "Scheduling" at bounding box center [349, 17] width 53 height 14
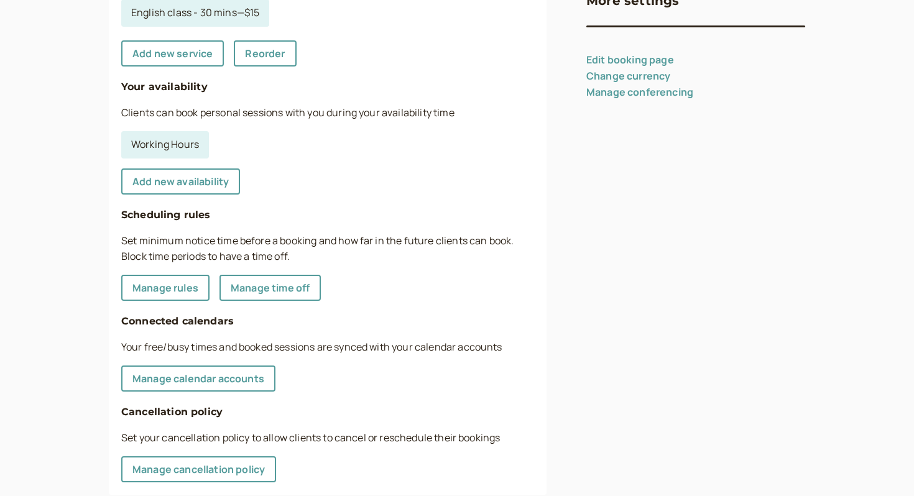
scroll to position [333, 0]
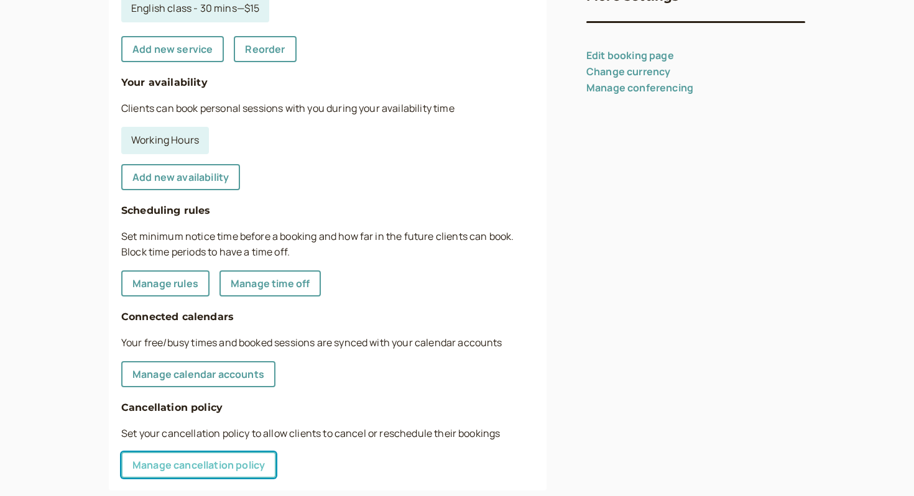
click at [237, 456] on link "Manage cancellation policy" at bounding box center [198, 465] width 155 height 26
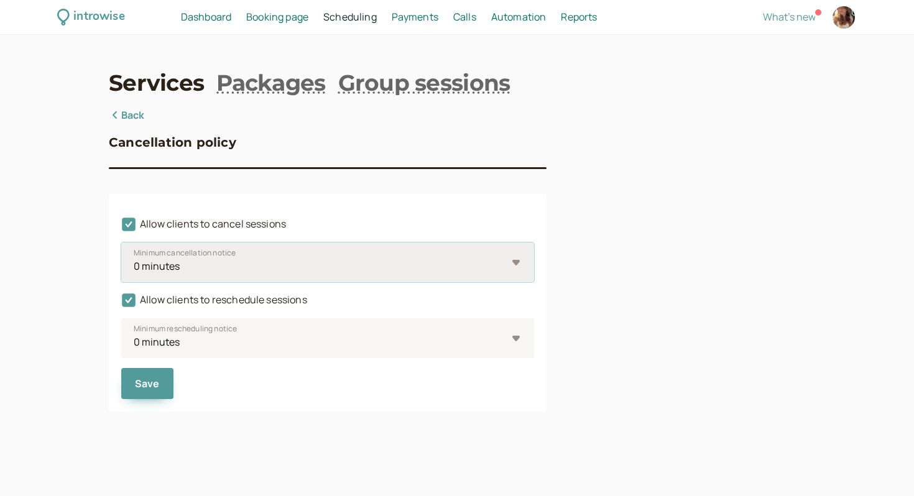
click at [289, 253] on select "0 minutes 5 minutes 10 minutes 15 minutes 30 minutes 45 minutes 1 hour 1.5 hour…" at bounding box center [327, 263] width 413 height 40
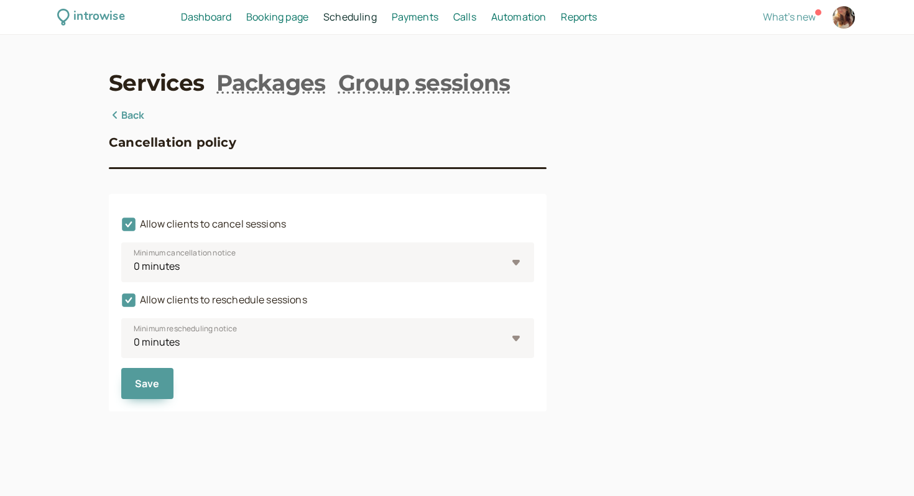
click at [365, 29] on div "introwise Dashboard Dashboard Booking page Booking Scheduling Scheduling Paymen…" at bounding box center [457, 17] width 914 height 35
click at [379, 92] on link "Group sessions" at bounding box center [424, 82] width 172 height 31
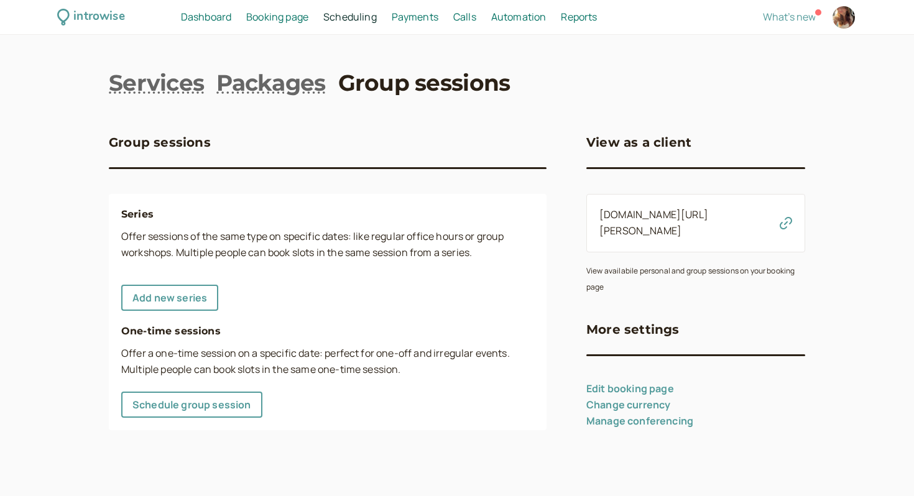
click at [301, 20] on span "Booking page" at bounding box center [277, 17] width 62 height 14
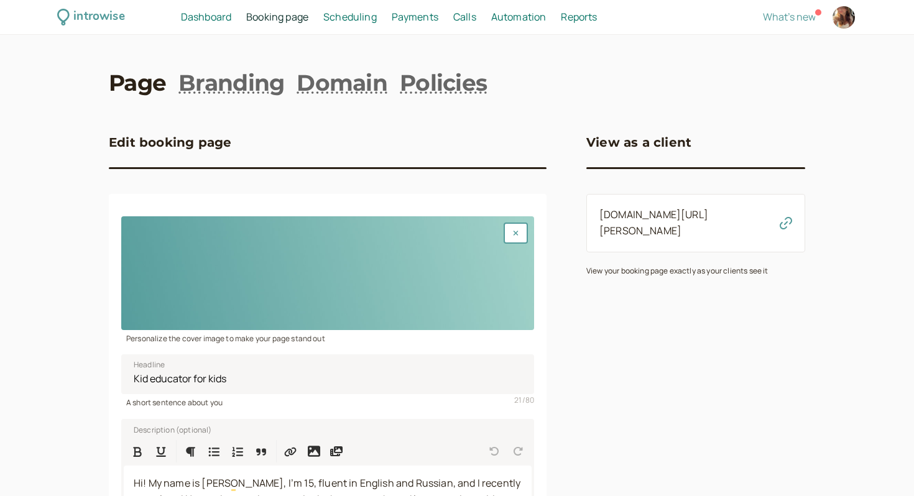
click at [371, 25] on div "introwise Dashboard Dashboard Booking page Booking Scheduling Scheduling Paymen…" at bounding box center [457, 17] width 914 height 35
click at [464, 15] on span "Calls" at bounding box center [464, 17] width 23 height 14
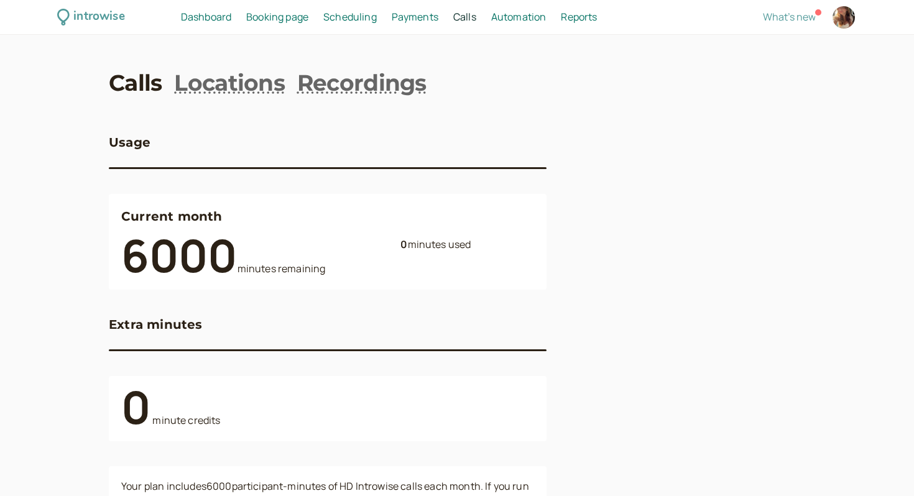
click at [517, 16] on span "Automation" at bounding box center [518, 17] width 55 height 14
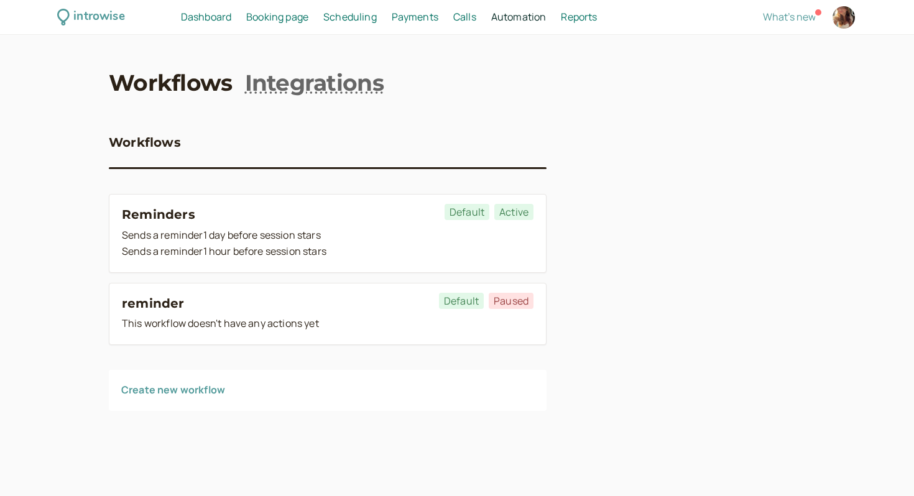
click at [396, 7] on div "introwise Dashboard Dashboard Booking page Booking Scheduling Scheduling Paymen…" at bounding box center [457, 17] width 914 height 35
click at [375, 12] on span "Scheduling" at bounding box center [349, 17] width 53 height 14
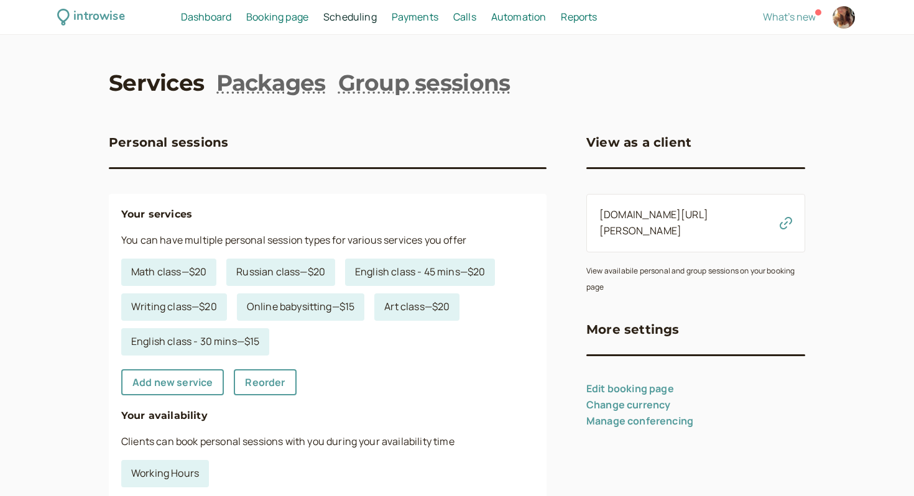
click at [408, 12] on span "Payments" at bounding box center [415, 17] width 47 height 14
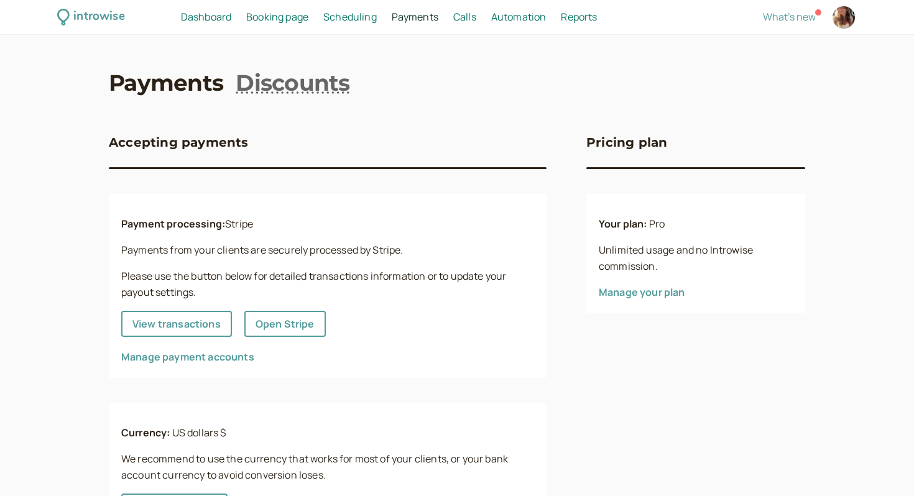
scroll to position [70, 0]
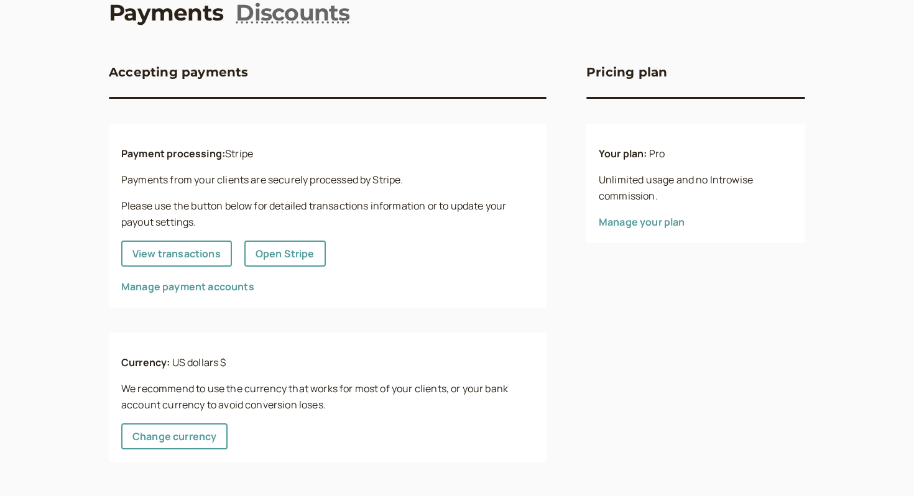
click at [232, 295] on div "Payment processing: Stripe Payments from your clients are securely processed by…" at bounding box center [328, 216] width 438 height 184
click at [223, 279] on div "Manage payment accounts" at bounding box center [327, 287] width 413 height 16
click at [224, 285] on link "Manage payment accounts" at bounding box center [187, 287] width 133 height 14
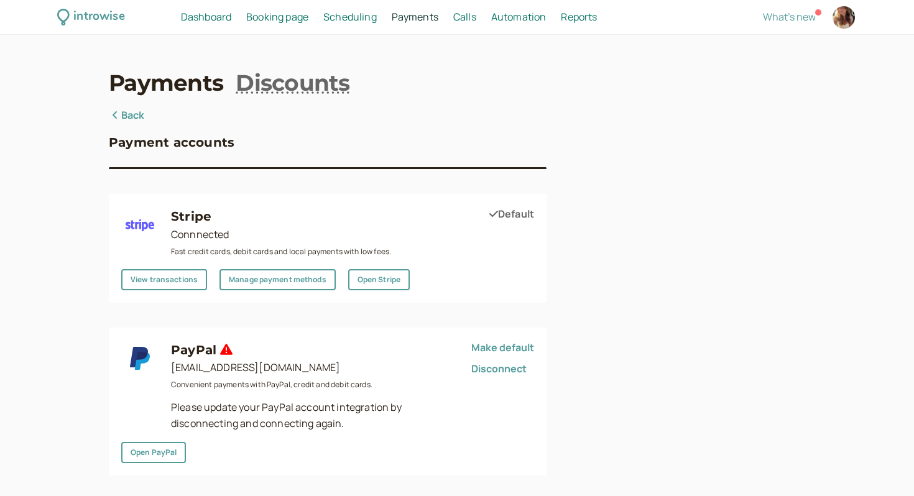
click at [571, 10] on span "Reports" at bounding box center [579, 17] width 36 height 14
select select "last30Days"
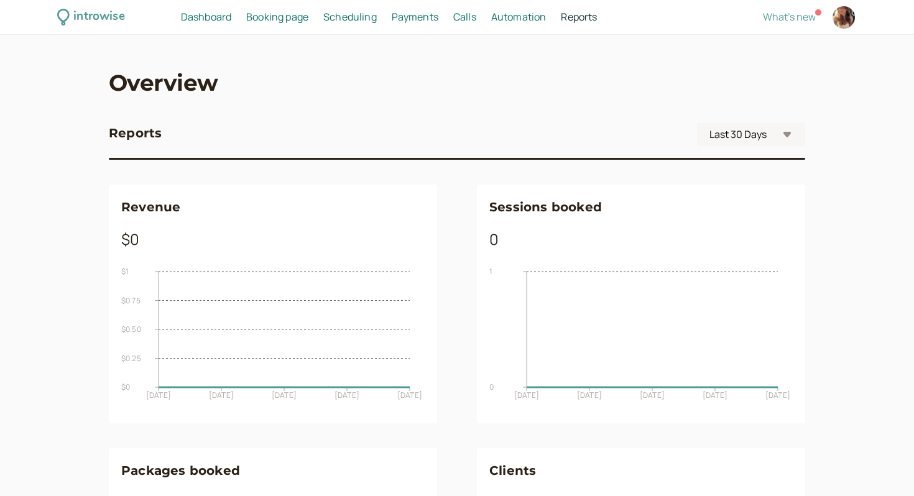
click at [516, 21] on span "Automation" at bounding box center [518, 17] width 55 height 14
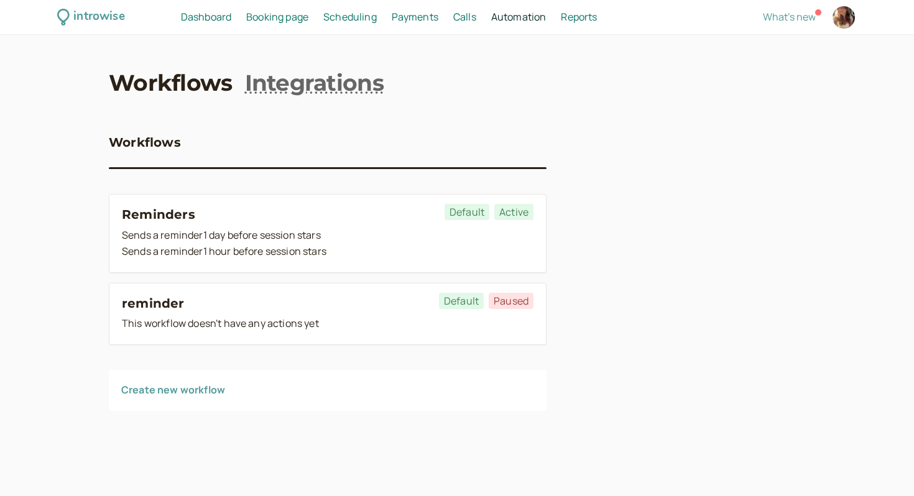
click at [468, 20] on span "Calls" at bounding box center [464, 17] width 23 height 14
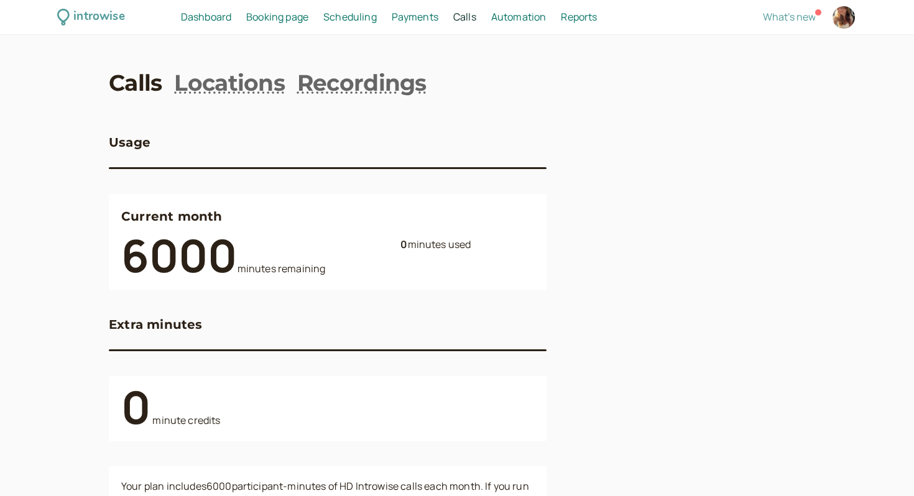
click at [440, 14] on div "Payments Payments" at bounding box center [415, 17] width 57 height 16
click at [424, 11] on span "Payments" at bounding box center [415, 17] width 47 height 14
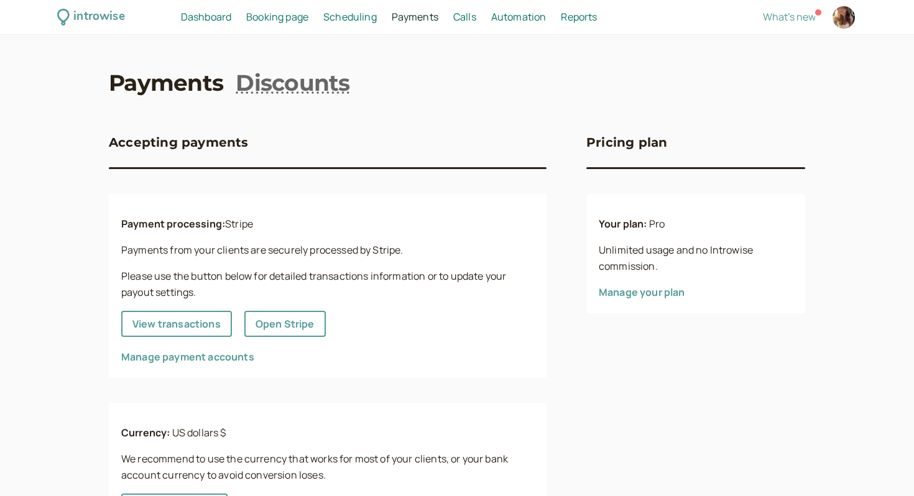
click at [354, 10] on span "Scheduling" at bounding box center [349, 17] width 53 height 14
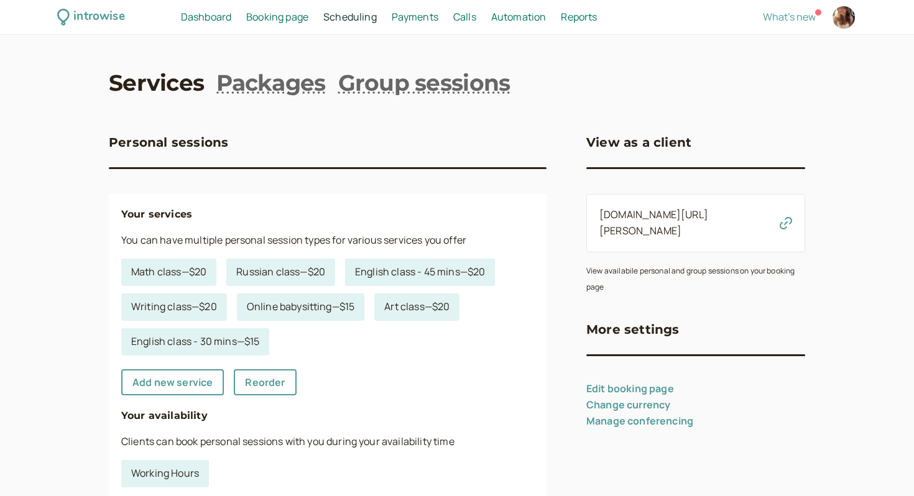
click at [297, 11] on span "Booking page" at bounding box center [277, 17] width 62 height 14
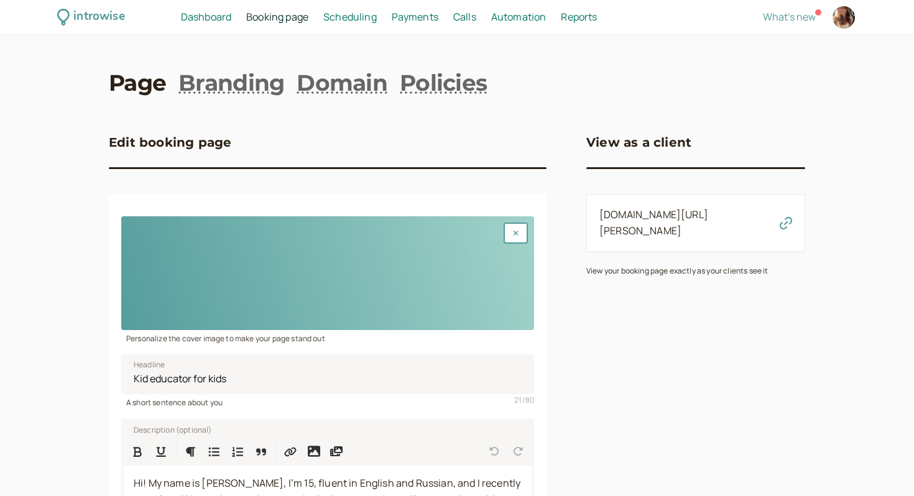
click at [190, 9] on link "Dashboard Dashboard" at bounding box center [206, 17] width 50 height 16
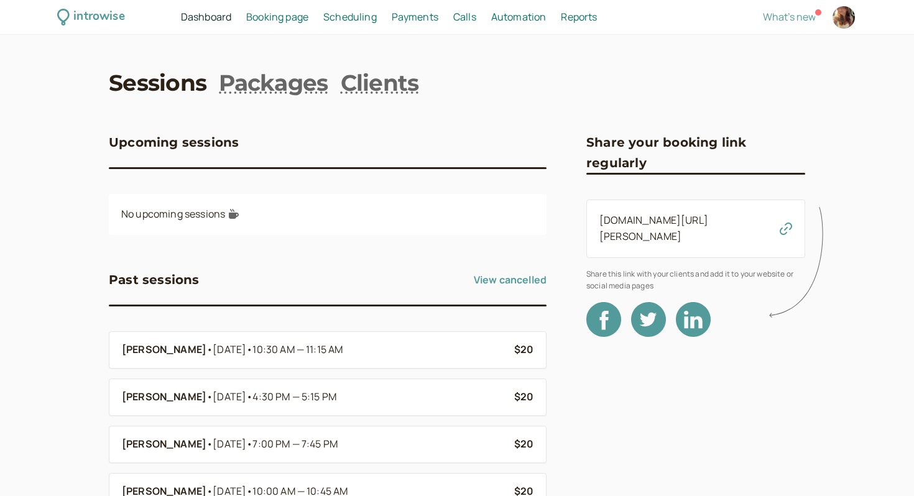
click at [129, 77] on link "Sessions" at bounding box center [158, 82] width 98 height 31
click at [835, 17] on div at bounding box center [844, 17] width 22 height 22
select select "America/Los_Angeles"
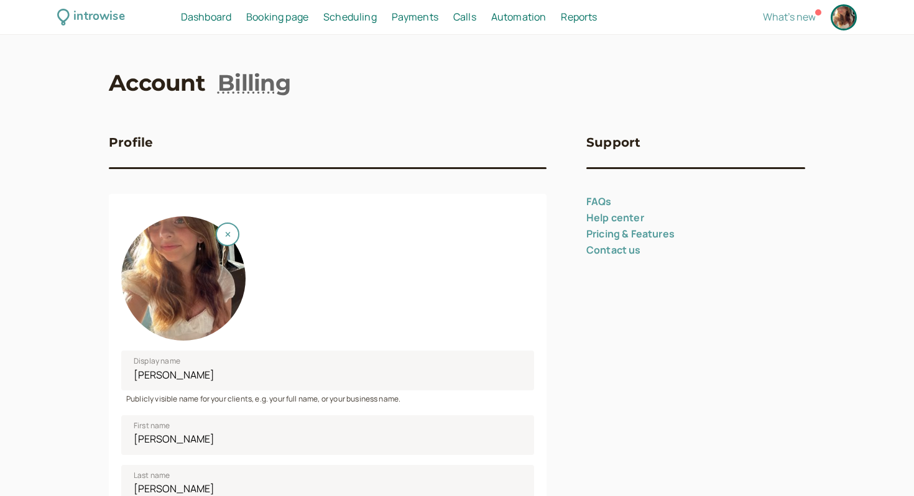
click at [192, 266] on div at bounding box center [183, 278] width 124 height 124
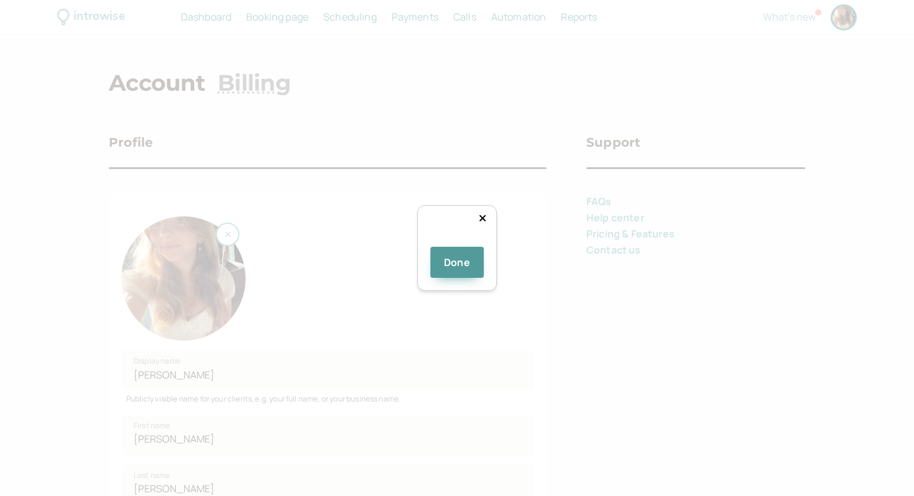
click at [490, 313] on div at bounding box center [579, 402] width 178 height 178
click at [457, 242] on img at bounding box center [457, 242] width 0 height 0
click at [486, 215] on icon at bounding box center [482, 218] width 6 height 6
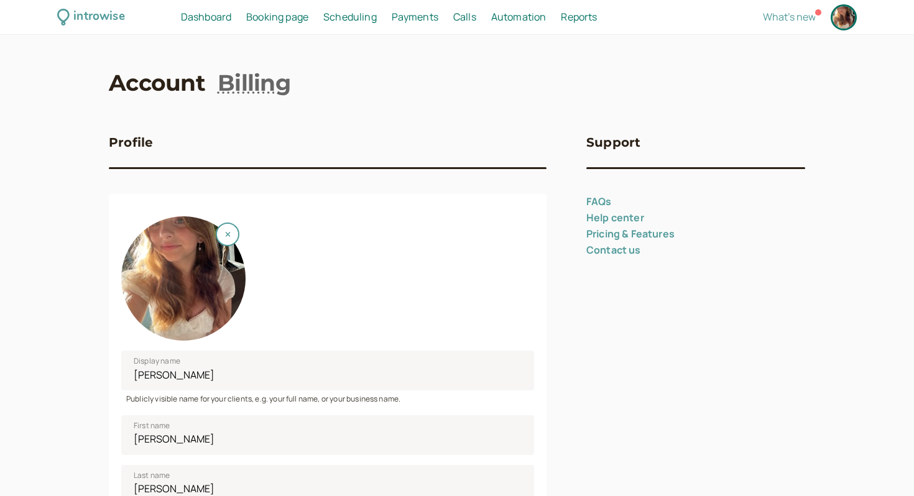
click at [184, 246] on div at bounding box center [183, 278] width 124 height 124
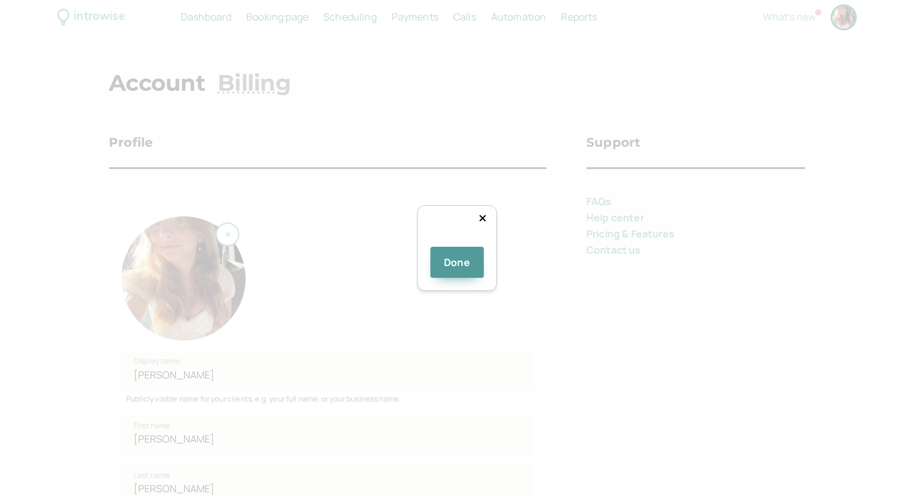
click at [457, 242] on img at bounding box center [457, 242] width 0 height 0
click at [553, 279] on div at bounding box center [642, 368] width 178 height 178
click at [459, 278] on button "Done" at bounding box center [456, 262] width 53 height 31
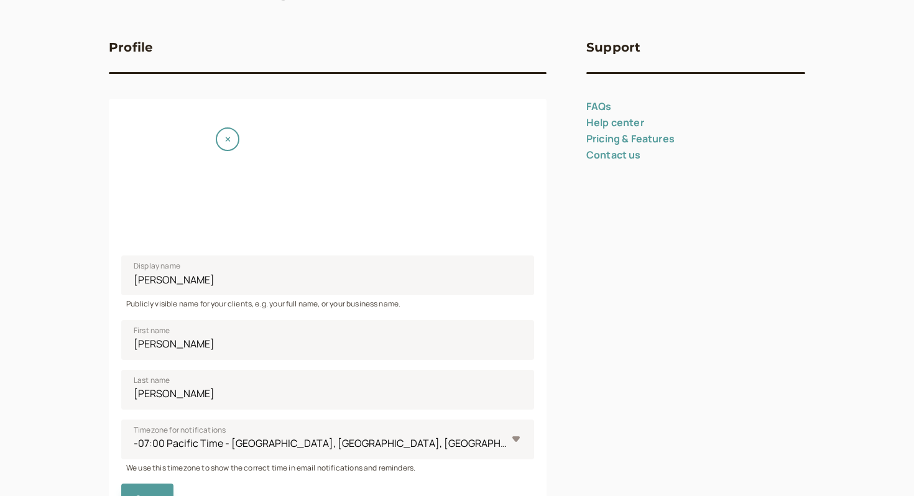
scroll to position [111, 0]
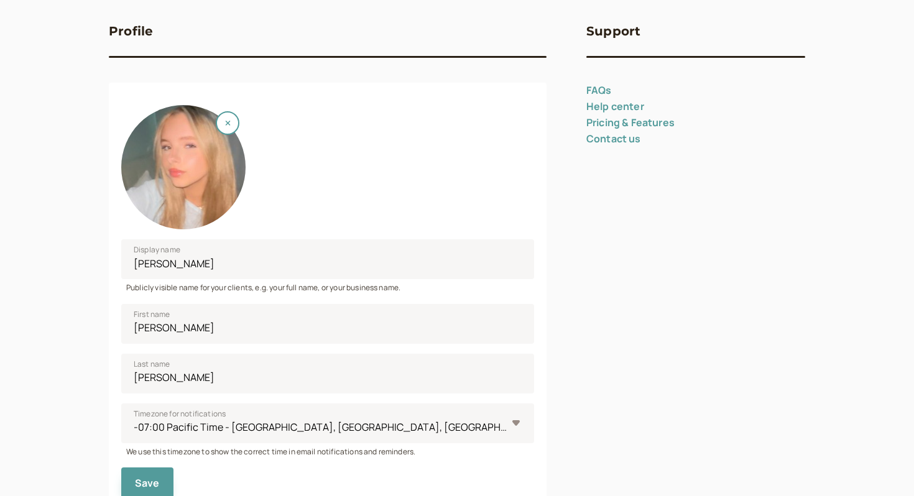
click at [205, 178] on div at bounding box center [183, 167] width 124 height 124
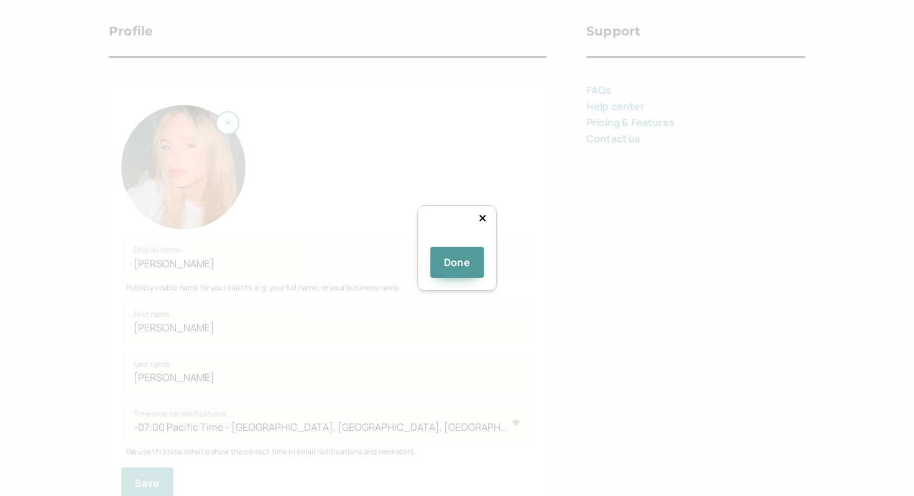
click at [484, 278] on div "Done" at bounding box center [456, 254] width 53 height 47
click at [457, 242] on div at bounding box center [457, 242] width 0 height 0
click at [512, 242] on div at bounding box center [652, 382] width 280 height 280
click at [457, 242] on div at bounding box center [457, 242] width 0 height 0
click at [469, 278] on button "Done" at bounding box center [456, 262] width 53 height 31
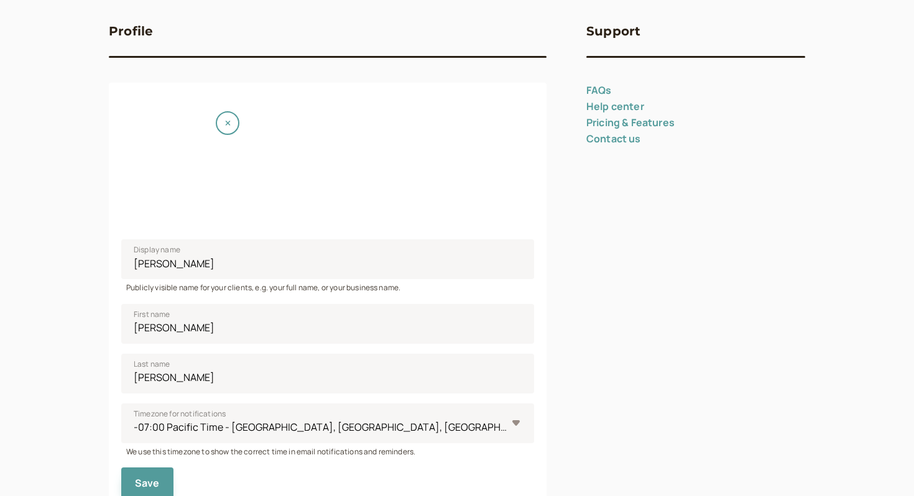
scroll to position [0, 0]
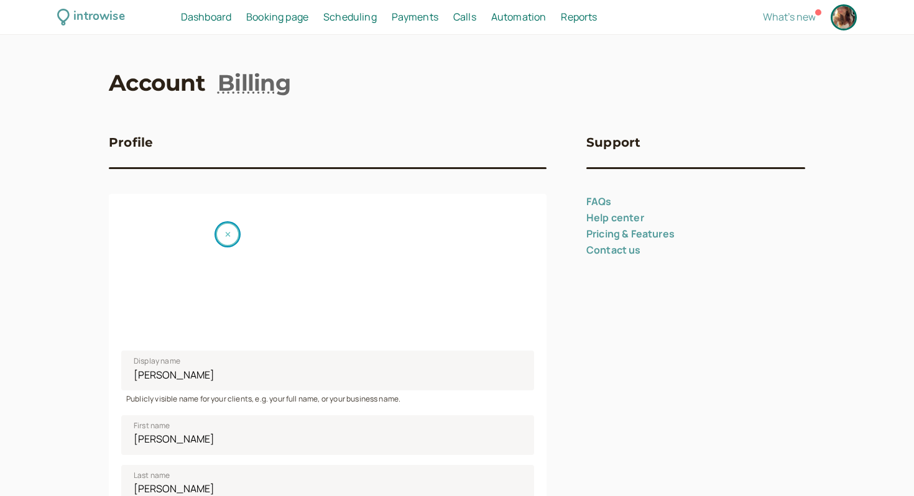
click at [232, 231] on button "button" at bounding box center [228, 235] width 24 height 24
click at [198, 284] on small "Recommended 200 x 200 pixels" at bounding box center [183, 295] width 53 height 24
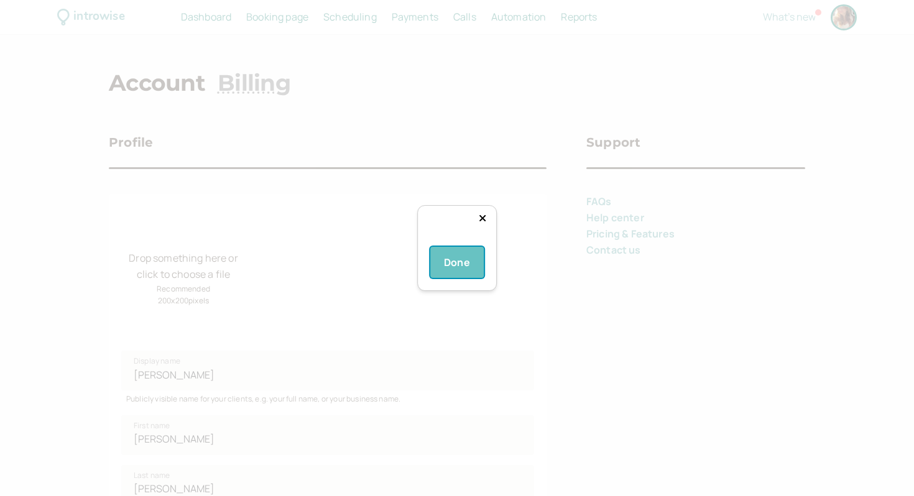
click at [476, 278] on button "Done" at bounding box center [456, 262] width 53 height 31
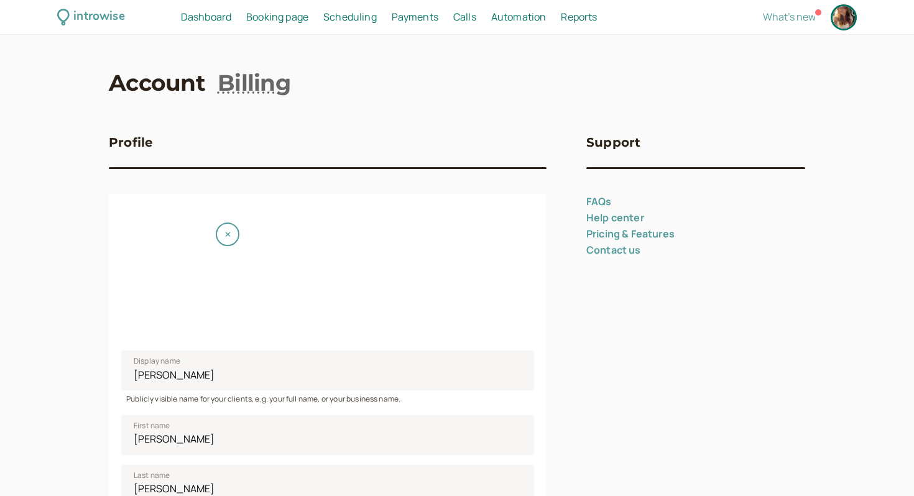
click at [155, 301] on div at bounding box center [183, 278] width 124 height 124
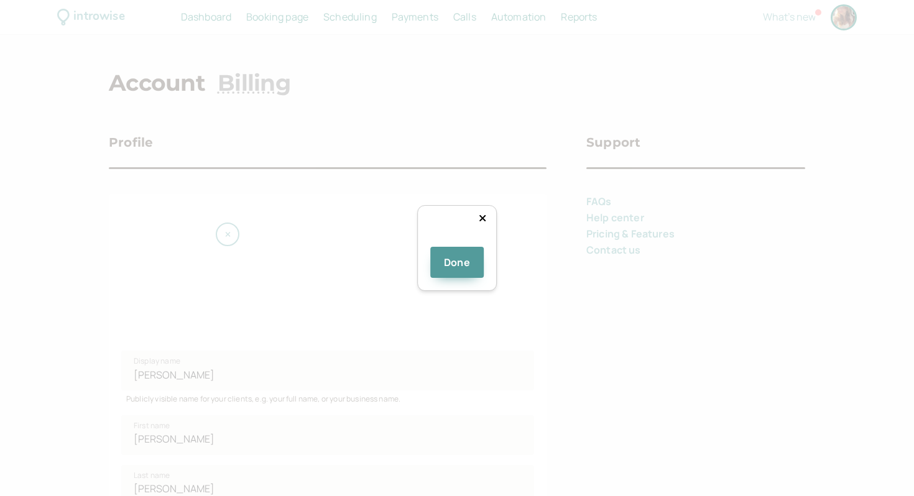
click at [469, 291] on div "Done" at bounding box center [457, 248] width 80 height 86
click at [461, 278] on button "Done" at bounding box center [456, 262] width 53 height 31
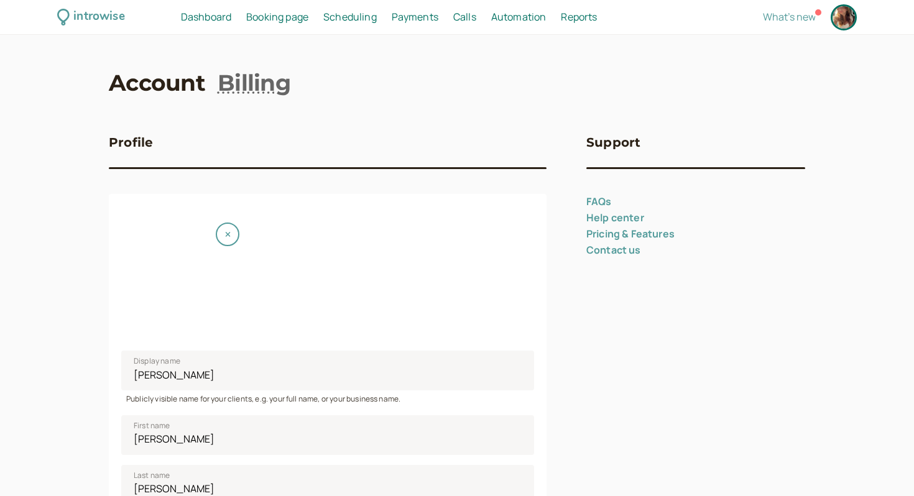
click at [180, 298] on div at bounding box center [183, 278] width 124 height 124
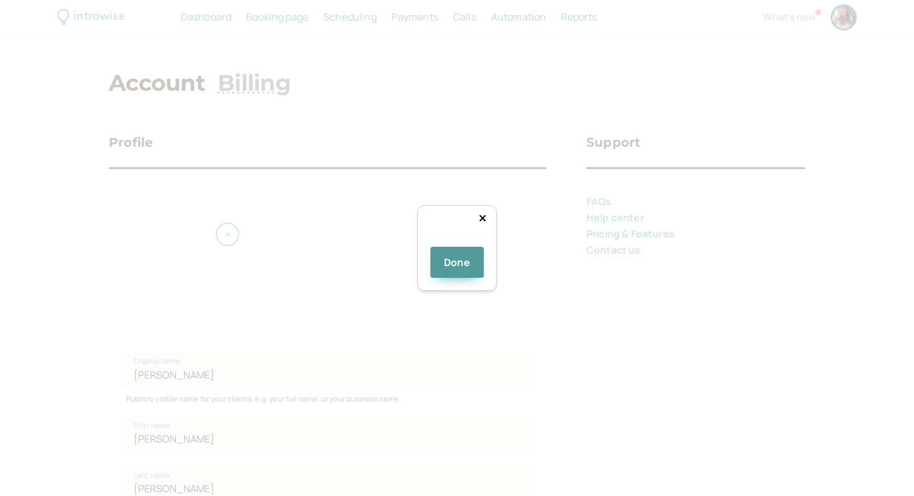
click at [457, 242] on img at bounding box center [457, 242] width 0 height 0
click at [457, 242] on div at bounding box center [457, 242] width 0 height 0
click at [518, 298] on div at bounding box center [647, 371] width 258 height 258
click at [458, 278] on button "Done" at bounding box center [456, 262] width 53 height 31
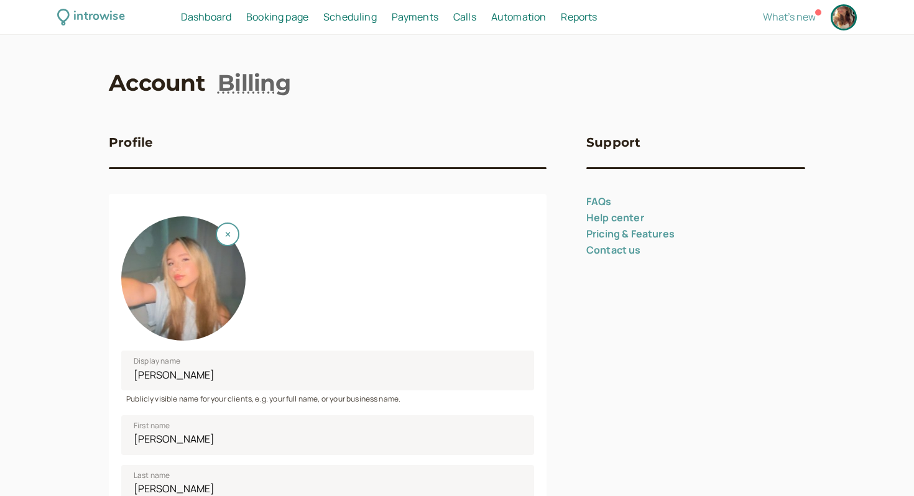
click at [211, 17] on span "Dashboard" at bounding box center [206, 17] width 50 height 14
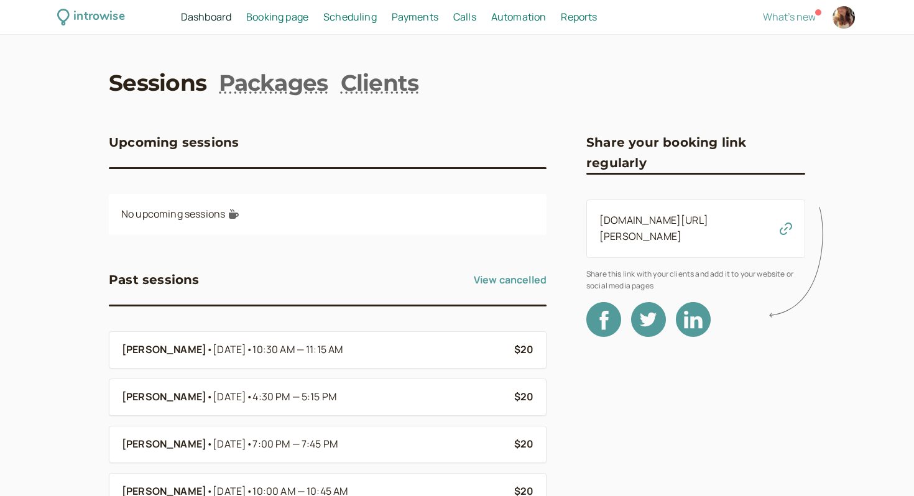
click at [852, 9] on div at bounding box center [844, 17] width 26 height 26
select select "America/Los_Angeles"
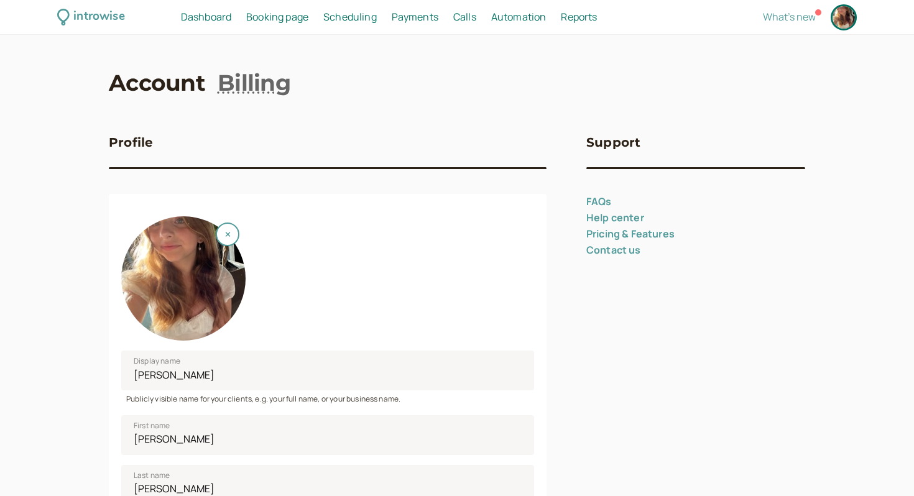
click at [197, 302] on div at bounding box center [183, 278] width 124 height 124
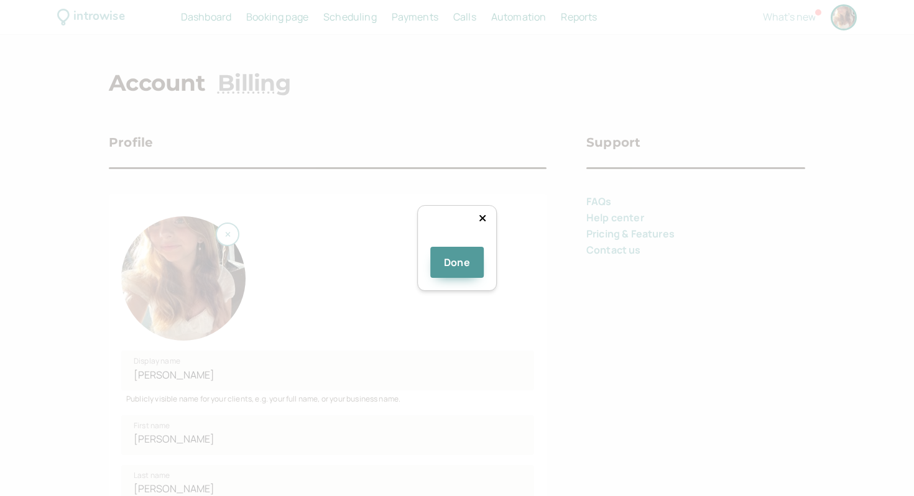
click at [538, 292] on div at bounding box center [651, 381] width 233 height 233
click at [532, 282] on div at bounding box center [646, 380] width 233 height 233
click at [469, 278] on button "Done" at bounding box center [456, 262] width 53 height 31
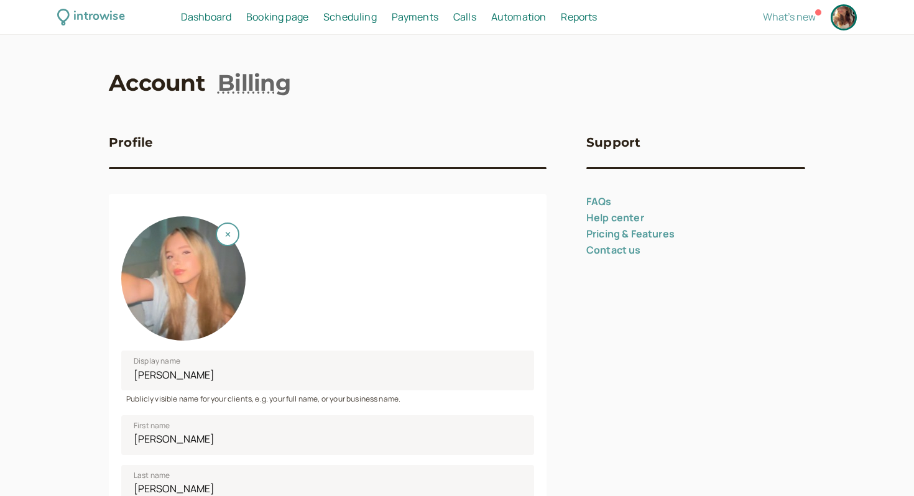
click at [497, 256] on div at bounding box center [327, 273] width 413 height 134
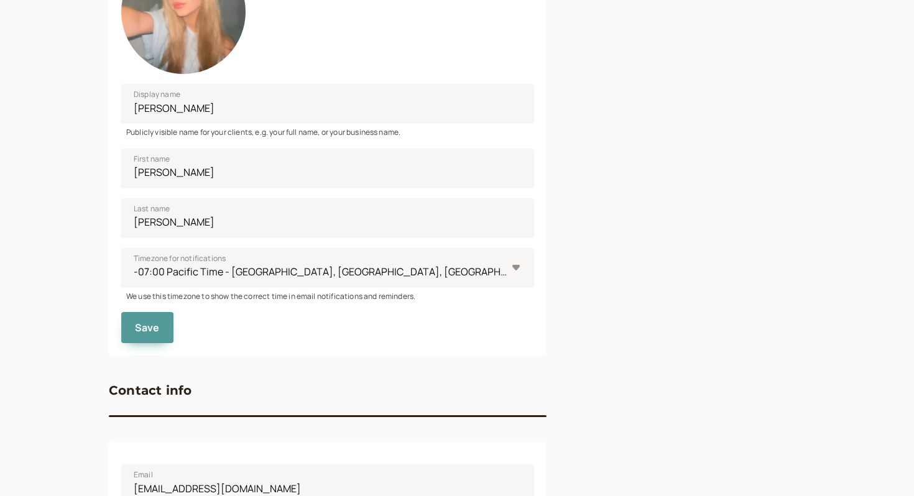
scroll to position [293, 0]
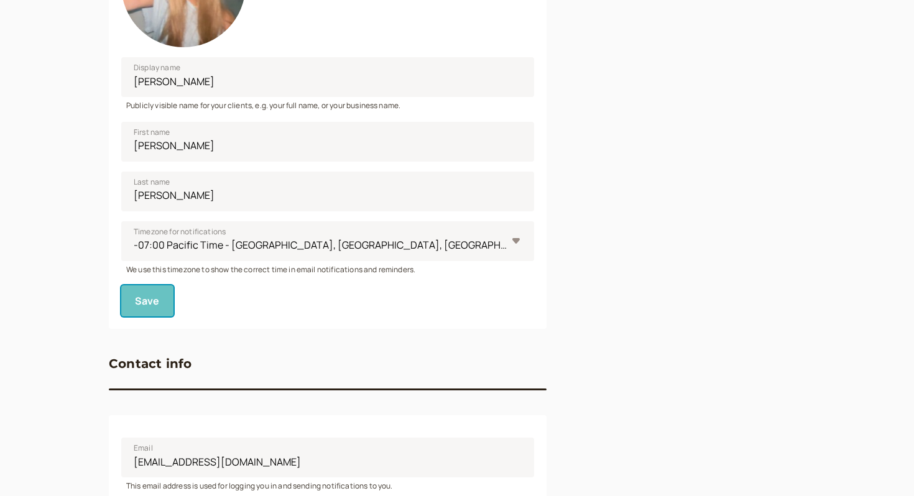
click at [167, 295] on button "Save" at bounding box center [147, 300] width 52 height 31
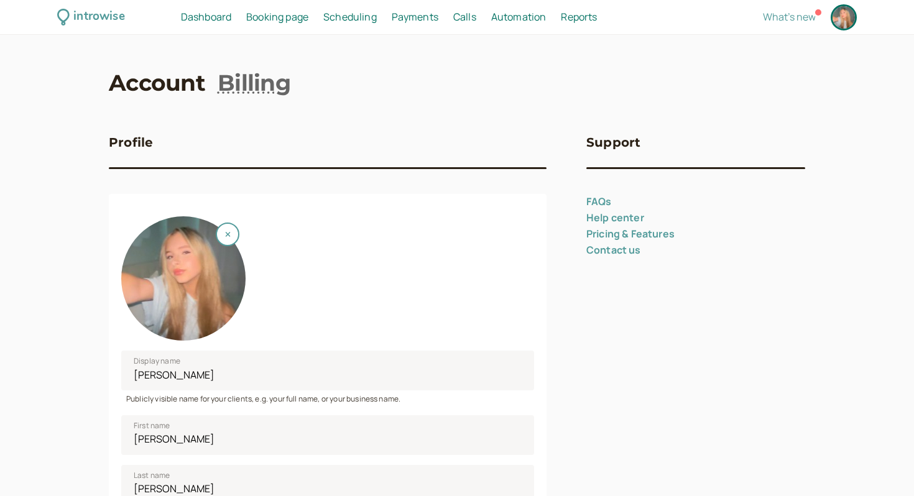
click at [194, 18] on span "Dashboard" at bounding box center [206, 17] width 50 height 14
